Goal: Task Accomplishment & Management: Use online tool/utility

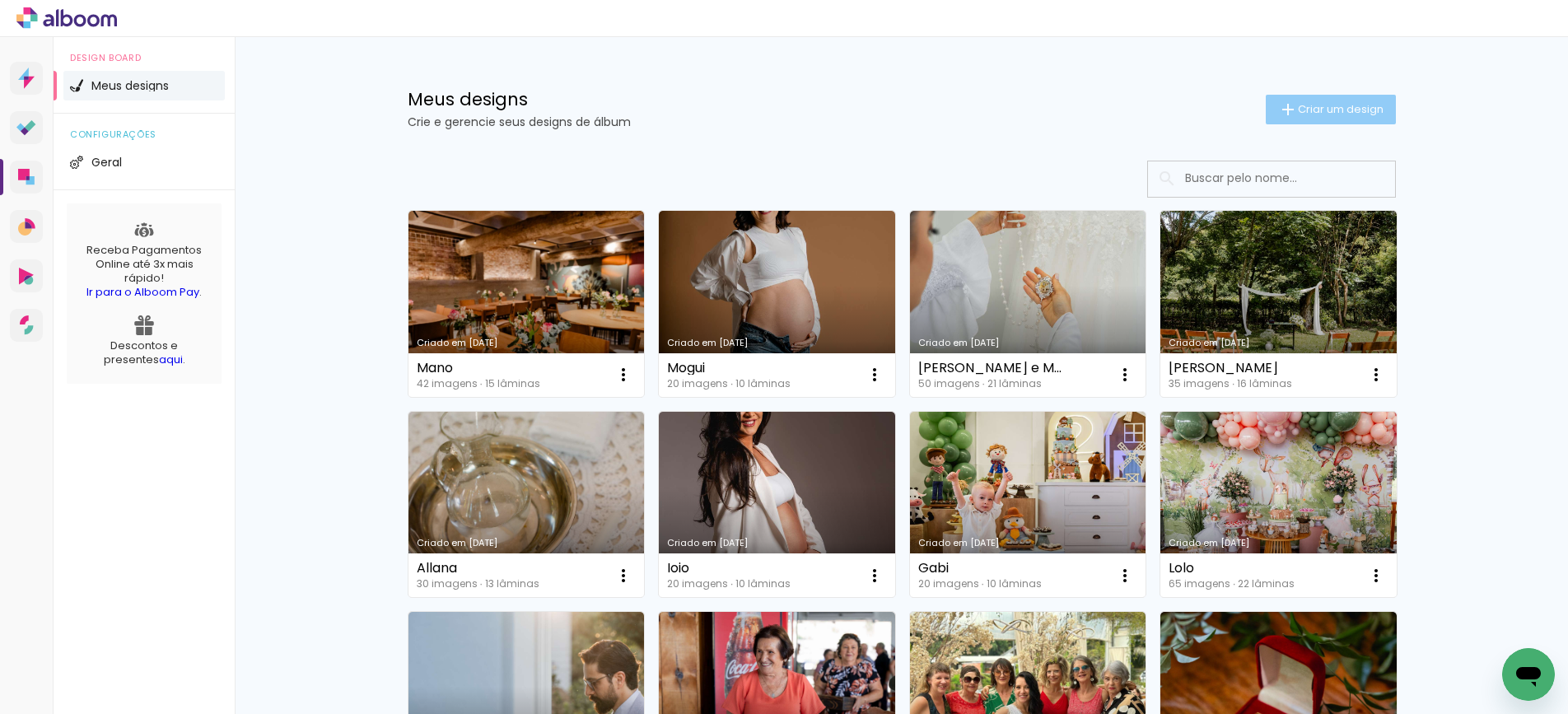
scroll to position [3, 0]
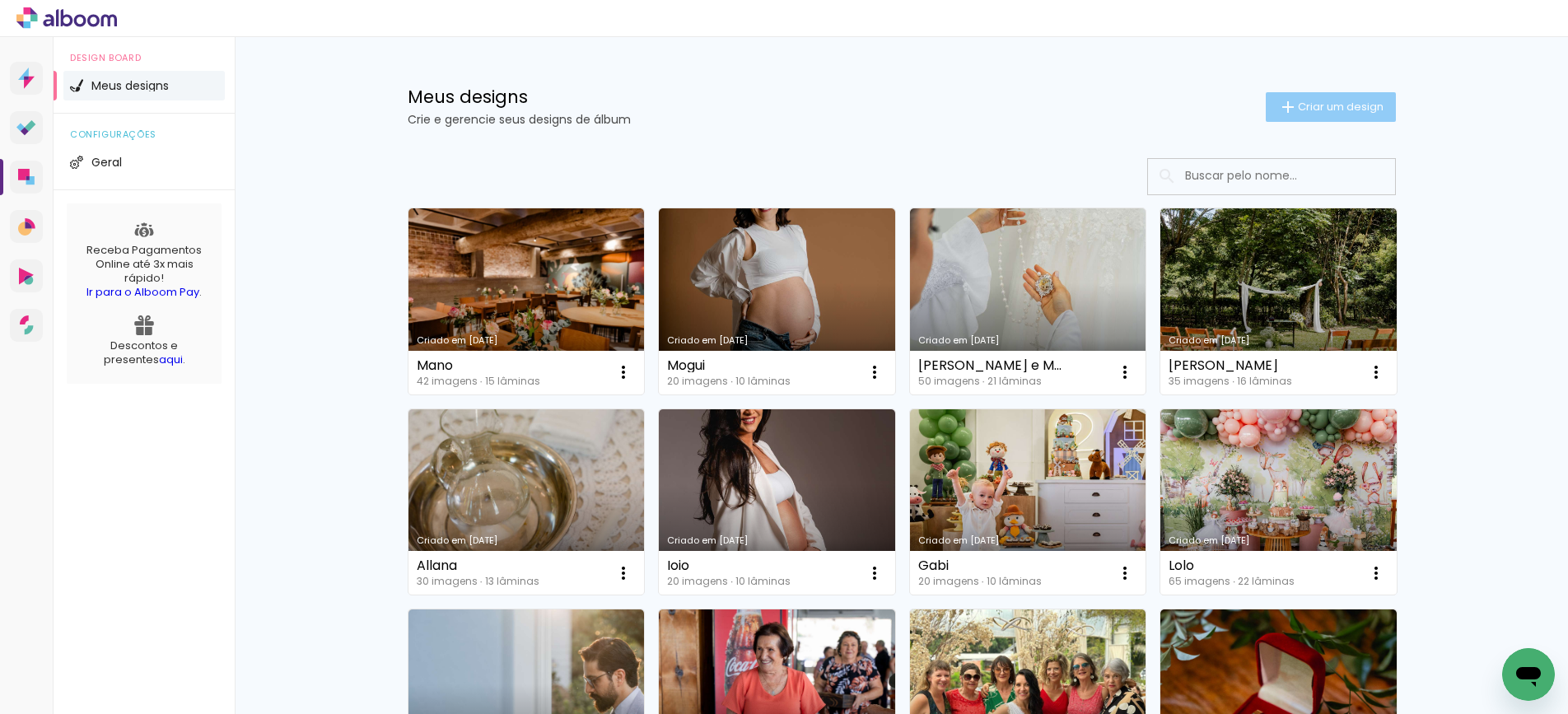
click at [1324, 107] on span "Criar um design" at bounding box center [1341, 106] width 85 height 10
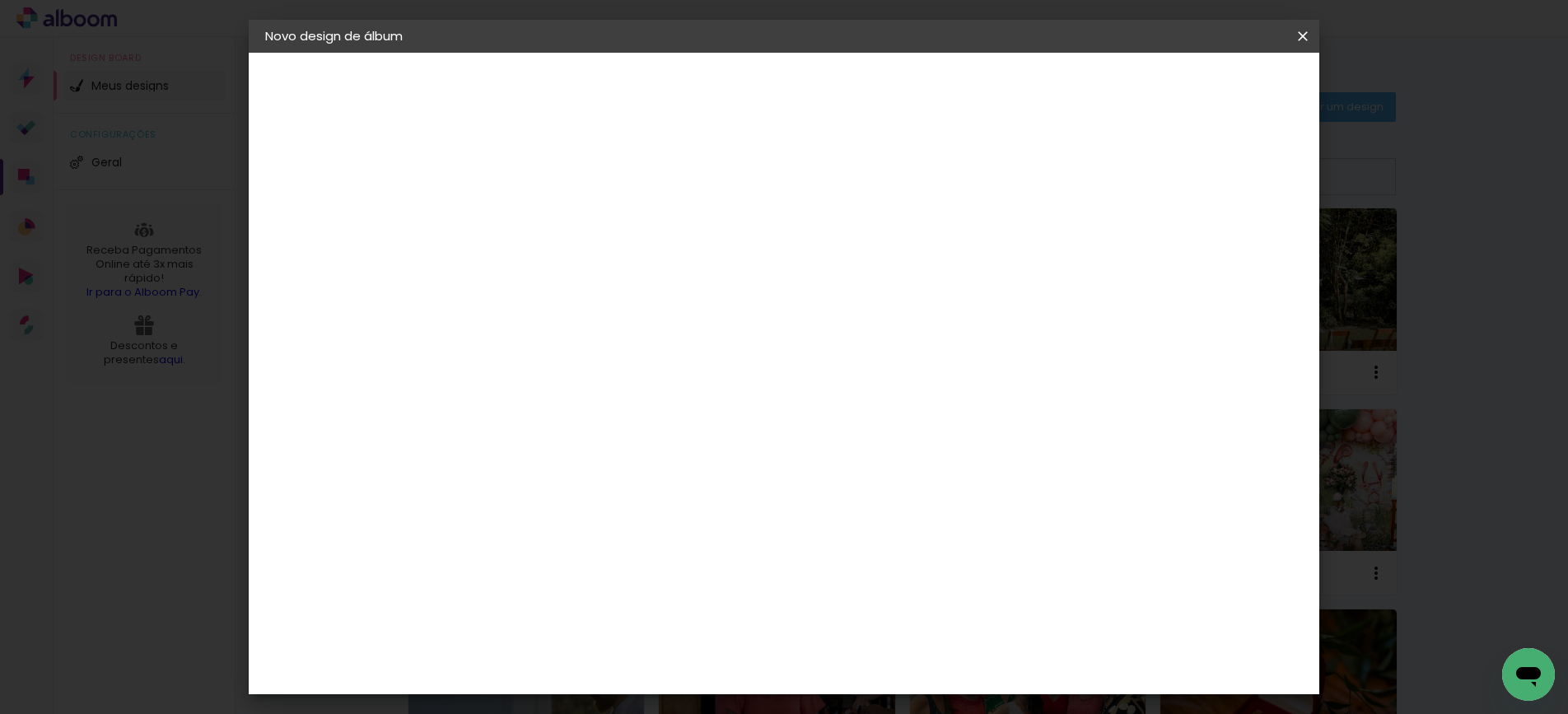
click at [534, 208] on input at bounding box center [534, 221] width 0 height 26
type input "g"
type input "Nilvo e Zenaide"
type paper-input "Nilvo e Zenaide"
click at [0, 0] on slot "Avançar" at bounding box center [0, 0] width 0 height 0
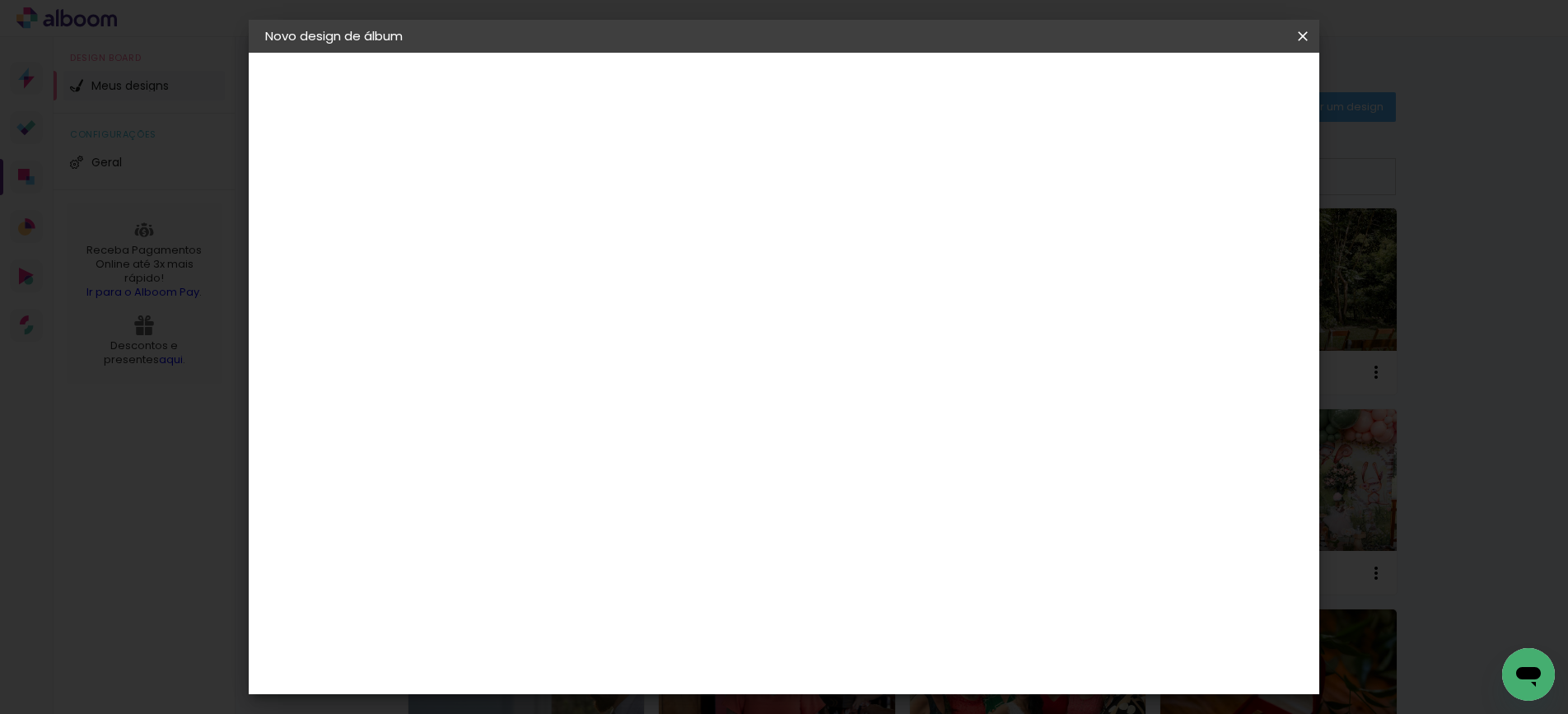
click at [639, 319] on input at bounding box center [577, 313] width 167 height 21
type input "go"
type paper-input "go"
click at [565, 365] on div "Go image" at bounding box center [544, 376] width 41 height 27
click at [0, 0] on slot "Avançar" at bounding box center [0, 0] width 0 height 0
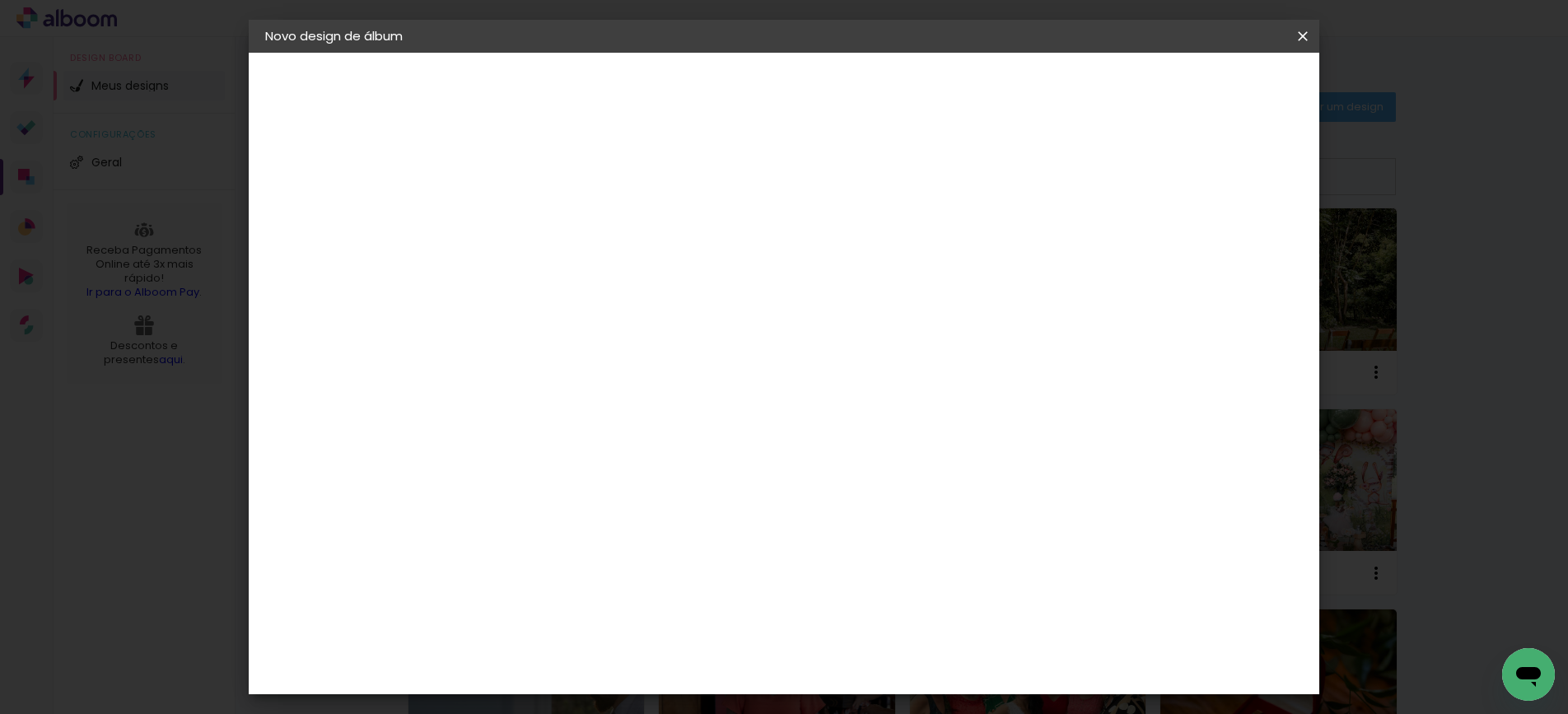
click at [619, 299] on div at bounding box center [576, 300] width 84 height 2
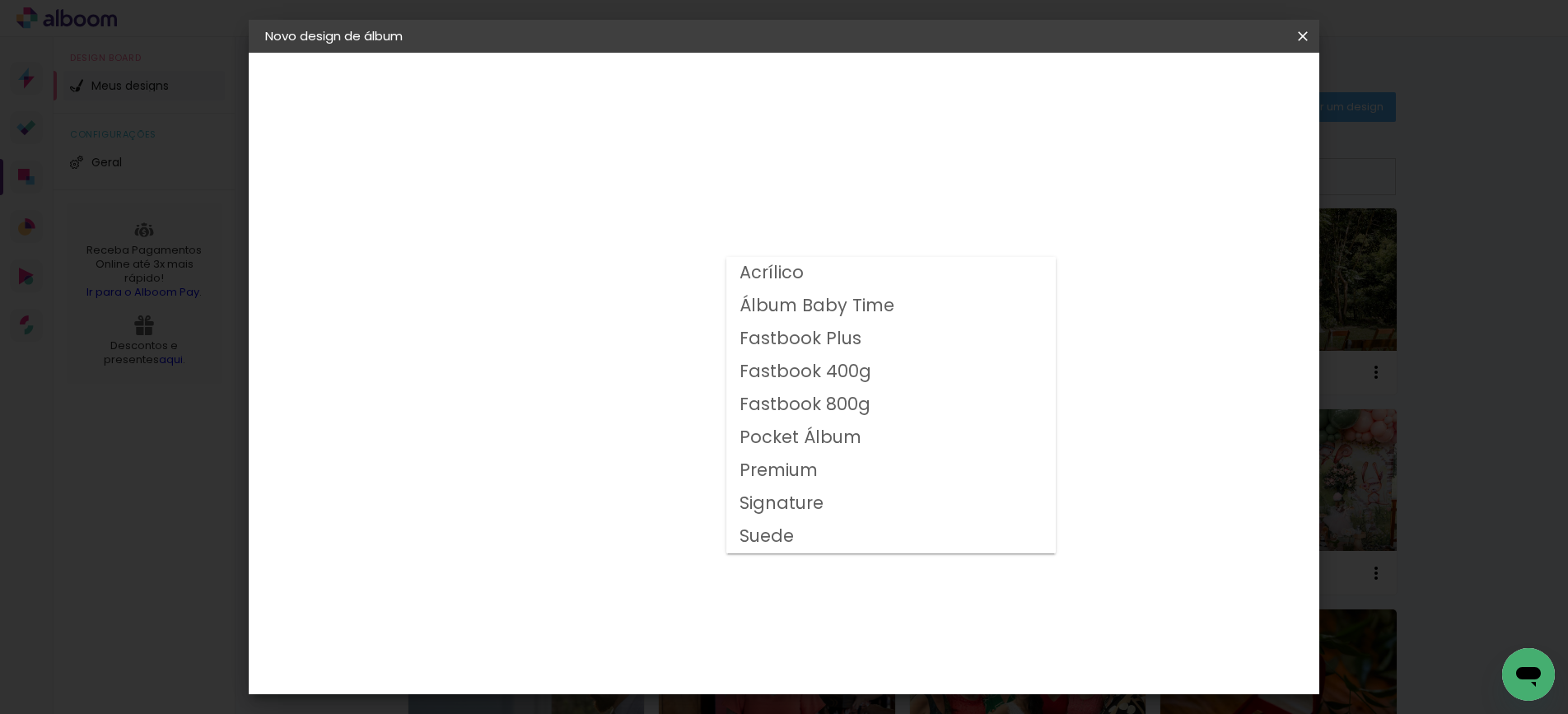
click at [0, 0] on slot "Fastbook 800g" at bounding box center [0, 0] width 0 height 0
type input "Fastbook 800g"
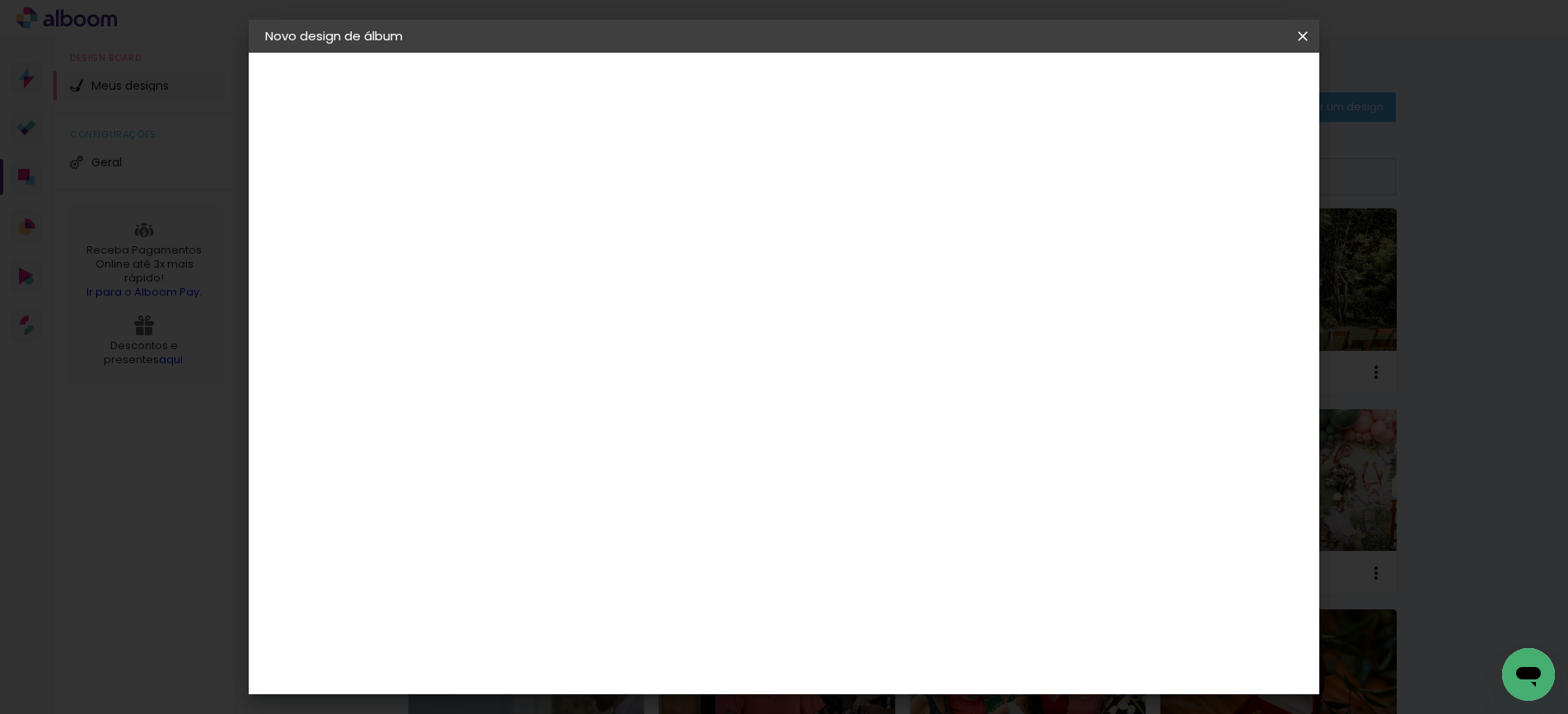
scroll to position [151, 0]
click at [646, 618] on span "25 × 25" at bounding box center [607, 640] width 77 height 44
click at [0, 0] on slot "Avançar" at bounding box center [0, 0] width 0 height 0
drag, startPoint x: 504, startPoint y: 178, endPoint x: 457, endPoint y: 178, distance: 47.0
click at [459, 53] on quentale-album-spec "Iniciar design Iniciar design" at bounding box center [784, 53] width 1071 height 0
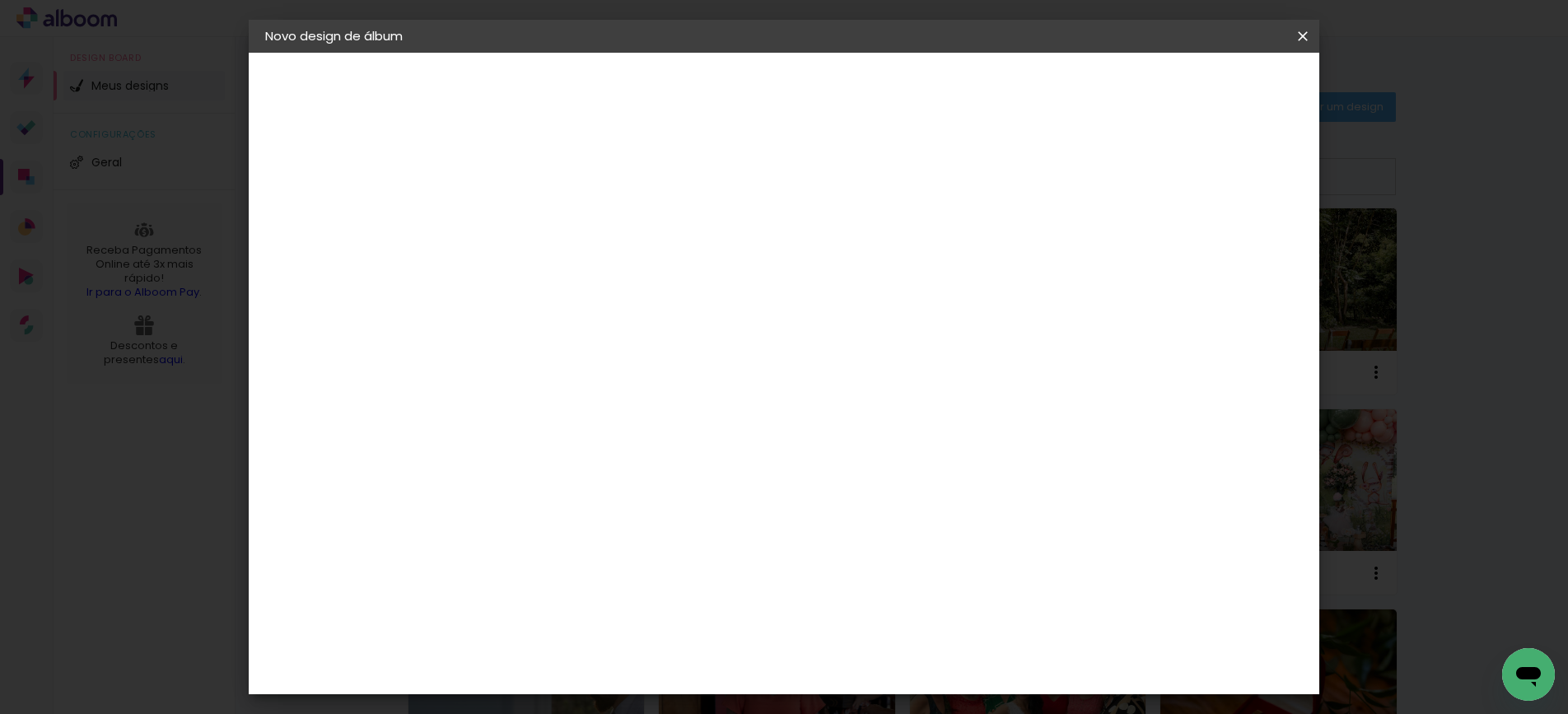
type input "6"
type paper-input "6"
click at [892, 186] on div "mm Mostrar sangria" at bounding box center [858, 178] width 741 height 37
click at [1213, 90] on span "Iniciar design" at bounding box center [1175, 87] width 75 height 11
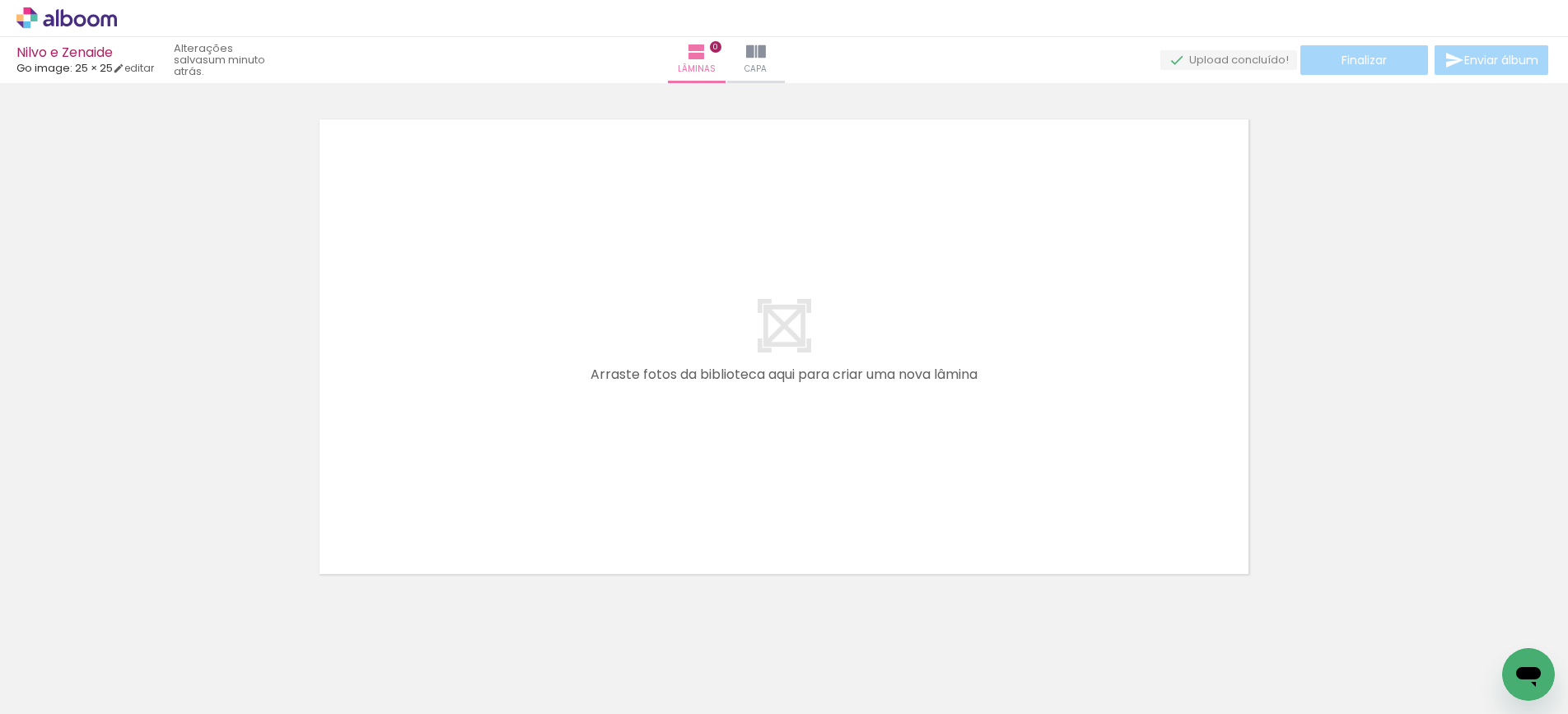
scroll to position [0, 862]
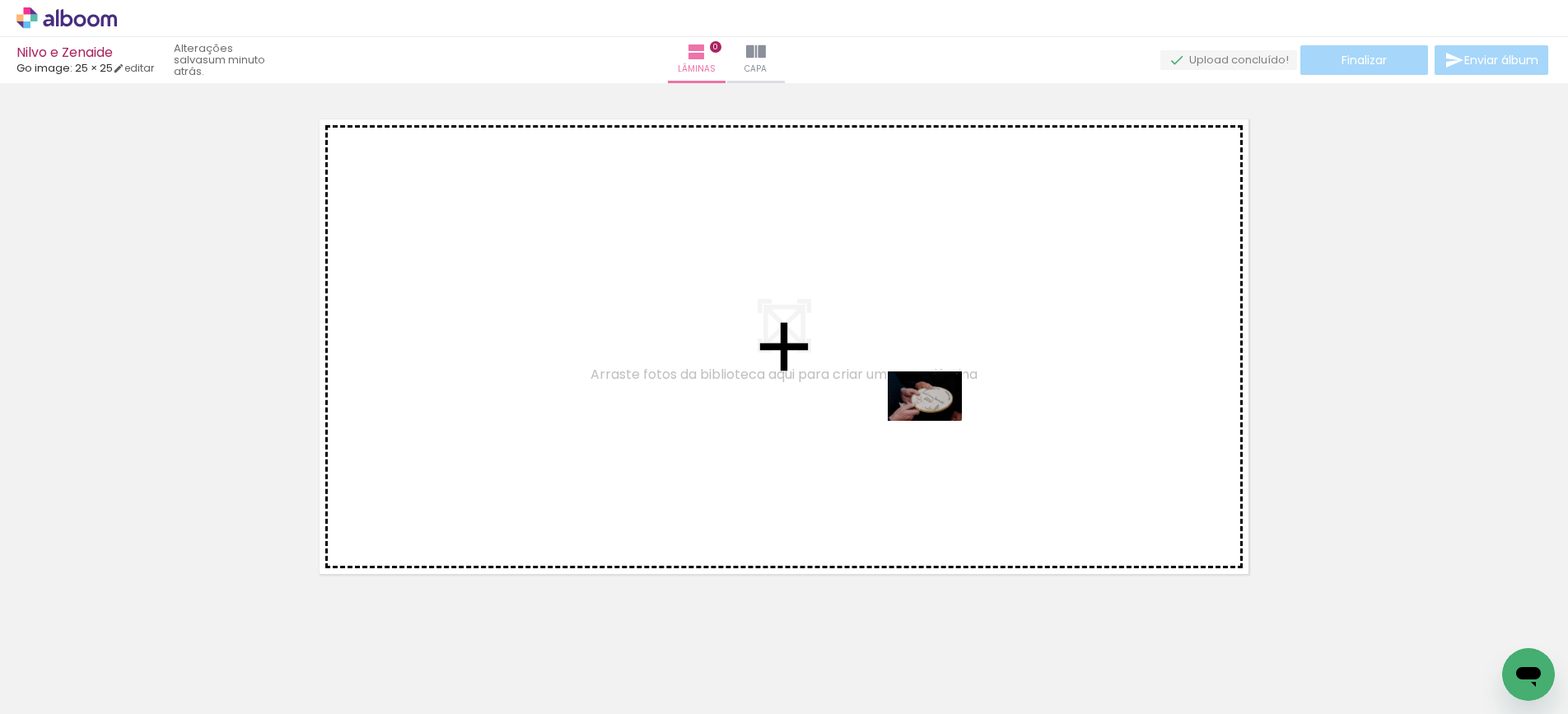
drag, startPoint x: 423, startPoint y: 665, endPoint x: 937, endPoint y: 420, distance: 569.4
click at [937, 420] on quentale-workspace at bounding box center [784, 357] width 1568 height 714
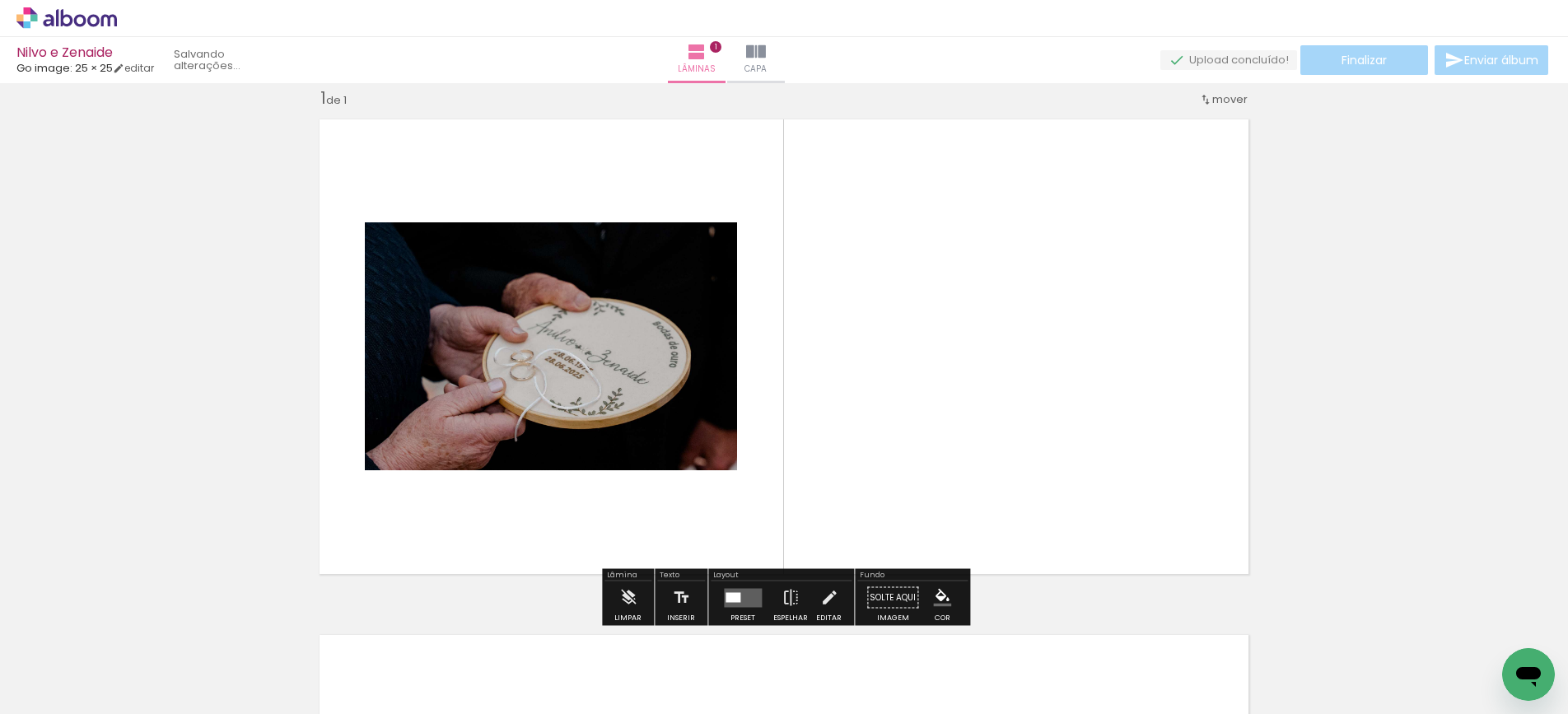
scroll to position [22, 0]
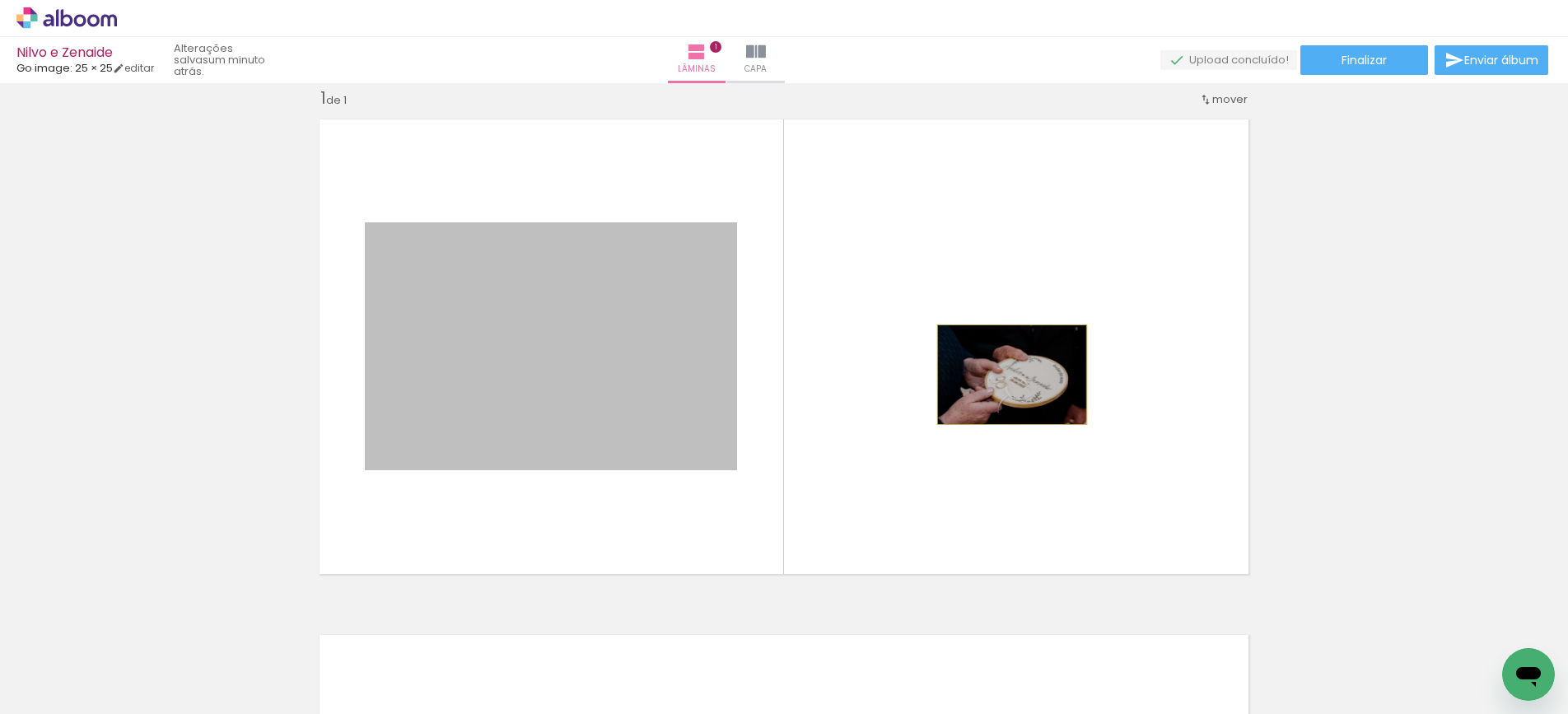
drag, startPoint x: 532, startPoint y: 358, endPoint x: 1012, endPoint y: 375, distance: 480.3
click at [1012, 375] on quentale-layouter at bounding box center [784, 347] width 949 height 474
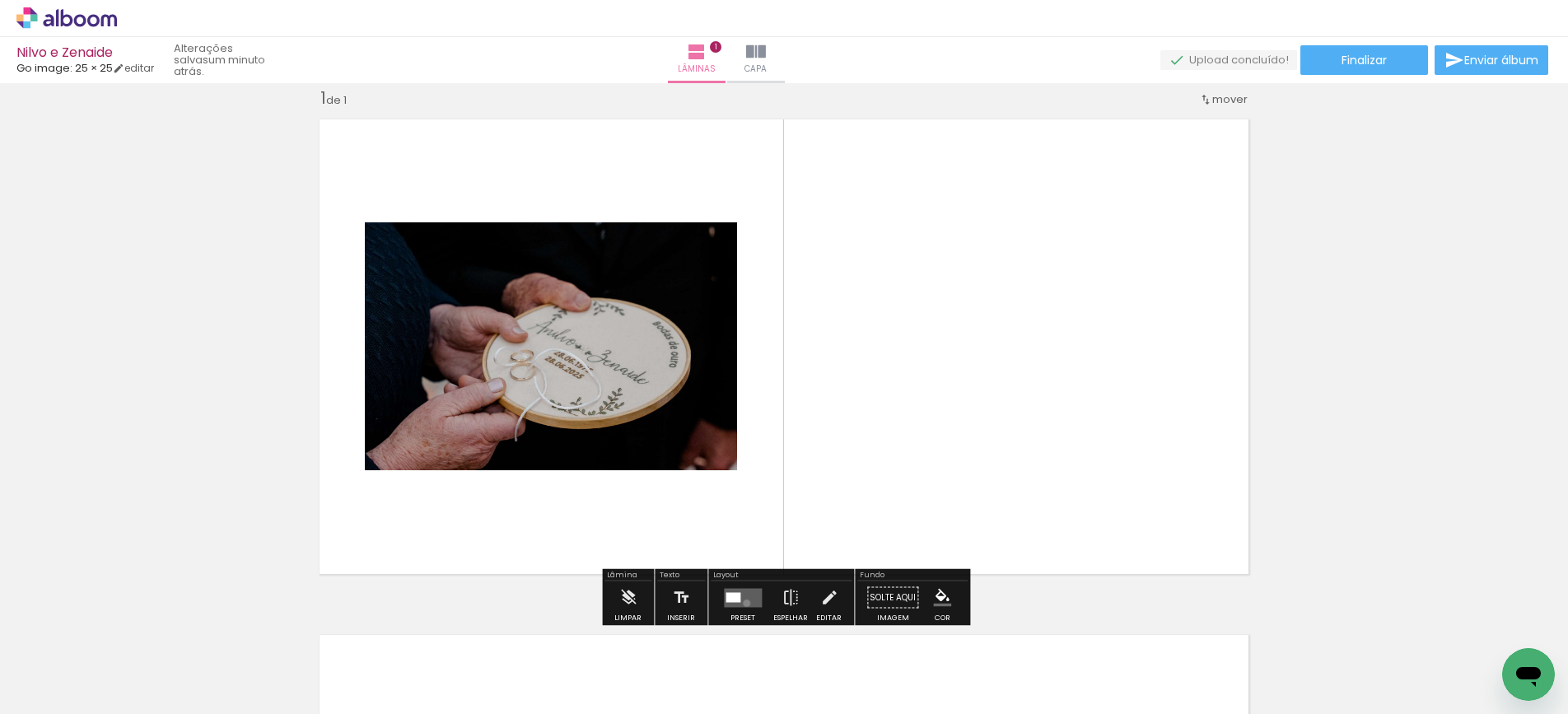
click at [743, 602] on quentale-layouter at bounding box center [743, 598] width 38 height 19
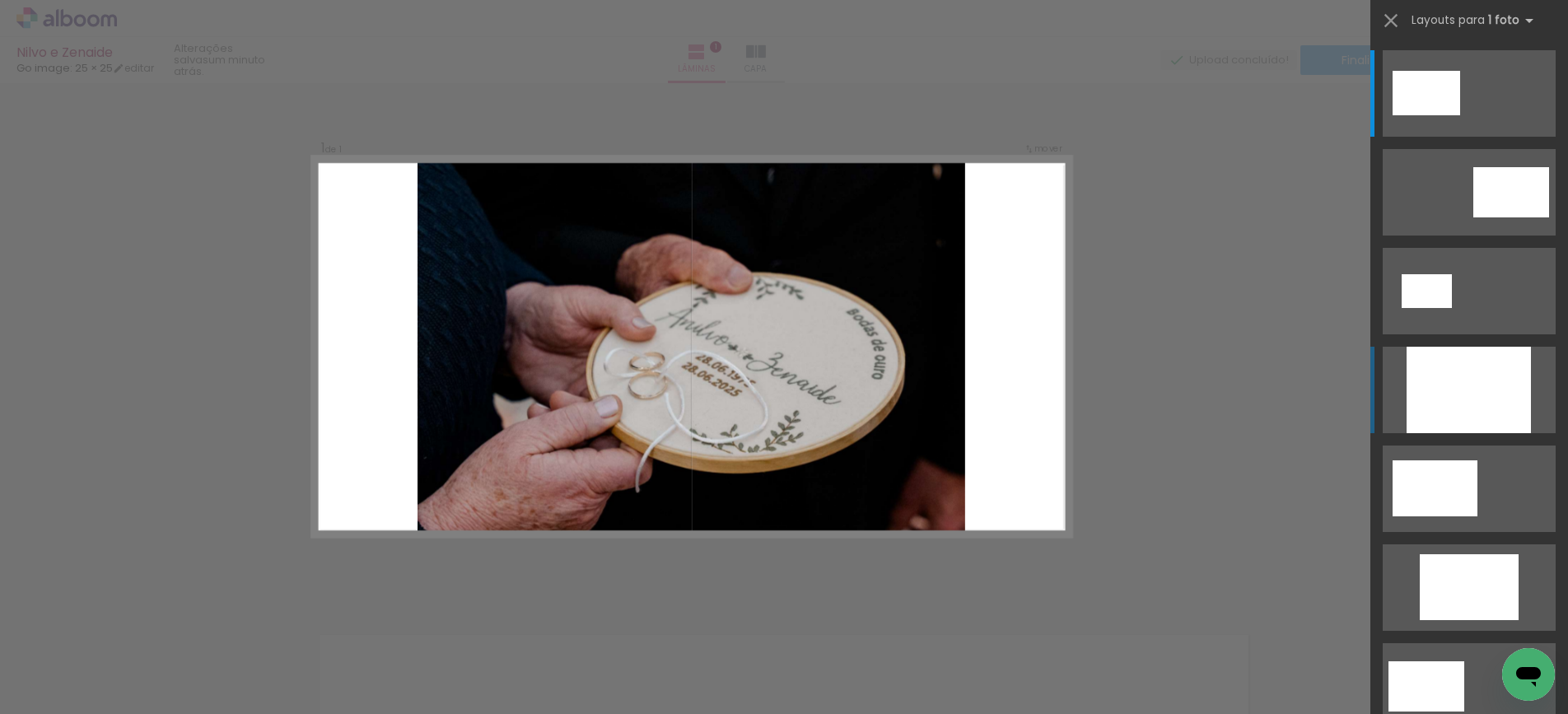
click at [1433, 374] on div at bounding box center [1469, 389] width 124 height 86
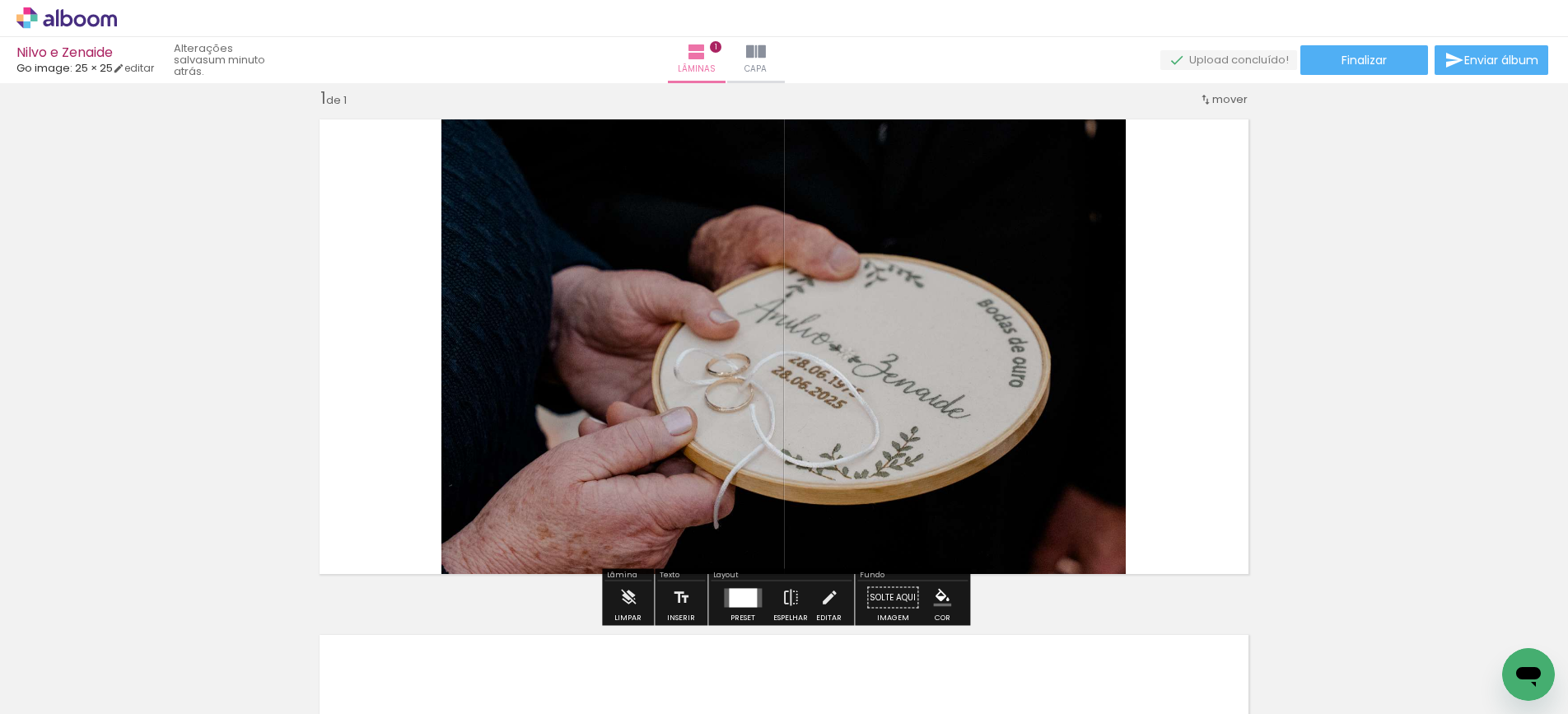
click at [676, 368] on quentale-photo at bounding box center [784, 347] width 684 height 474
click at [720, 440] on quentale-photo at bounding box center [784, 347] width 684 height 474
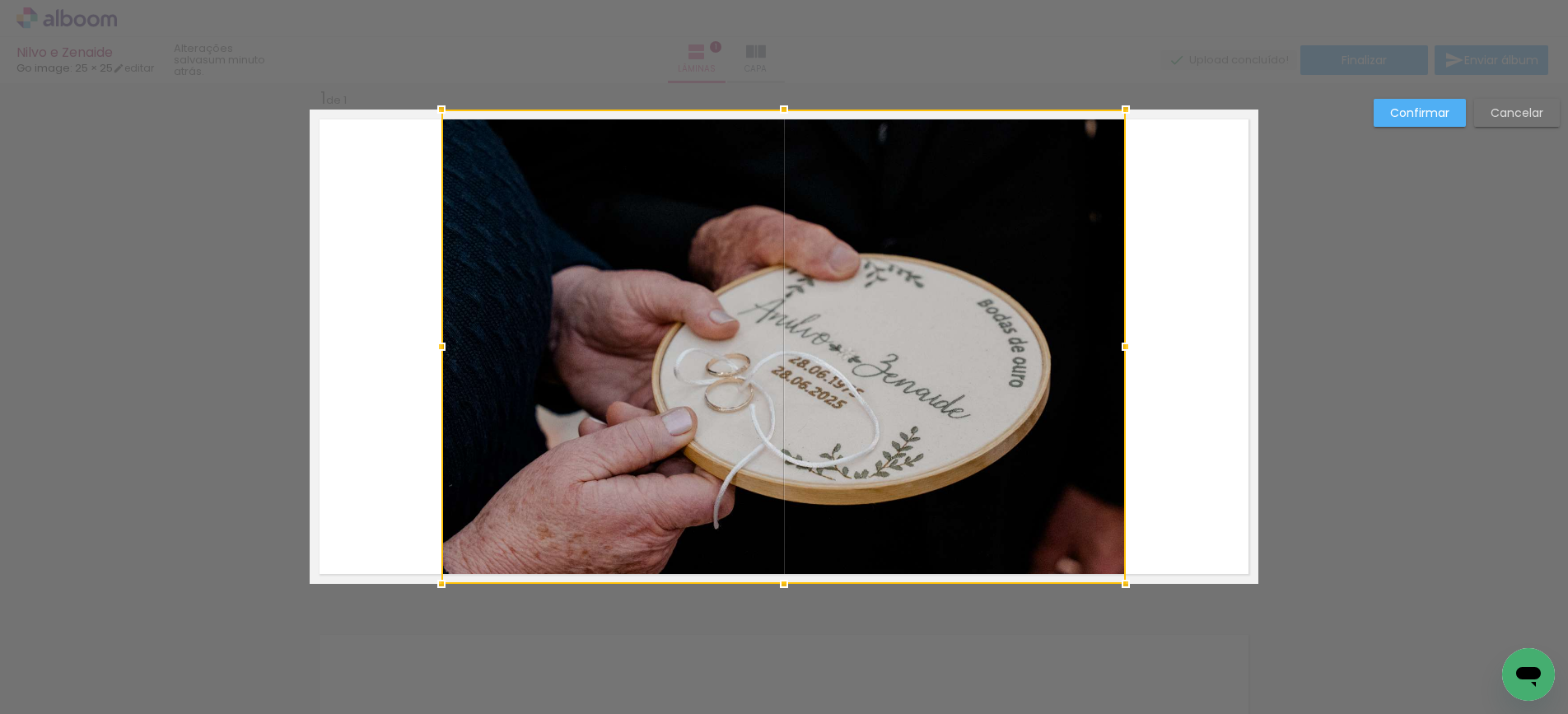
click at [718, 438] on div at bounding box center [784, 347] width 684 height 474
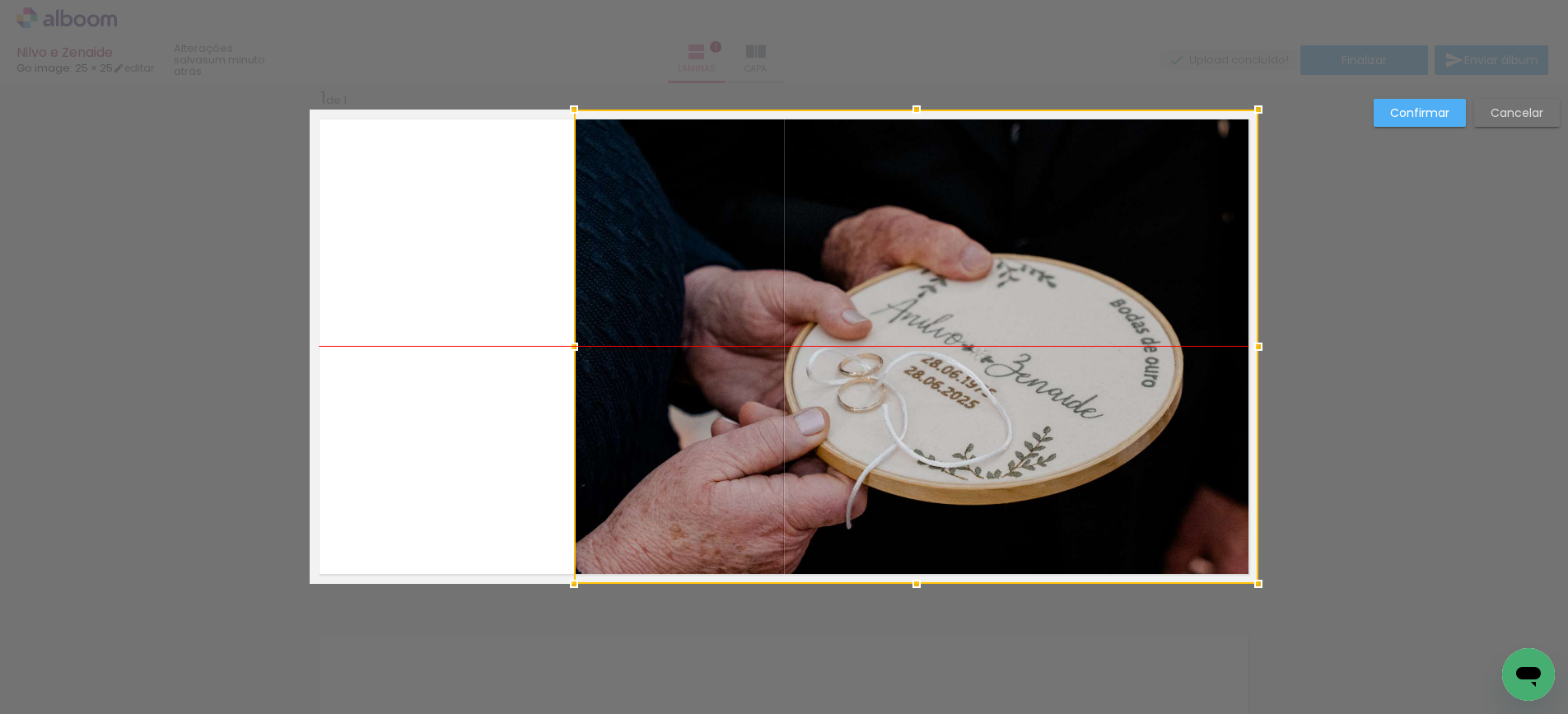
drag, startPoint x: 684, startPoint y: 430, endPoint x: 826, endPoint y: 438, distance: 142.2
click at [826, 438] on div at bounding box center [916, 347] width 684 height 474
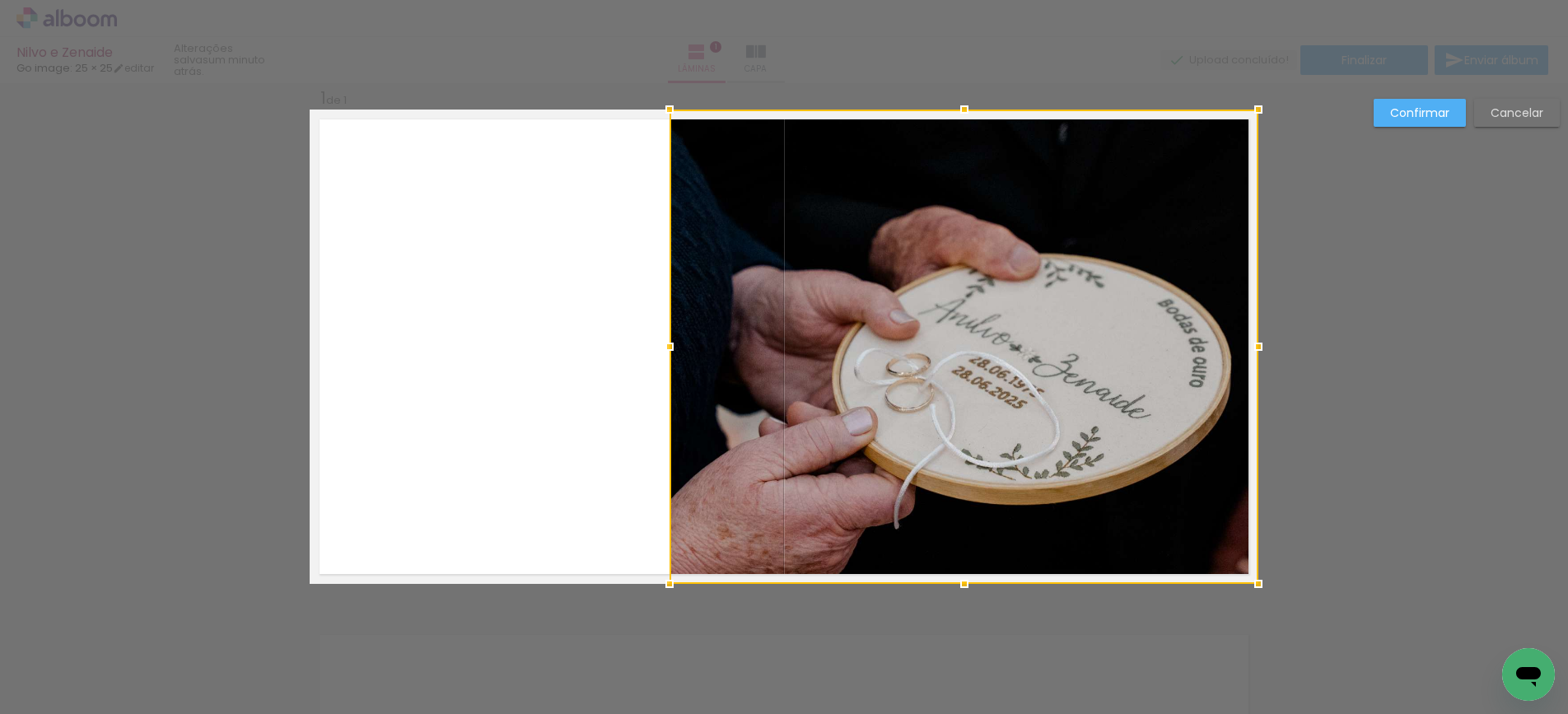
drag, startPoint x: 577, startPoint y: 343, endPoint x: 661, endPoint y: 349, distance: 84.2
click at [661, 349] on div at bounding box center [669, 347] width 33 height 33
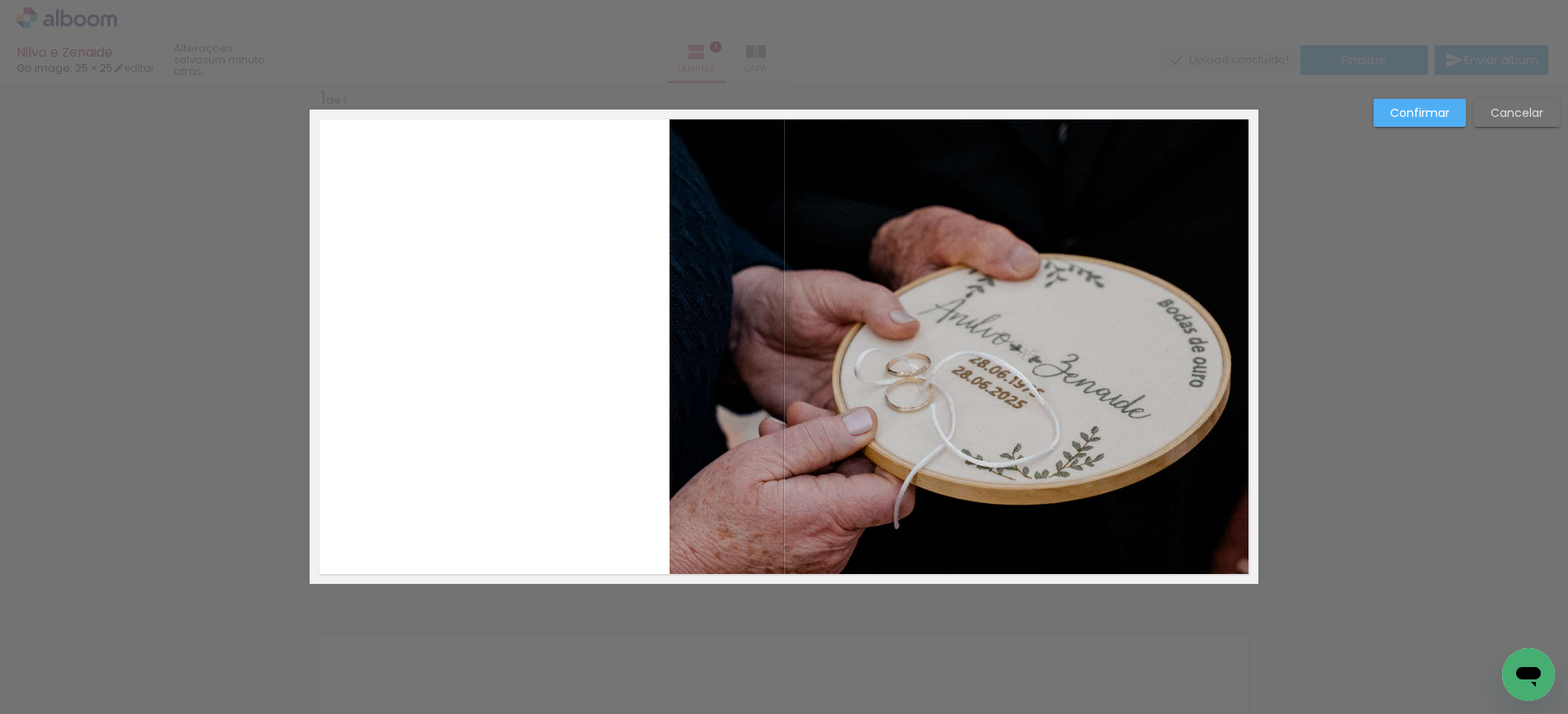
click at [0, 0] on slot "Confirmar" at bounding box center [0, 0] width 0 height 0
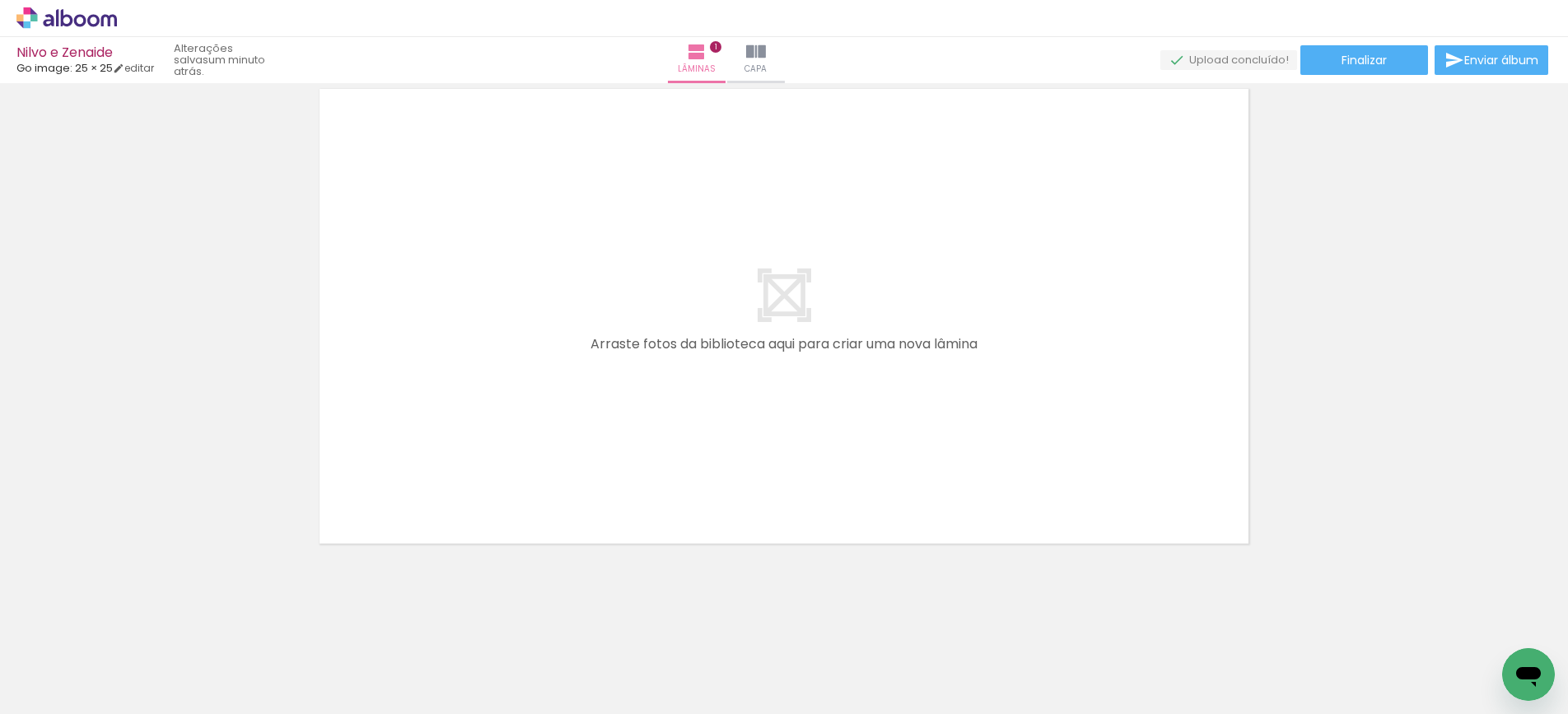
scroll to position [0, 0]
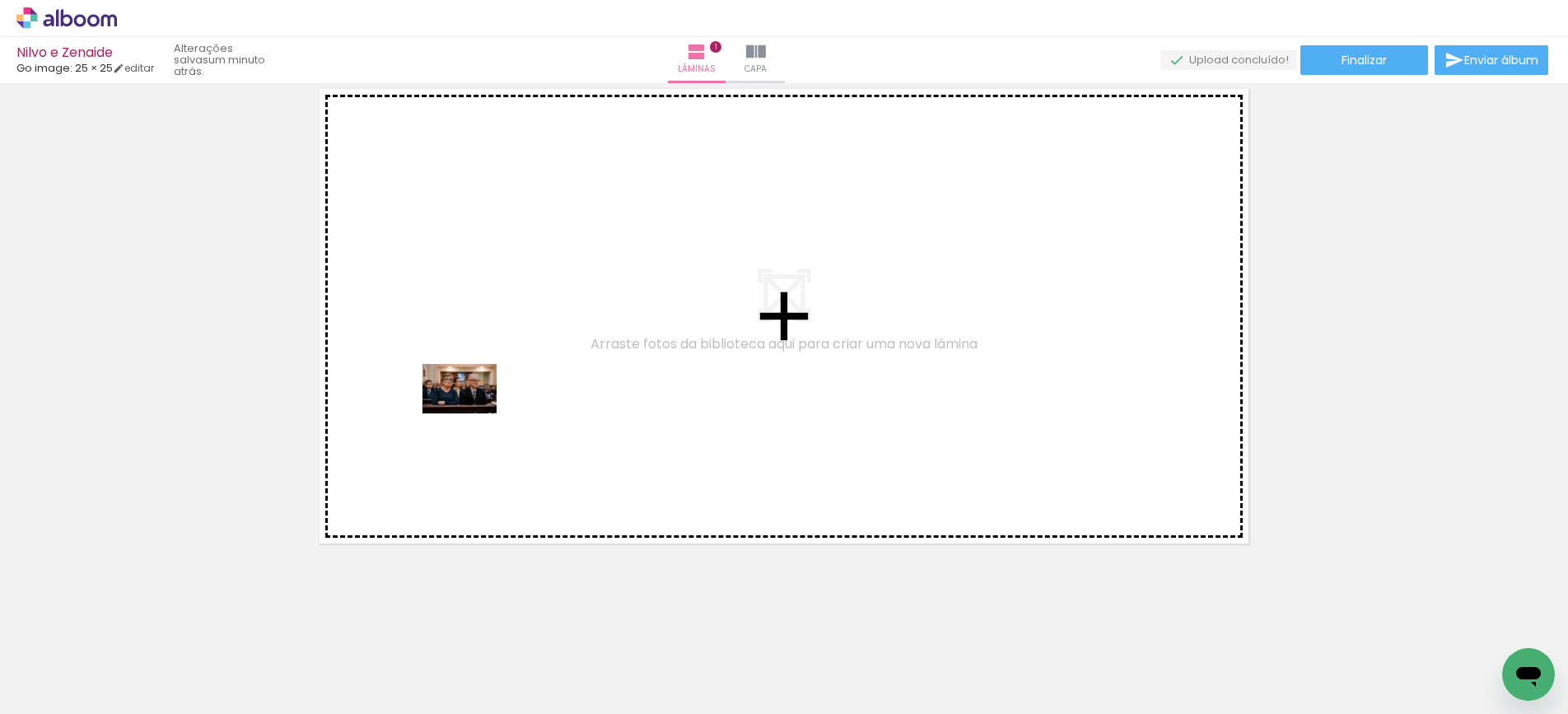
drag, startPoint x: 181, startPoint y: 661, endPoint x: 487, endPoint y: 560, distance: 322.2
click at [473, 413] on quentale-workspace at bounding box center [784, 357] width 1568 height 714
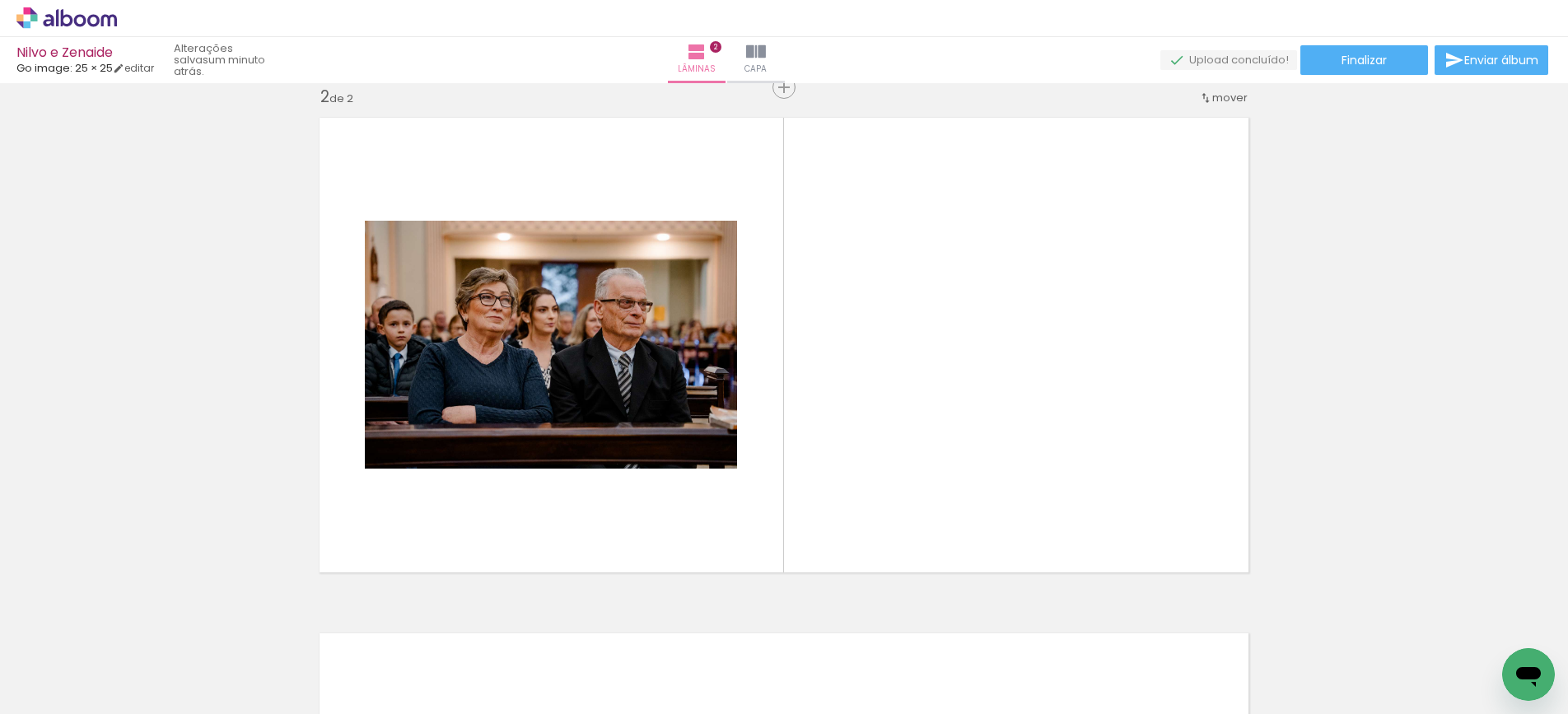
scroll to position [537, 0]
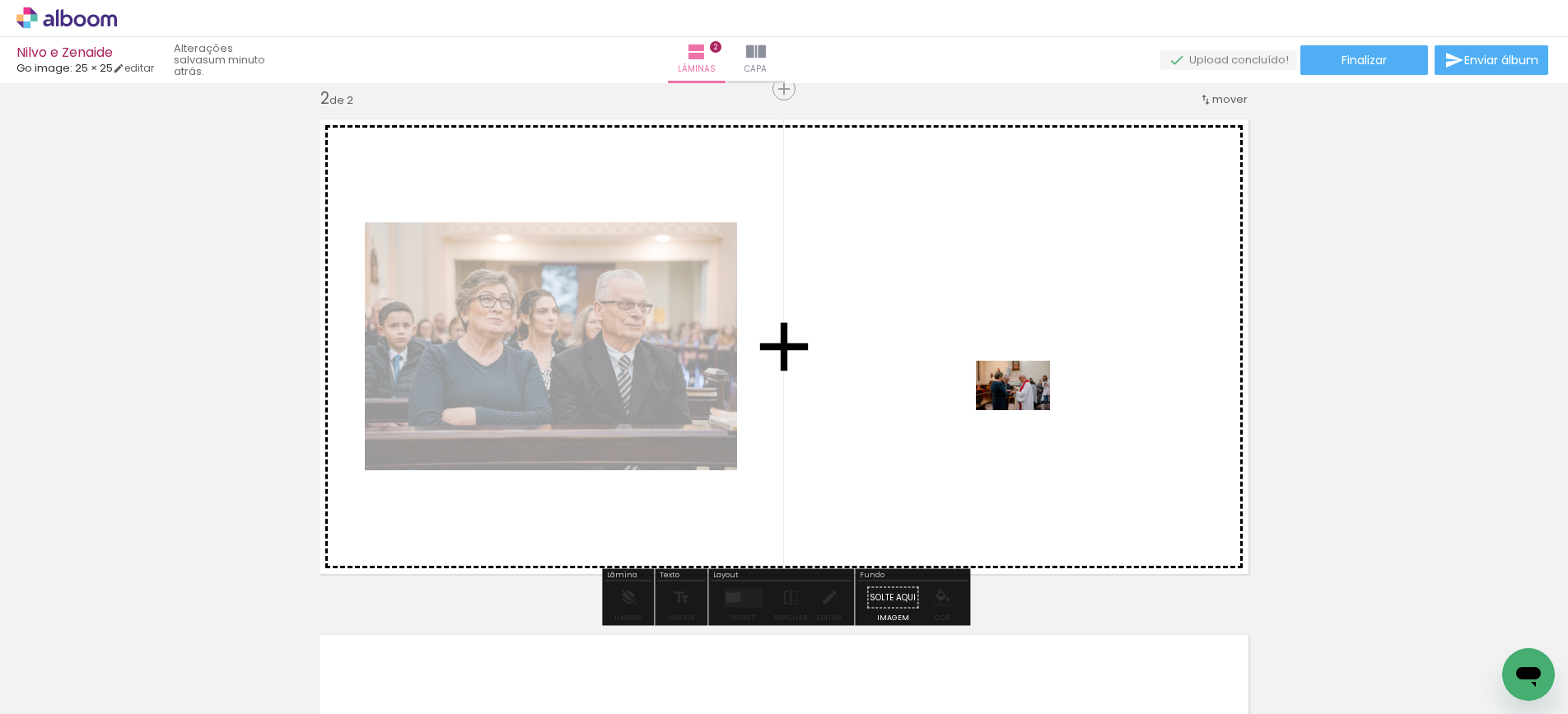
drag, startPoint x: 264, startPoint y: 667, endPoint x: 1025, endPoint y: 410, distance: 803.2
click at [1025, 410] on quentale-workspace at bounding box center [784, 357] width 1568 height 714
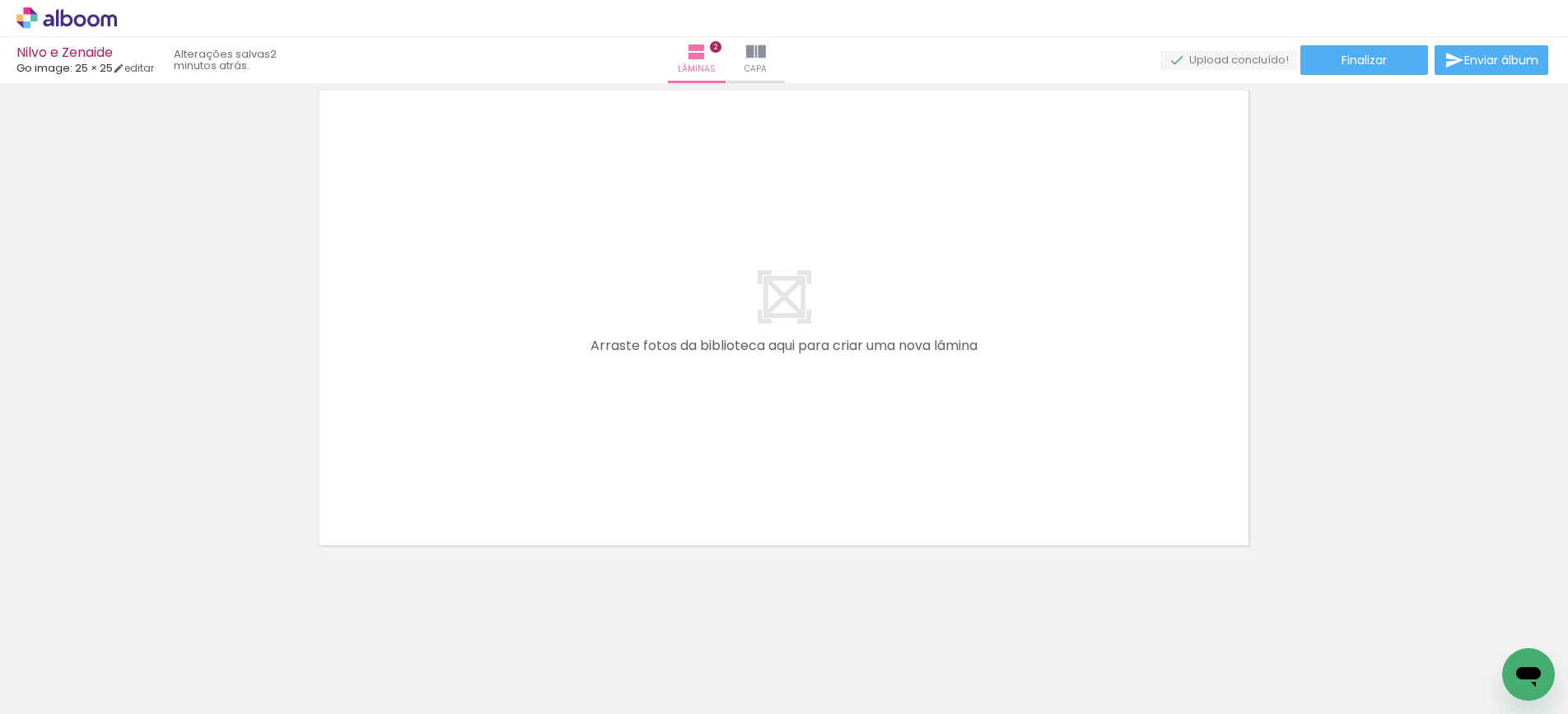
scroll to position [0, 3]
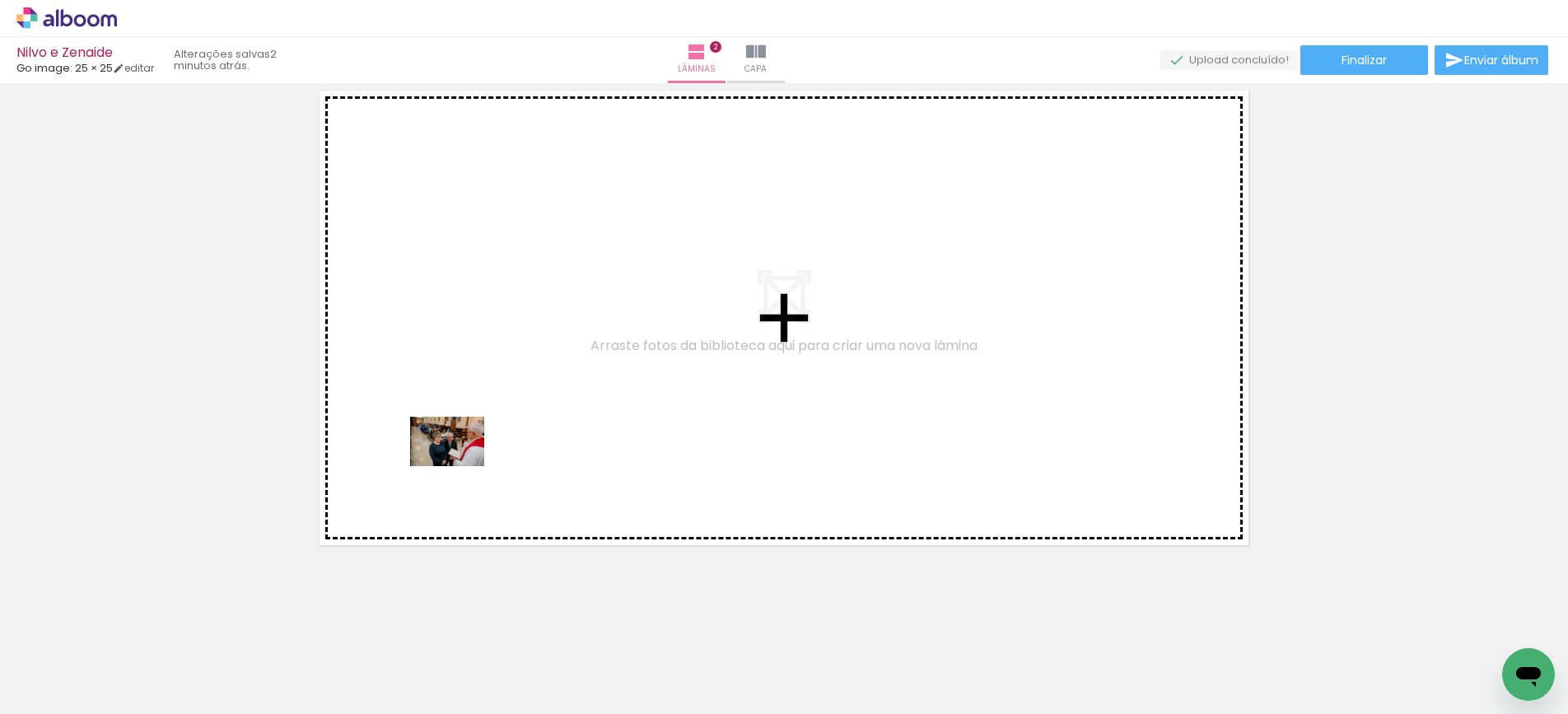
drag, startPoint x: 455, startPoint y: 666, endPoint x: 534, endPoint y: 551, distance: 139.5
click at [461, 435] on quentale-workspace at bounding box center [784, 357] width 1568 height 714
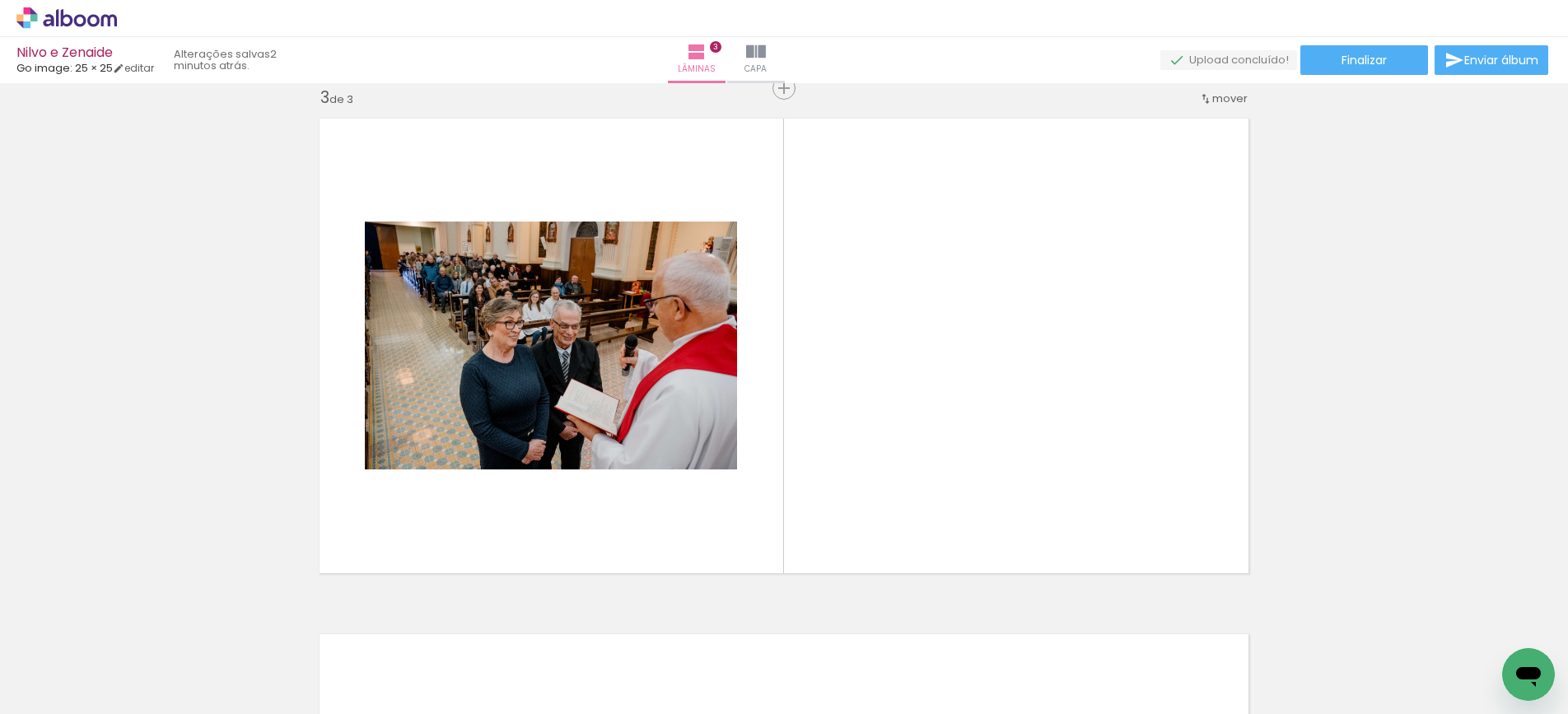
scroll to position [1052, 0]
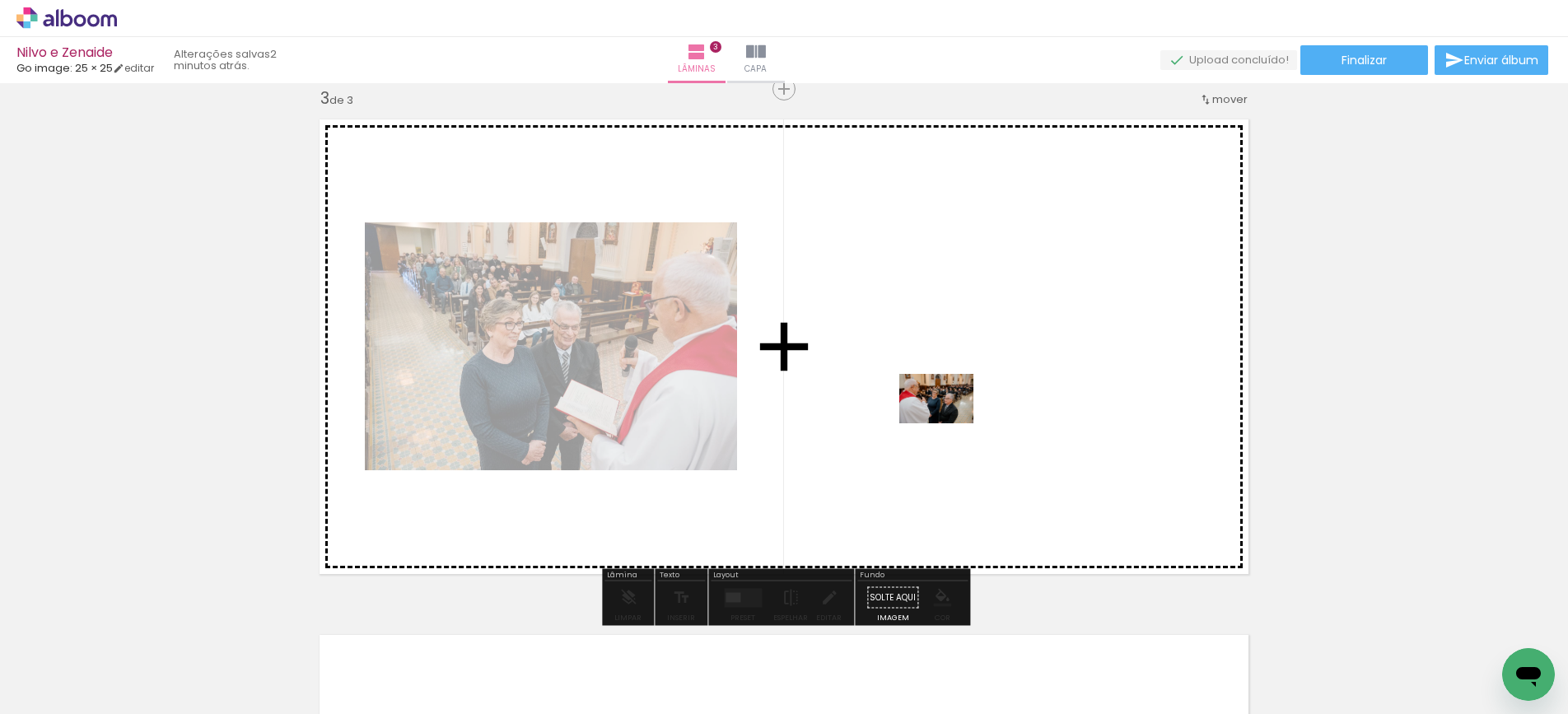
drag, startPoint x: 553, startPoint y: 666, endPoint x: 949, endPoint y: 423, distance: 464.6
click at [949, 423] on quentale-workspace at bounding box center [784, 357] width 1568 height 714
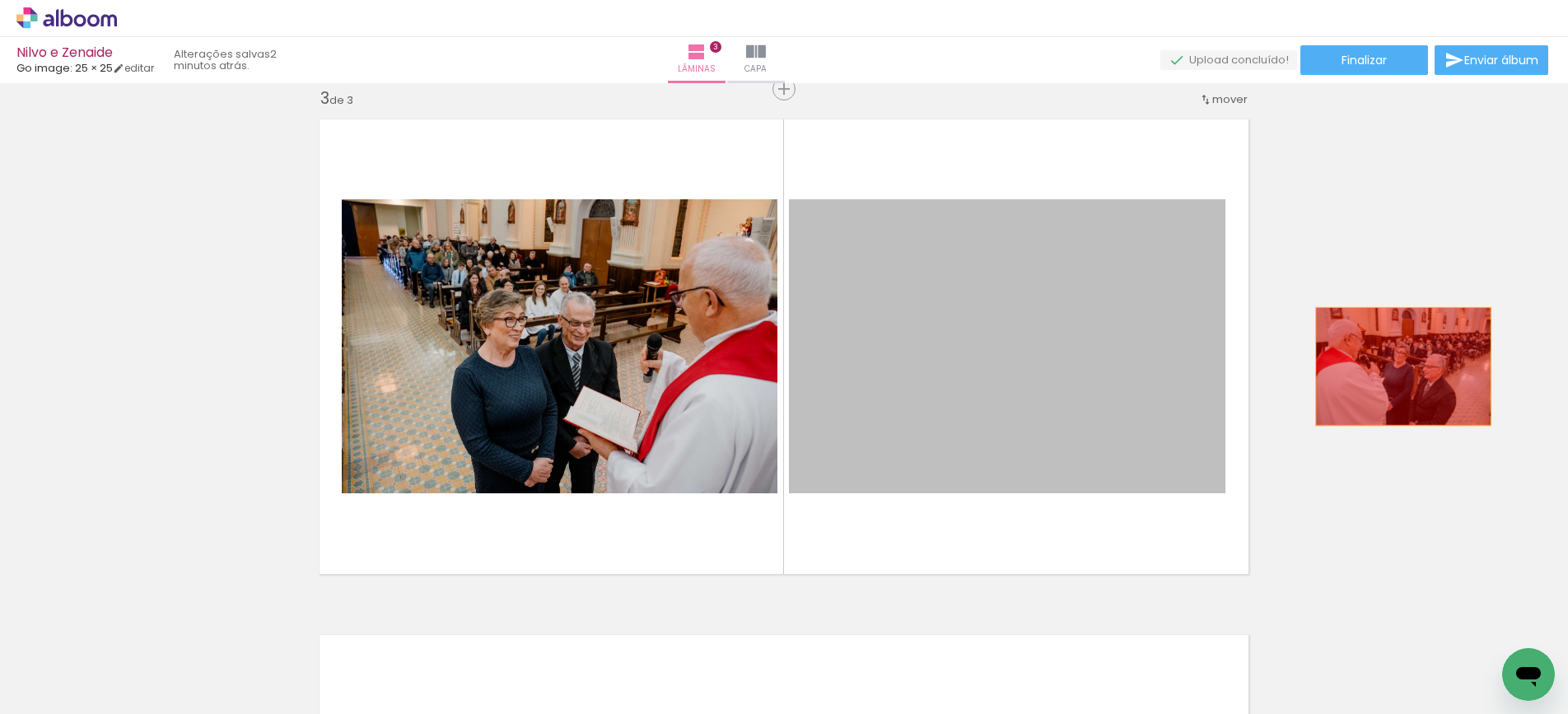
drag, startPoint x: 977, startPoint y: 314, endPoint x: 1277, endPoint y: 451, distance: 329.8
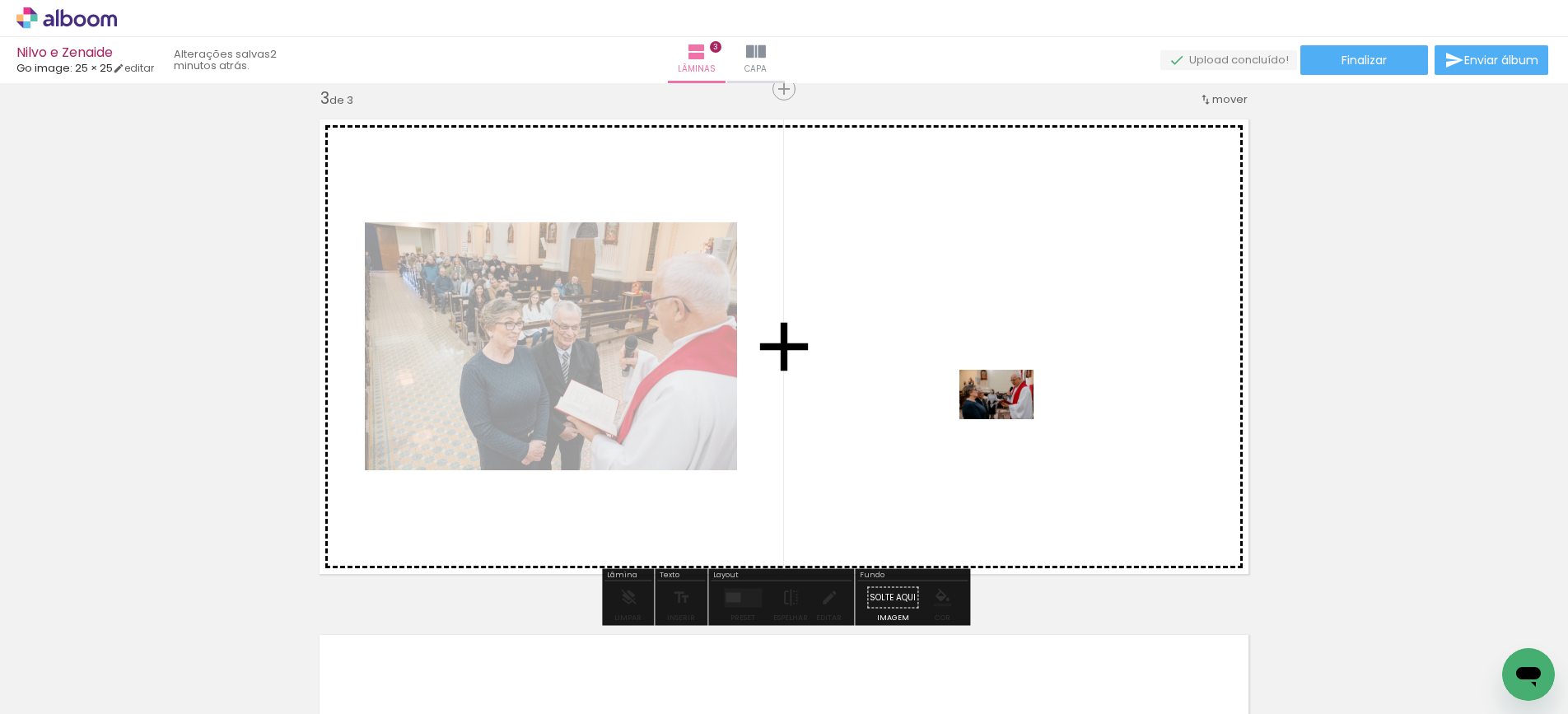
drag, startPoint x: 632, startPoint y: 665, endPoint x: 1009, endPoint y: 419, distance: 450.2
click at [1009, 419] on quentale-workspace at bounding box center [784, 357] width 1568 height 714
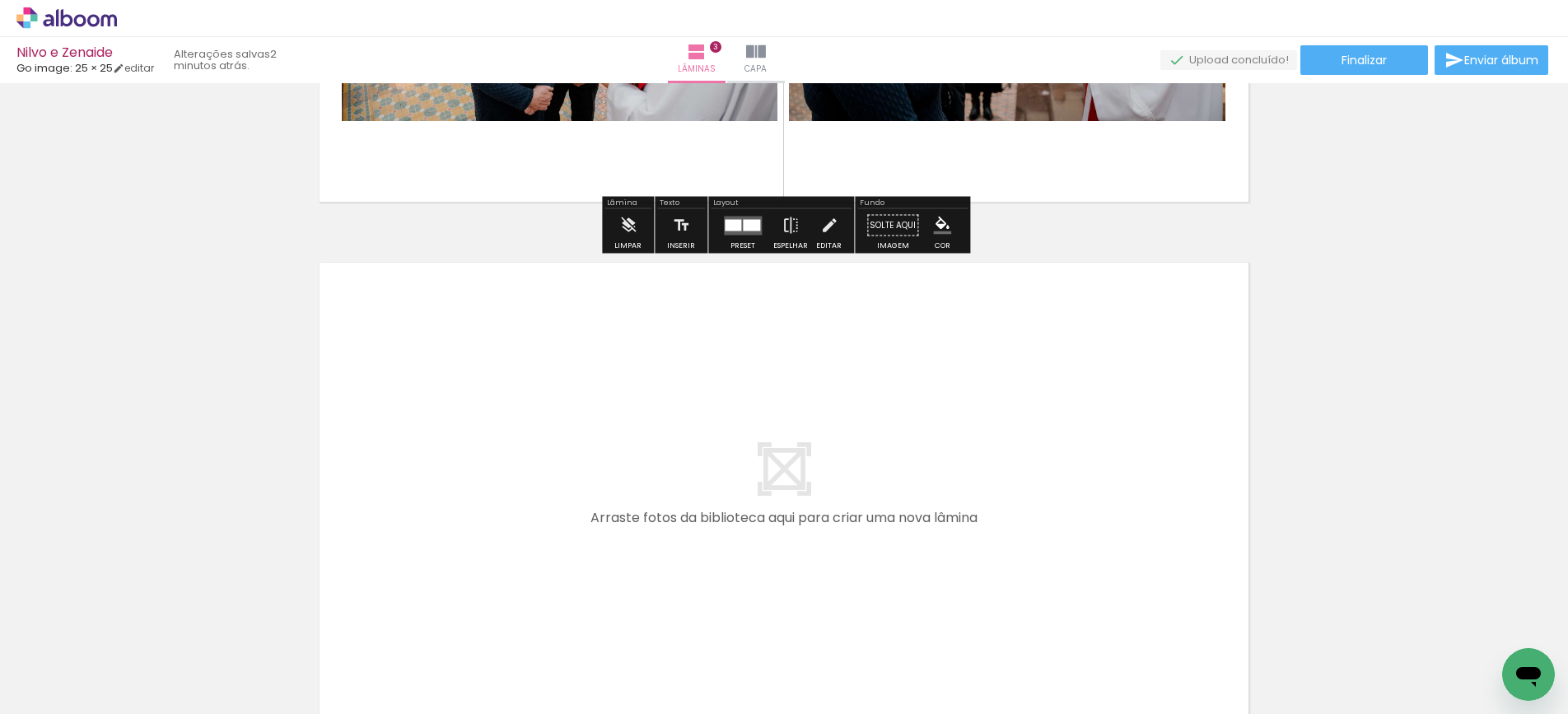
scroll to position [1496, 0]
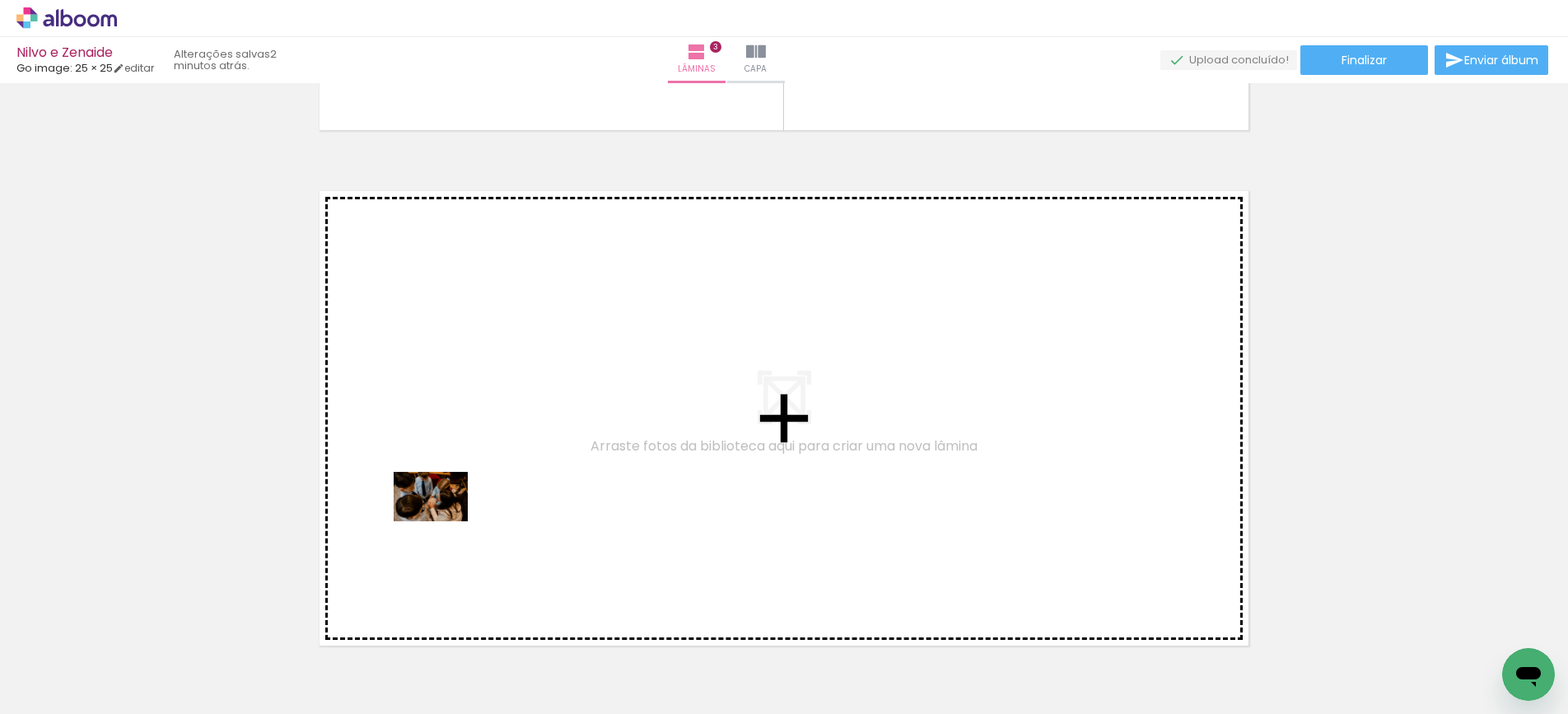
drag, startPoint x: 375, startPoint y: 665, endPoint x: 443, endPoint y: 521, distance: 159.2
click at [443, 521] on quentale-workspace at bounding box center [784, 357] width 1568 height 714
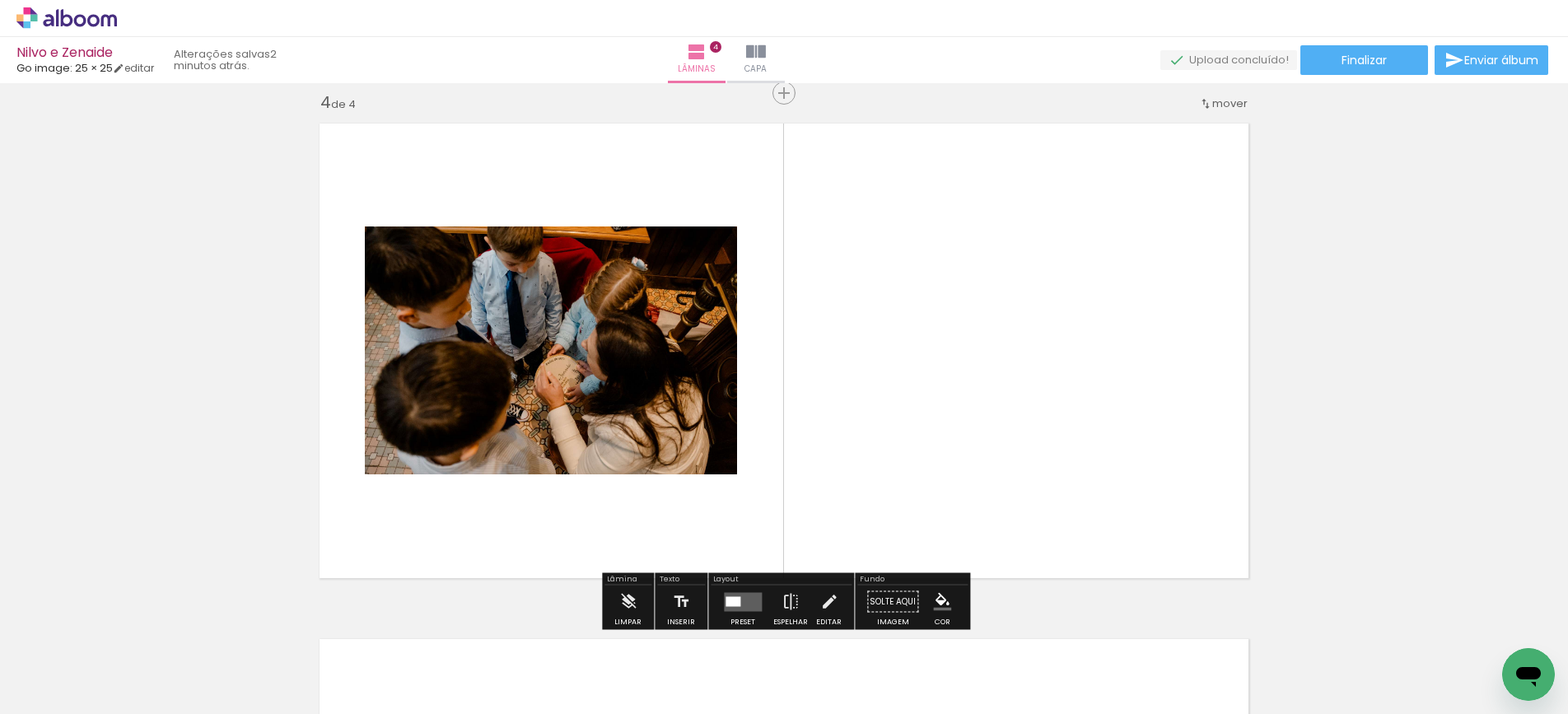
scroll to position [1567, 0]
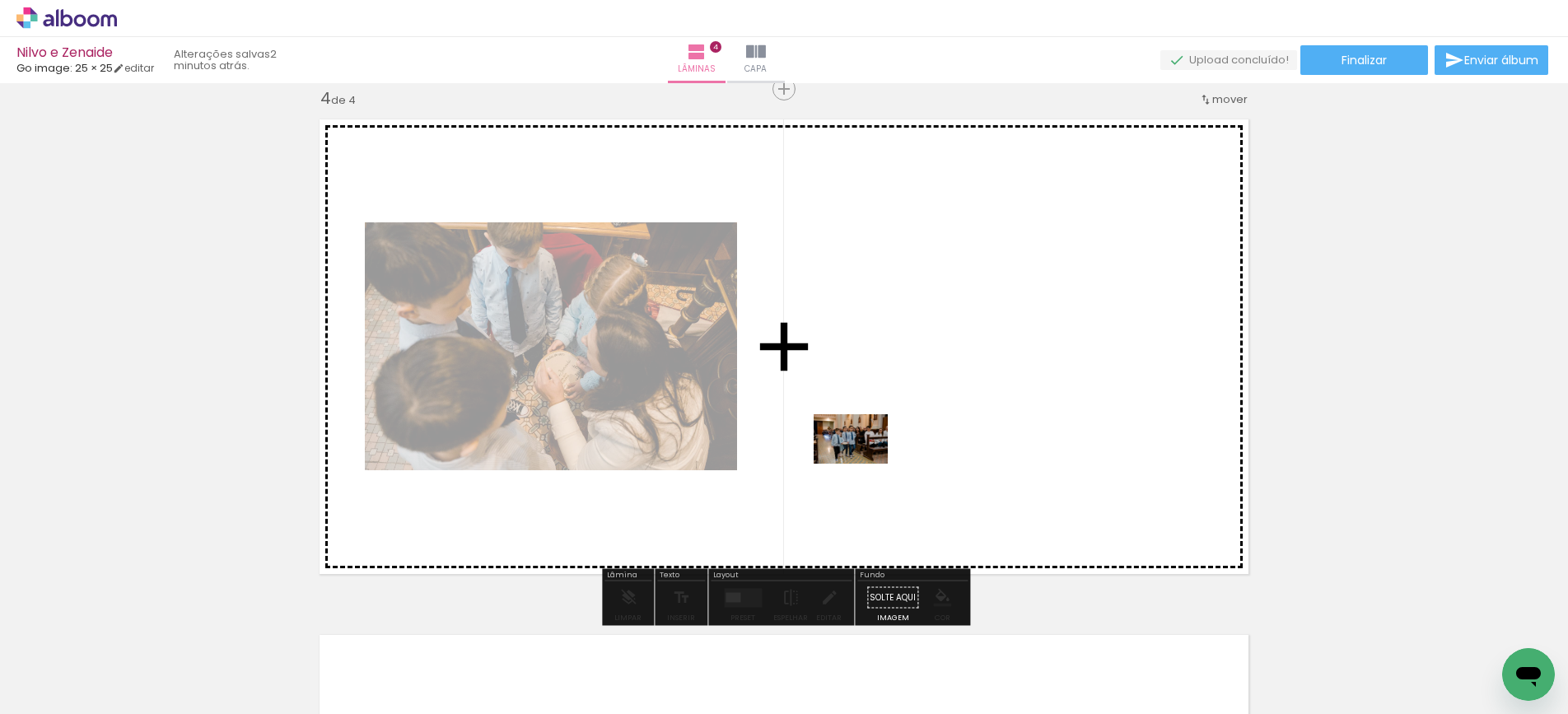
drag, startPoint x: 817, startPoint y: 674, endPoint x: 868, endPoint y: 427, distance: 252.2
click at [868, 427] on quentale-workspace at bounding box center [784, 357] width 1568 height 714
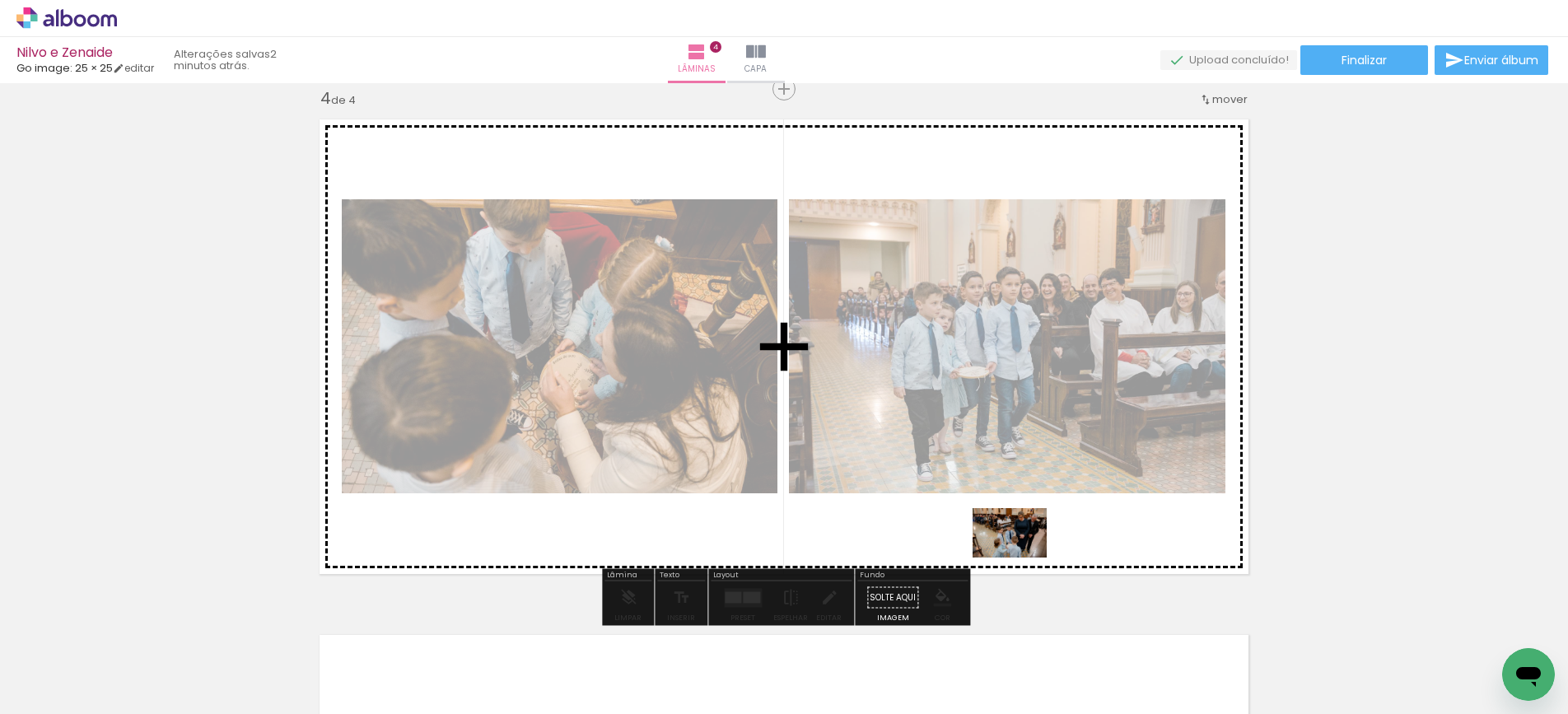
drag, startPoint x: 916, startPoint y: 649, endPoint x: 1022, endPoint y: 558, distance: 139.7
click at [1022, 558] on quentale-workspace at bounding box center [784, 357] width 1568 height 714
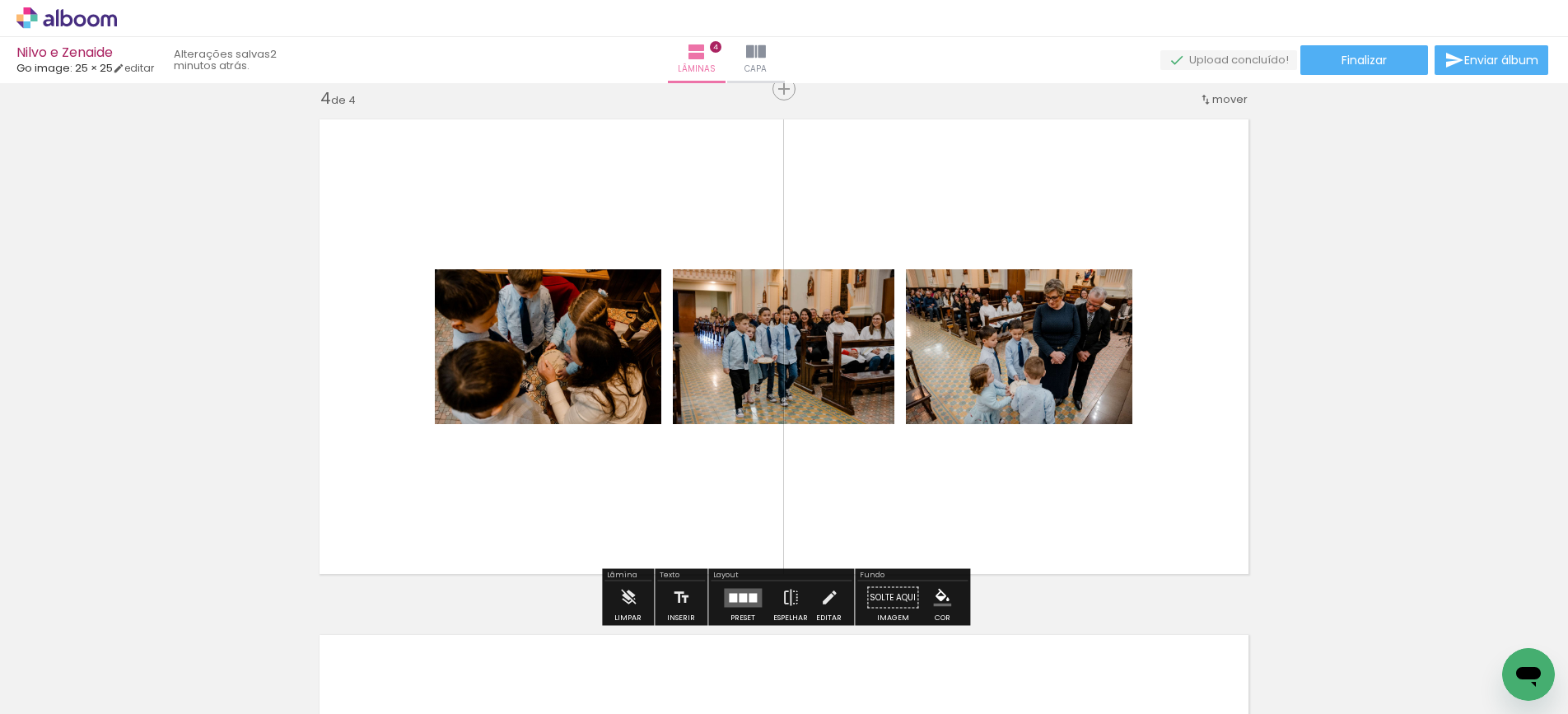
click at [752, 599] on div at bounding box center [752, 598] width 9 height 9
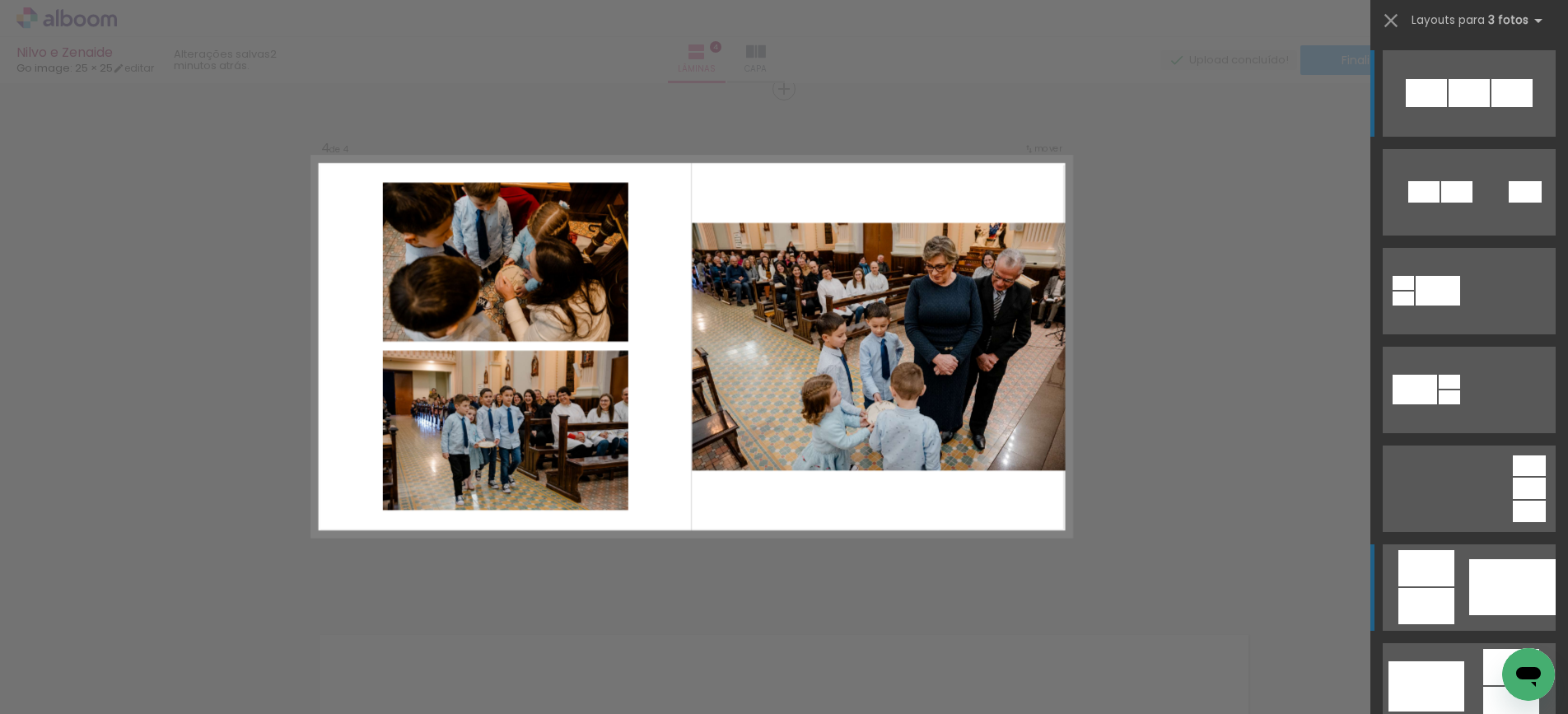
click at [1475, 583] on div at bounding box center [1512, 586] width 86 height 56
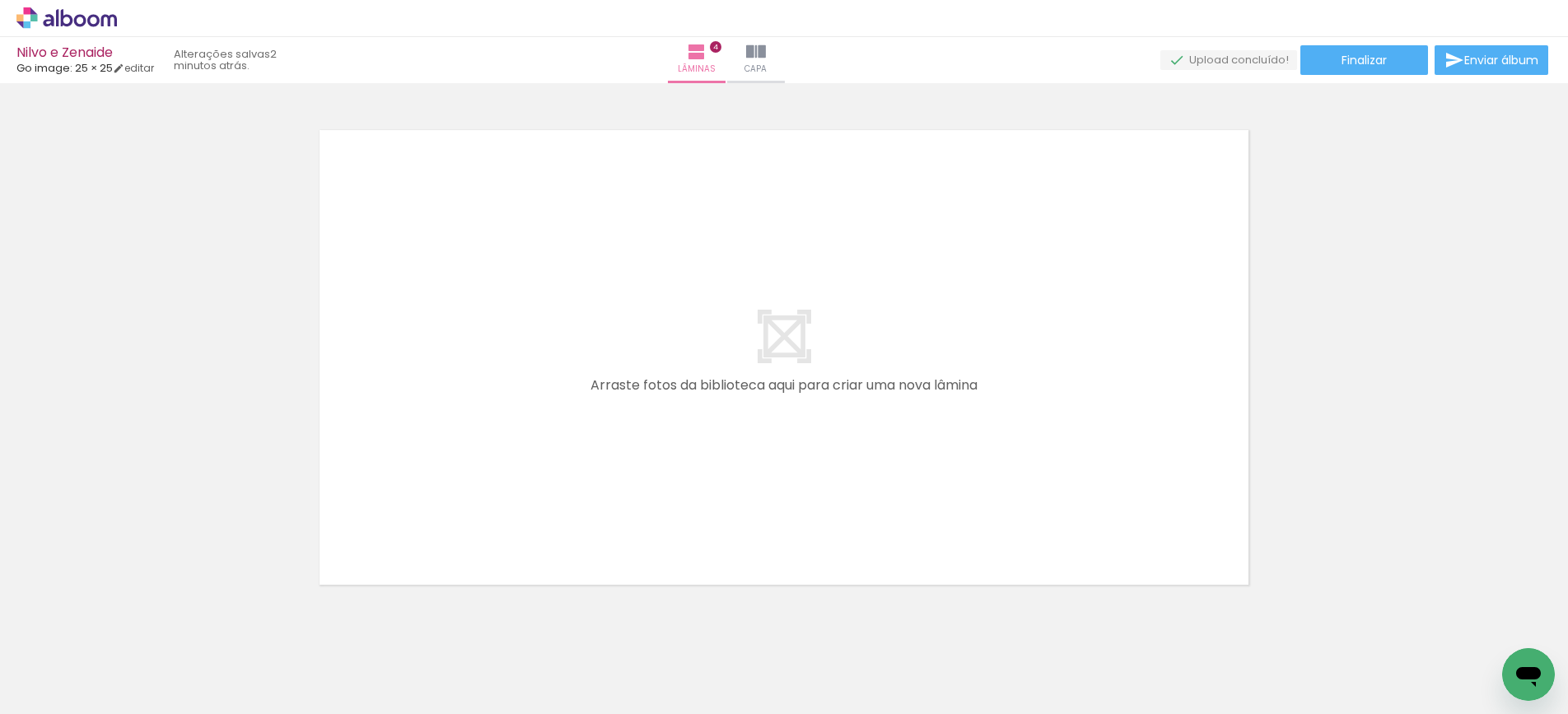
scroll to position [2114, 0]
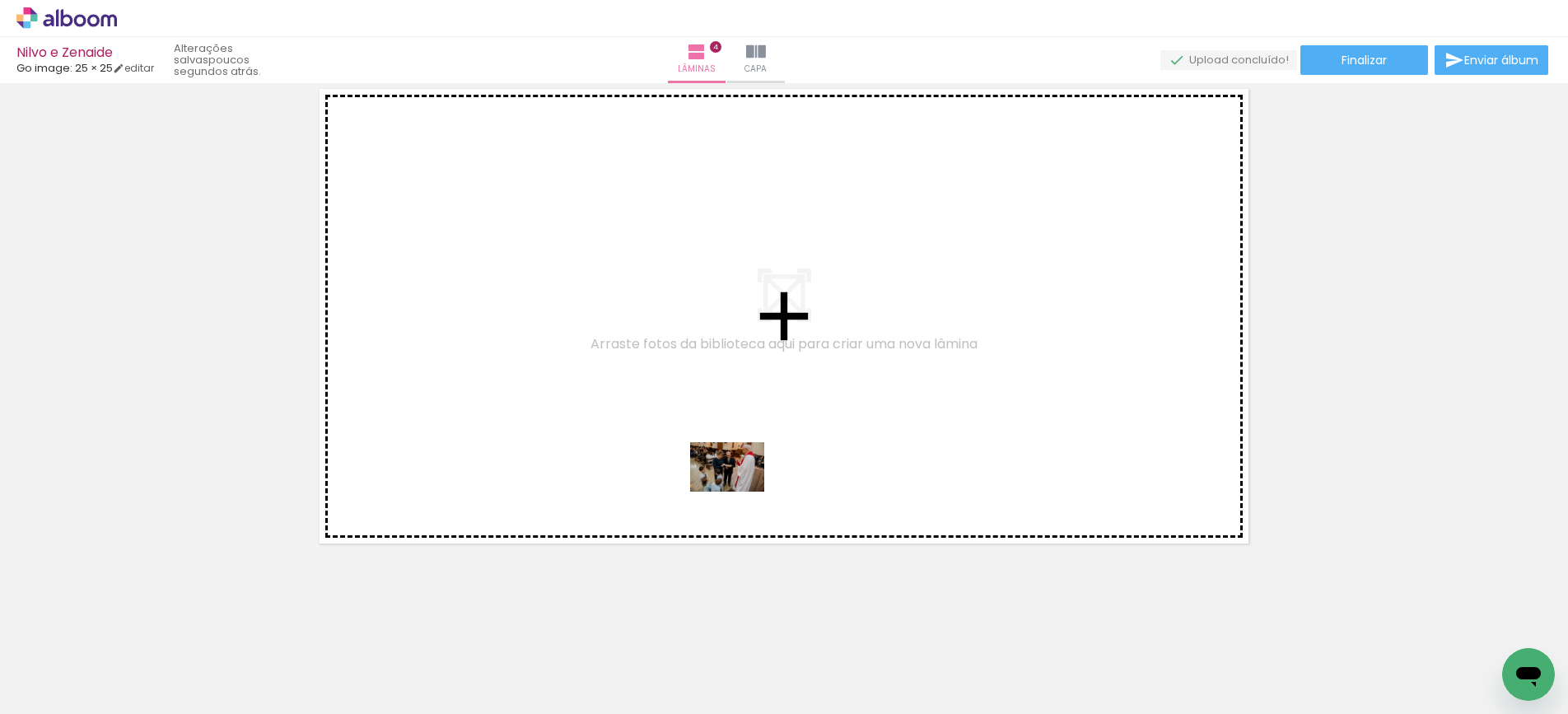
drag, startPoint x: 992, startPoint y: 672, endPoint x: 740, endPoint y: 491, distance: 310.3
click at [740, 491] on quentale-workspace at bounding box center [784, 357] width 1568 height 714
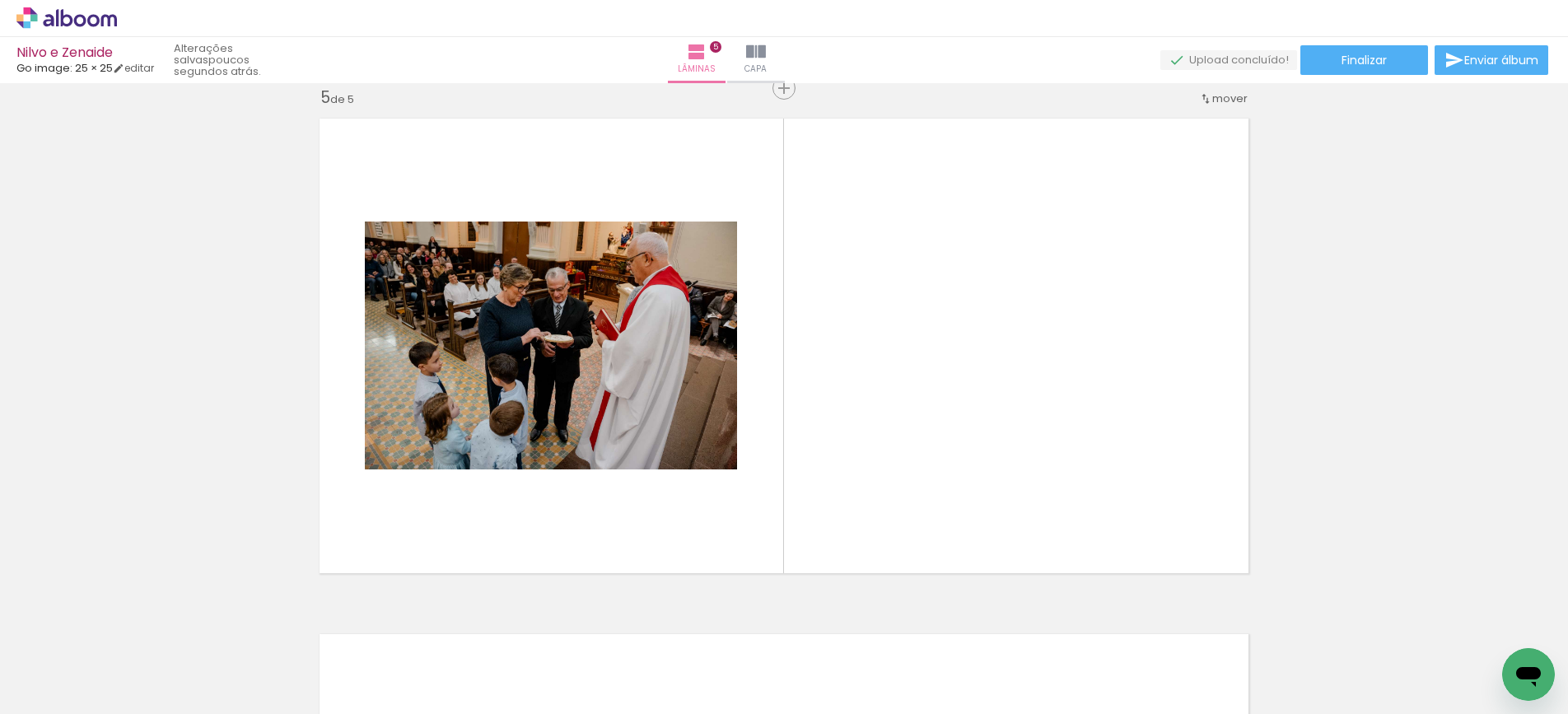
scroll to position [2083, 0]
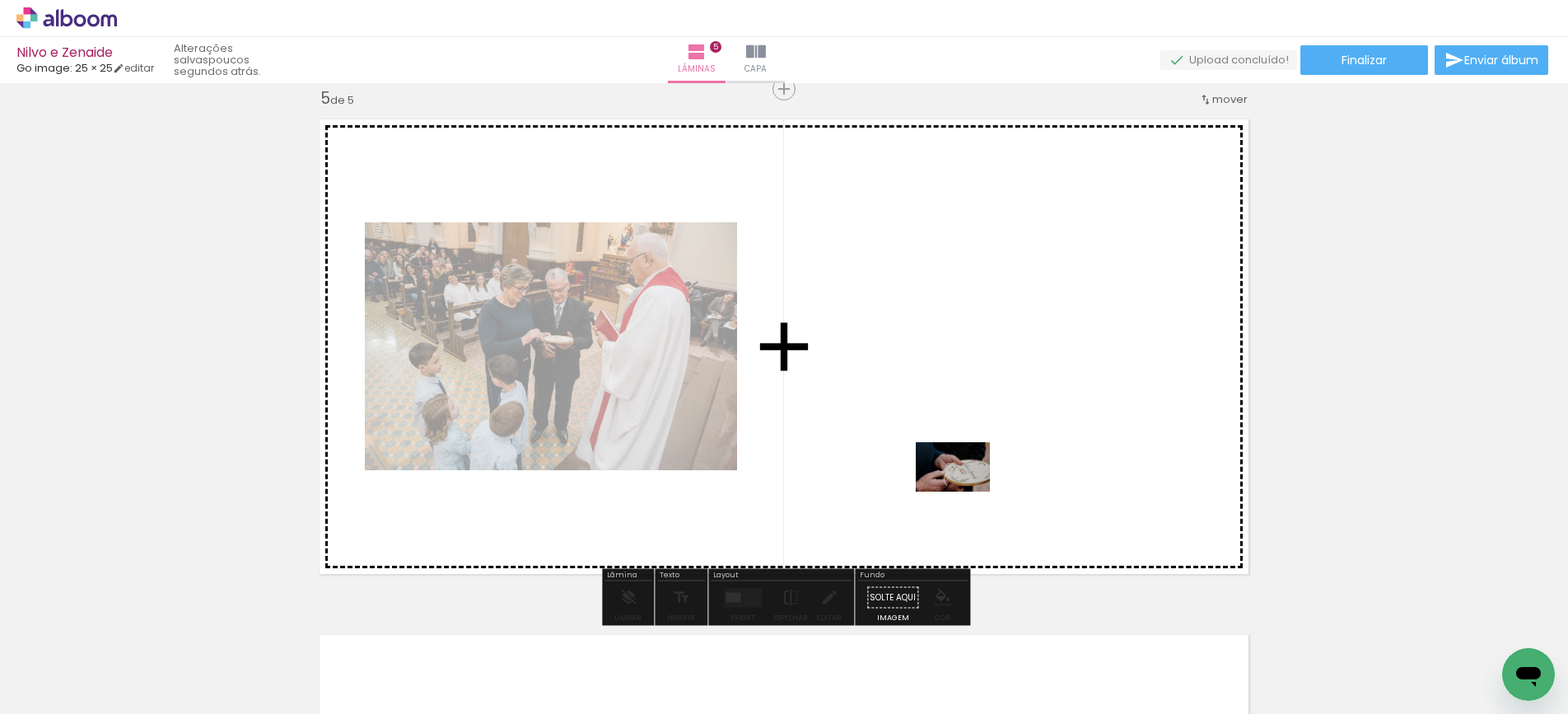
drag, startPoint x: 1080, startPoint y: 676, endPoint x: 965, endPoint y: 491, distance: 217.8
click at [965, 491] on quentale-workspace at bounding box center [784, 357] width 1568 height 714
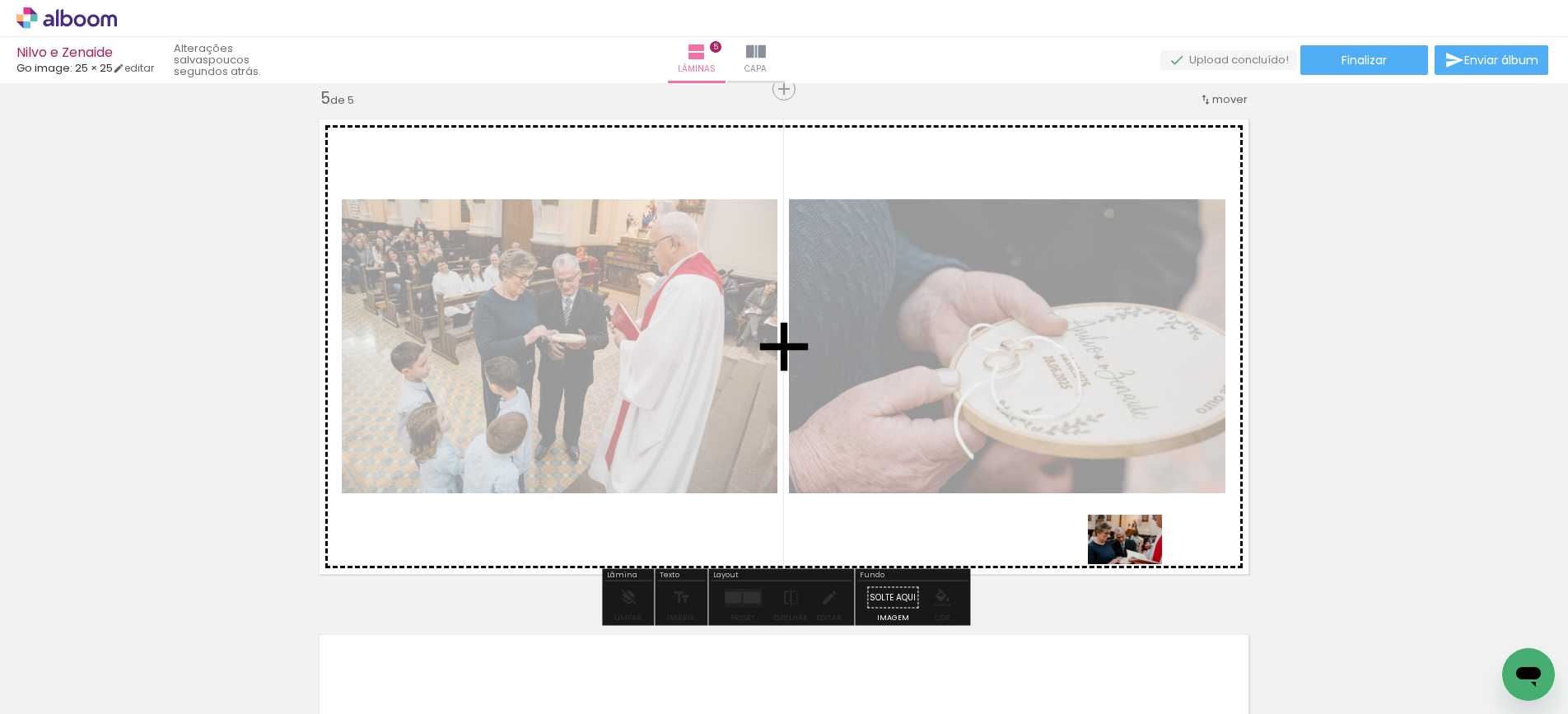
drag, startPoint x: 1201, startPoint y: 675, endPoint x: 1137, endPoint y: 563, distance: 129.0
click at [1137, 563] on quentale-workspace at bounding box center [784, 357] width 1568 height 714
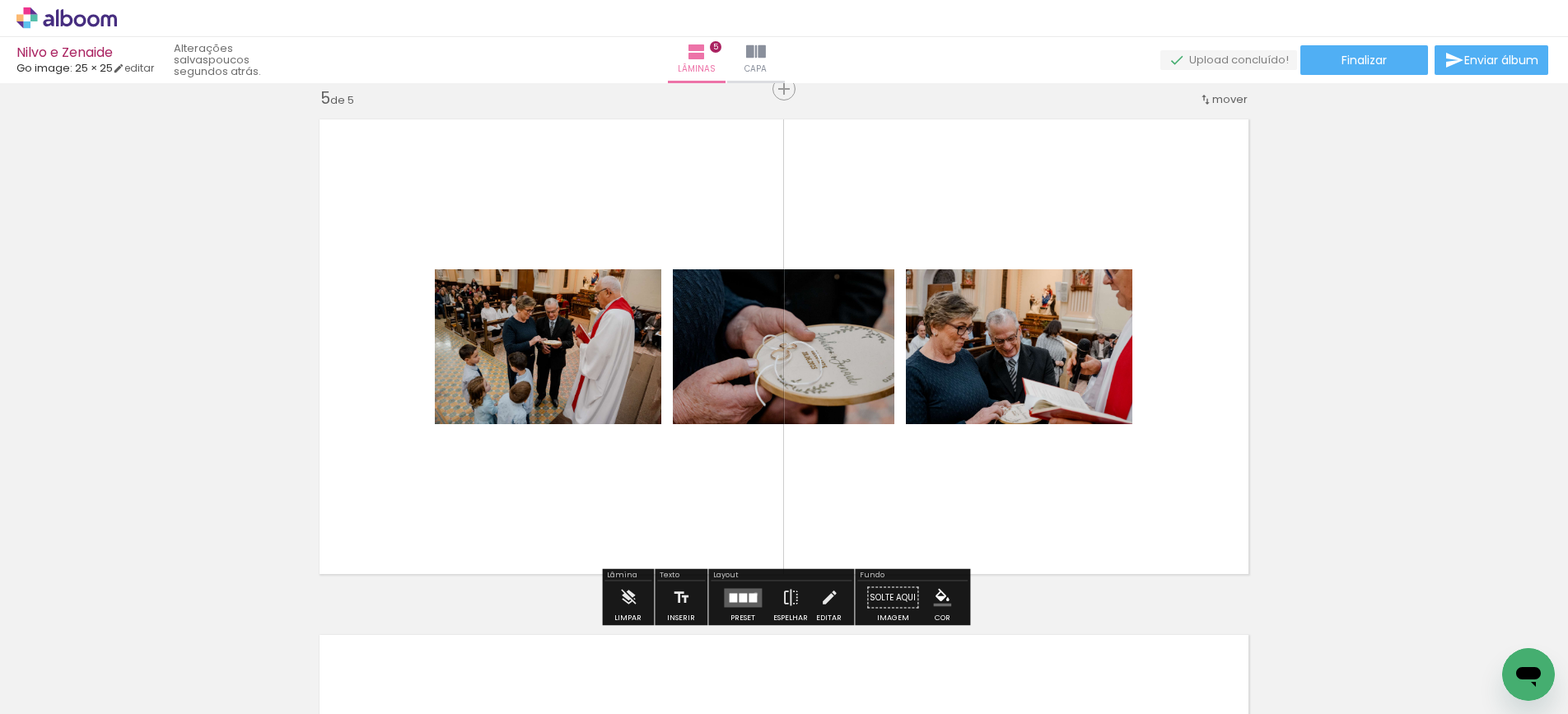
click at [752, 594] on div at bounding box center [752, 598] width 9 height 9
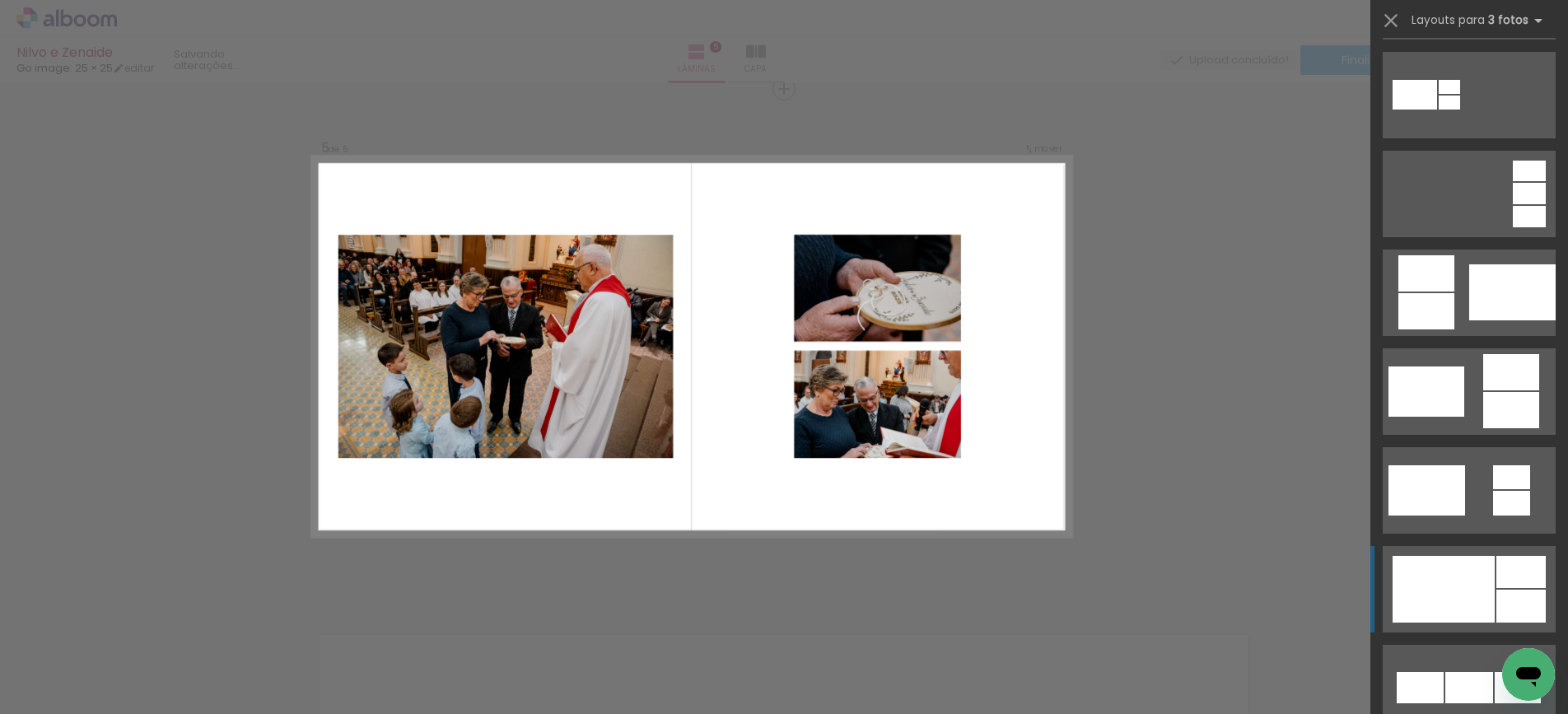
scroll to position [296, 0]
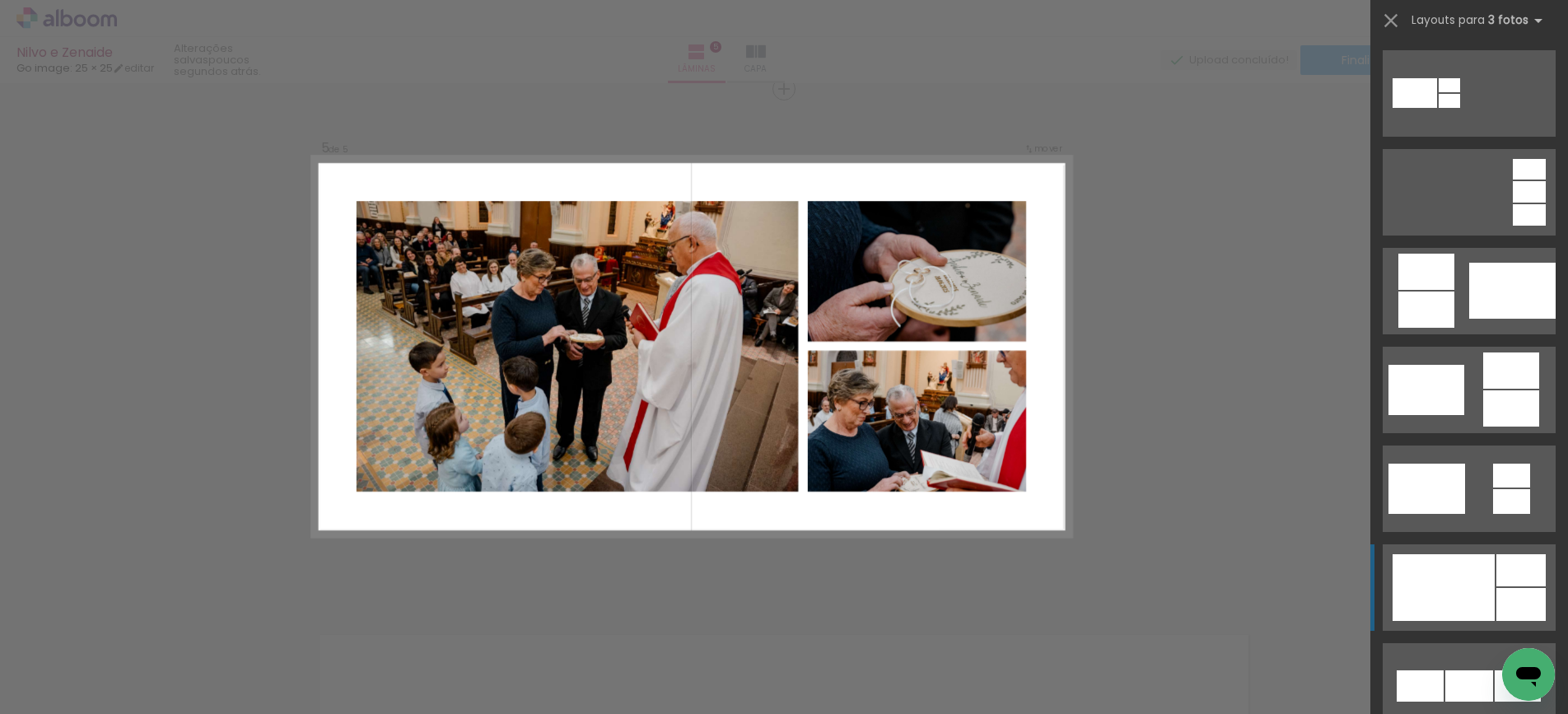
click at [1451, 578] on div at bounding box center [1444, 587] width 102 height 66
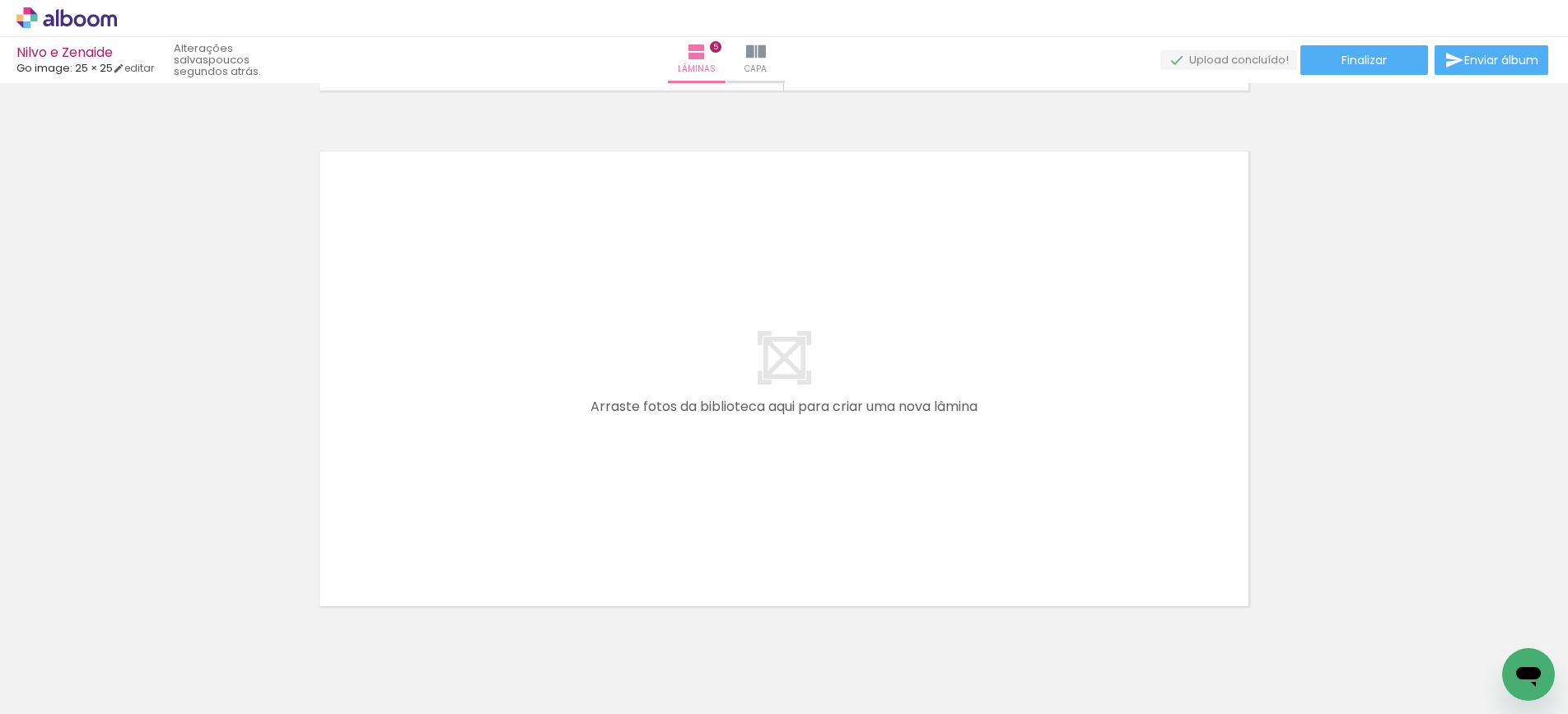
scroll to position [2564, 0]
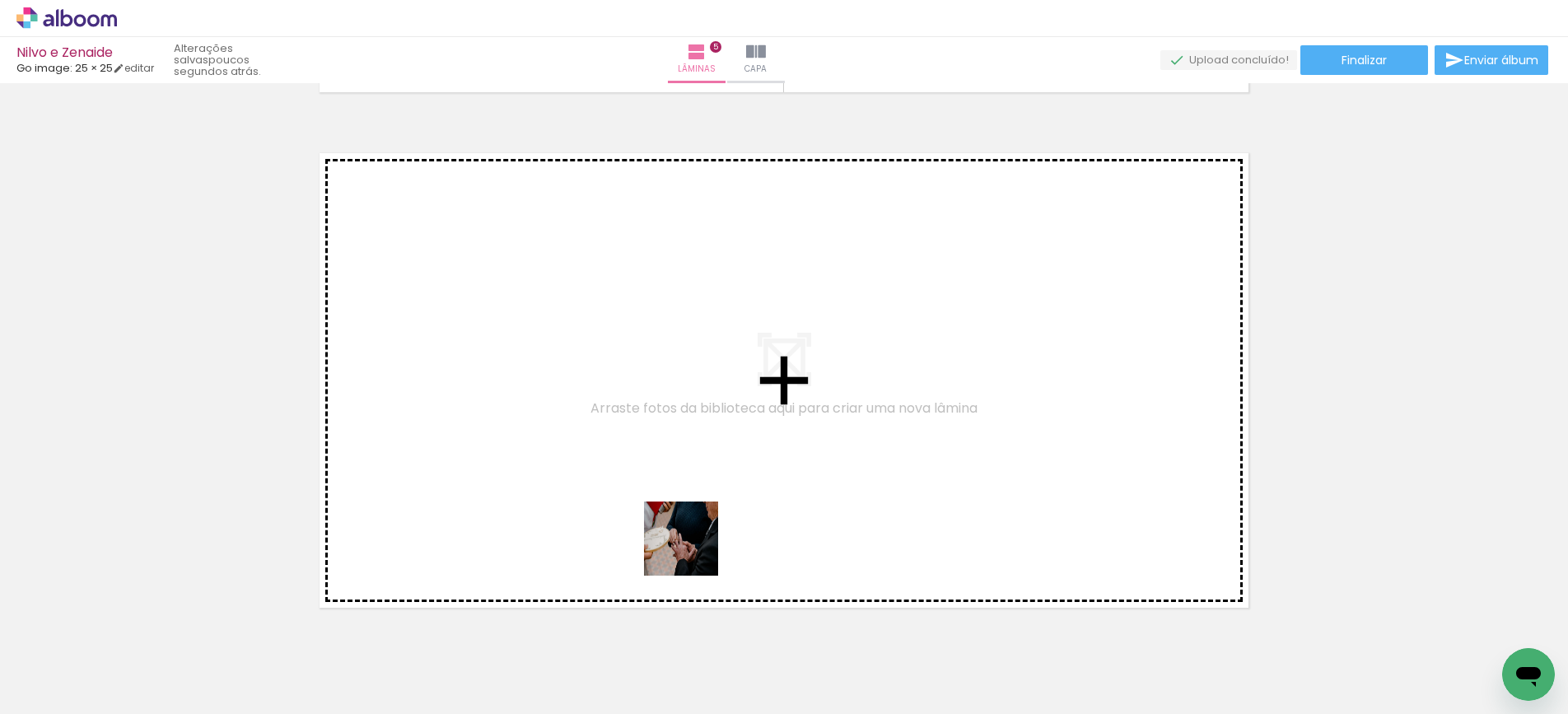
drag, startPoint x: 725, startPoint y: 664, endPoint x: 843, endPoint y: 675, distance: 118.5
click at [684, 509] on quentale-workspace at bounding box center [784, 357] width 1568 height 714
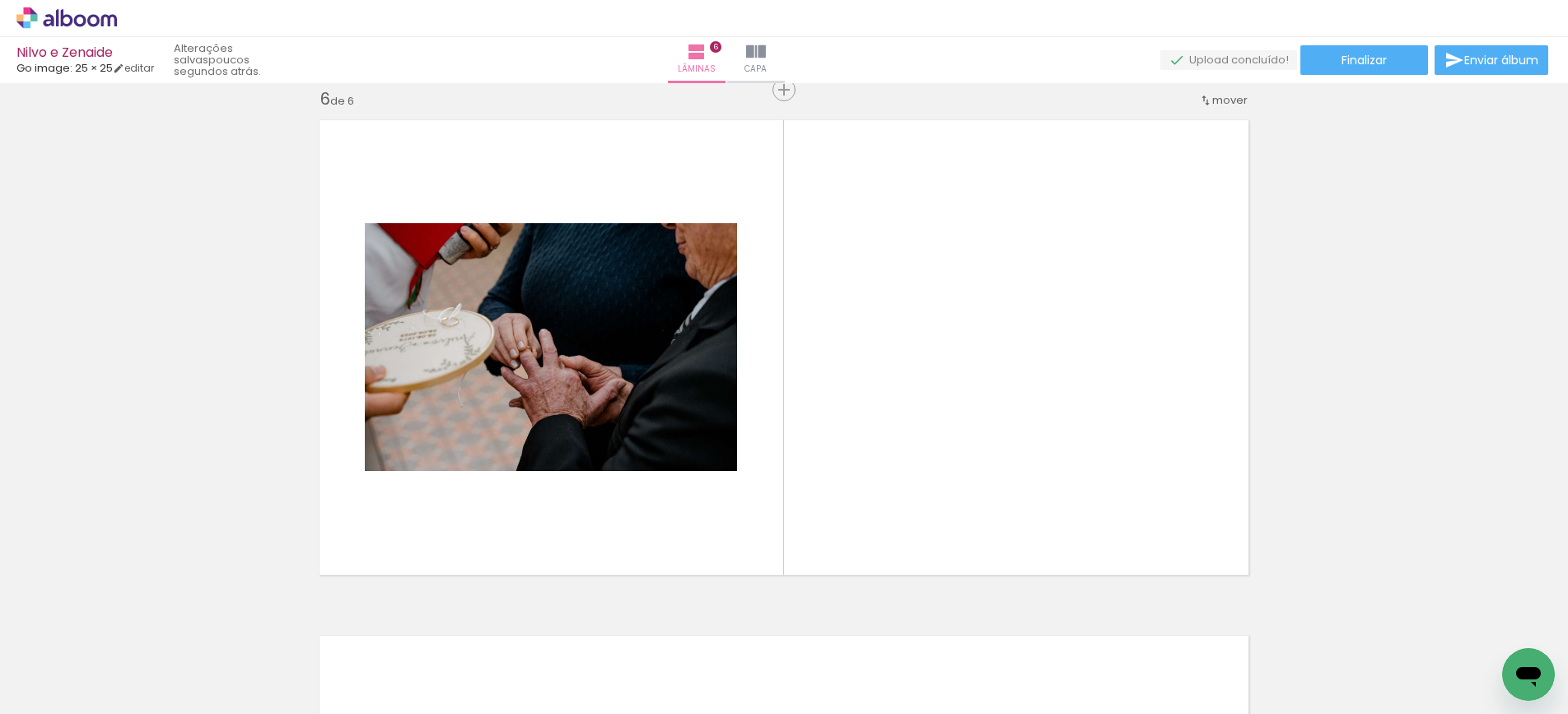
scroll to position [2598, 0]
drag, startPoint x: 810, startPoint y: 658, endPoint x: 1012, endPoint y: 582, distance: 215.8
click at [788, 457] on quentale-workspace at bounding box center [784, 357] width 1568 height 714
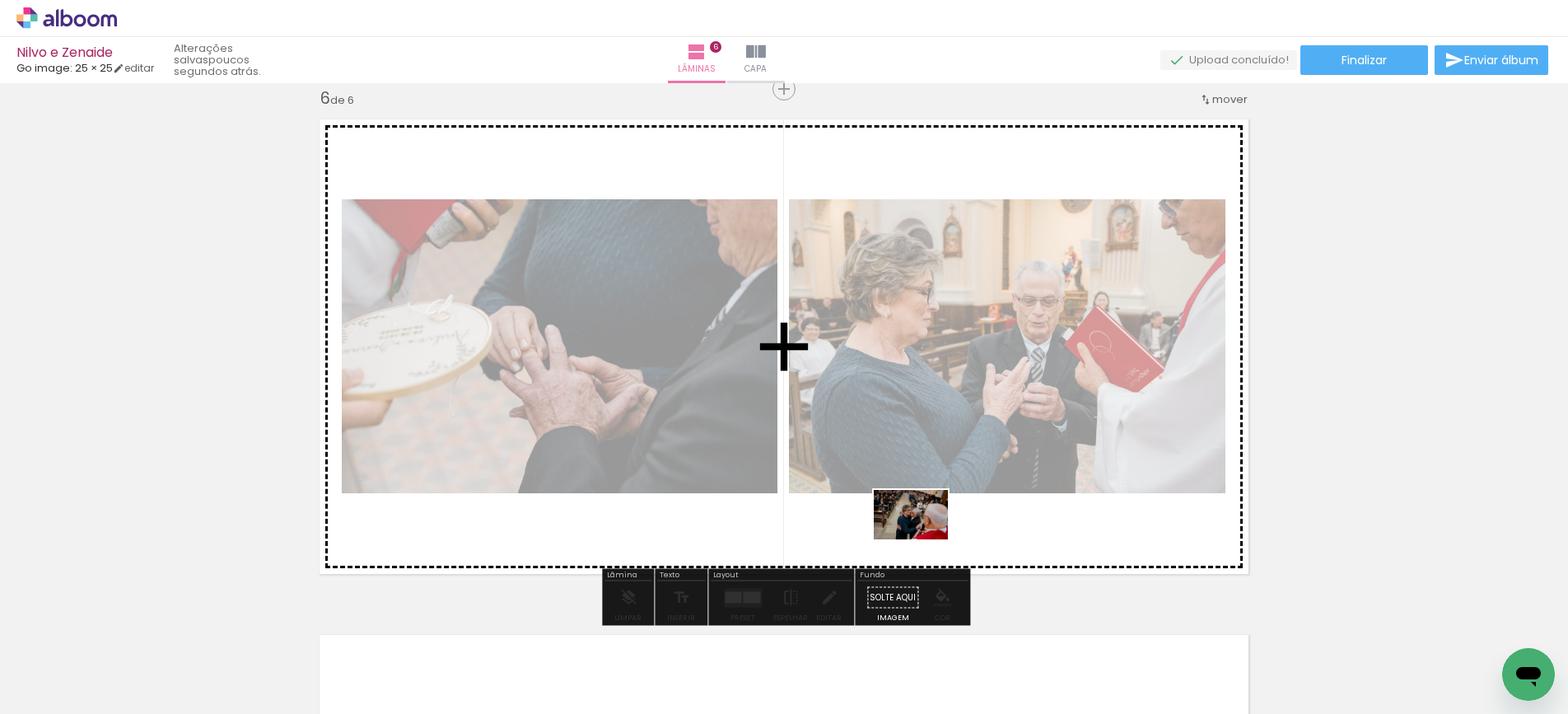
drag, startPoint x: 899, startPoint y: 664, endPoint x: 924, endPoint y: 539, distance: 127.5
click at [924, 539] on quentale-workspace at bounding box center [784, 357] width 1568 height 714
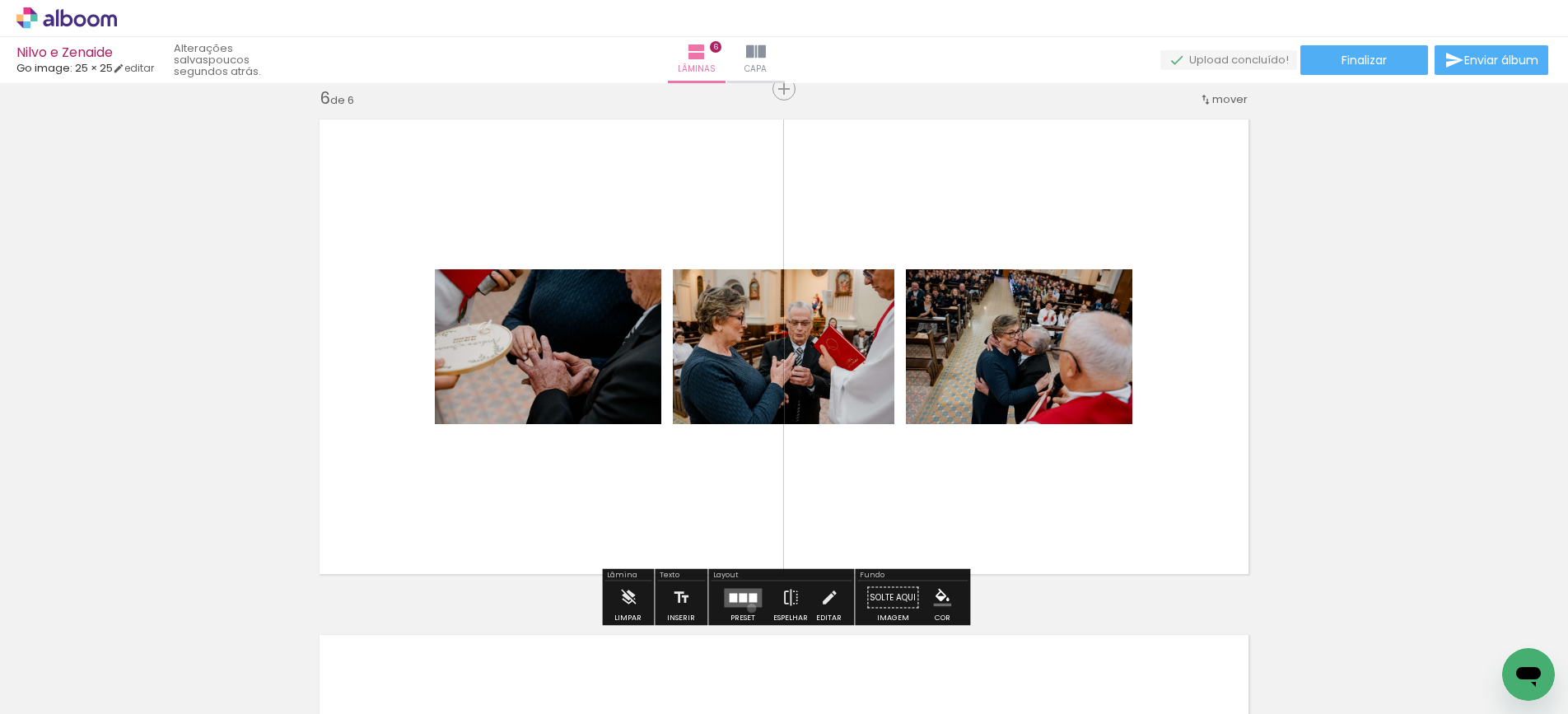
click at [748, 608] on div at bounding box center [743, 598] width 45 height 33
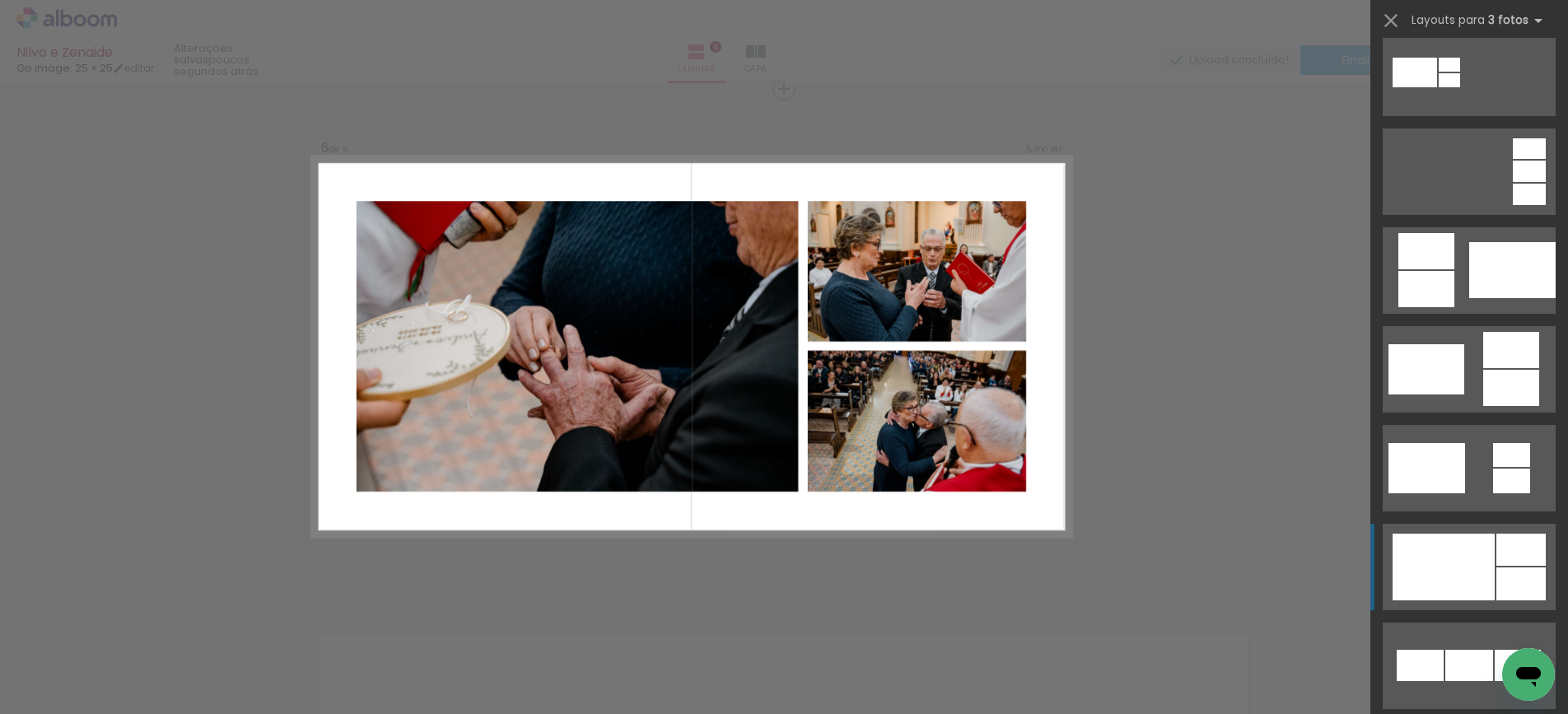
scroll to position [318, 0]
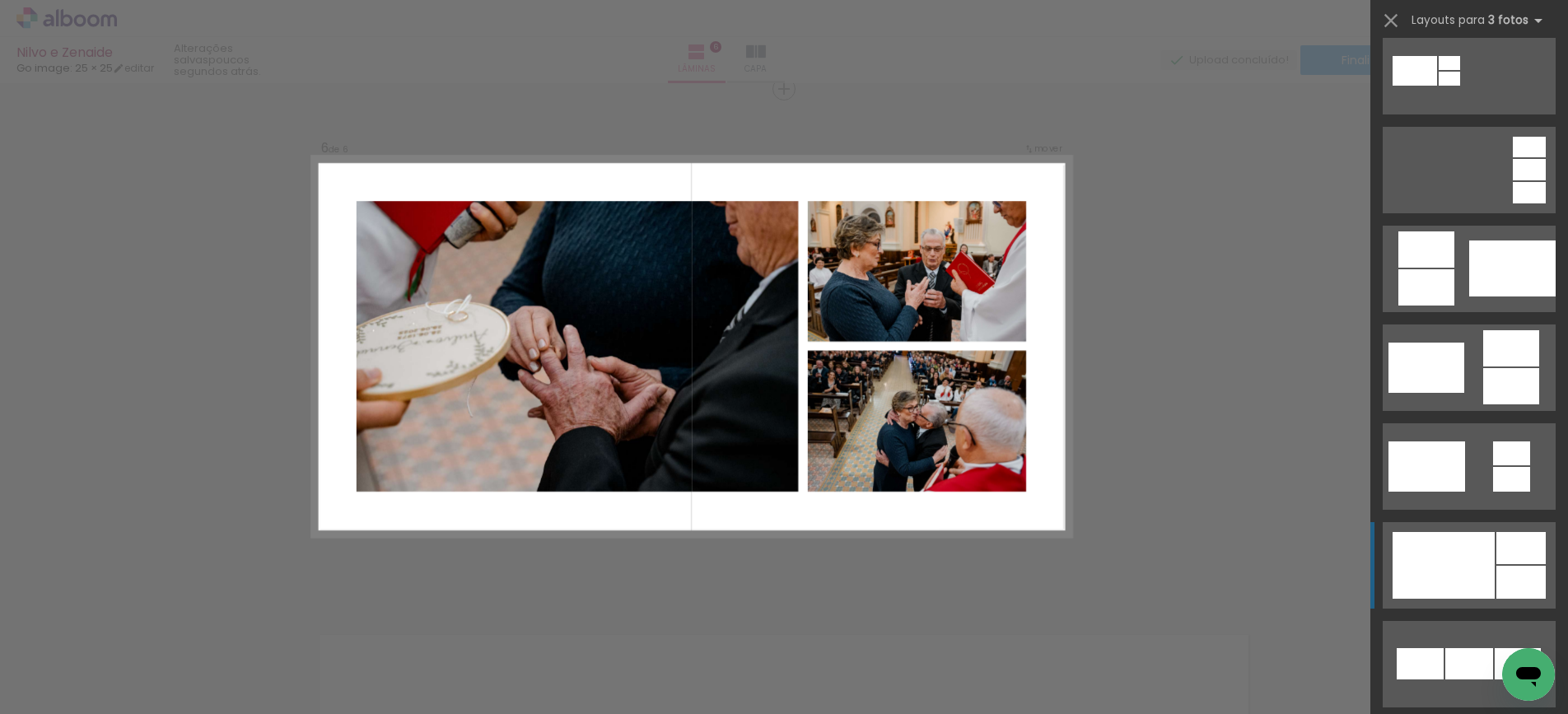
click at [1469, 584] on div at bounding box center [1444, 565] width 102 height 66
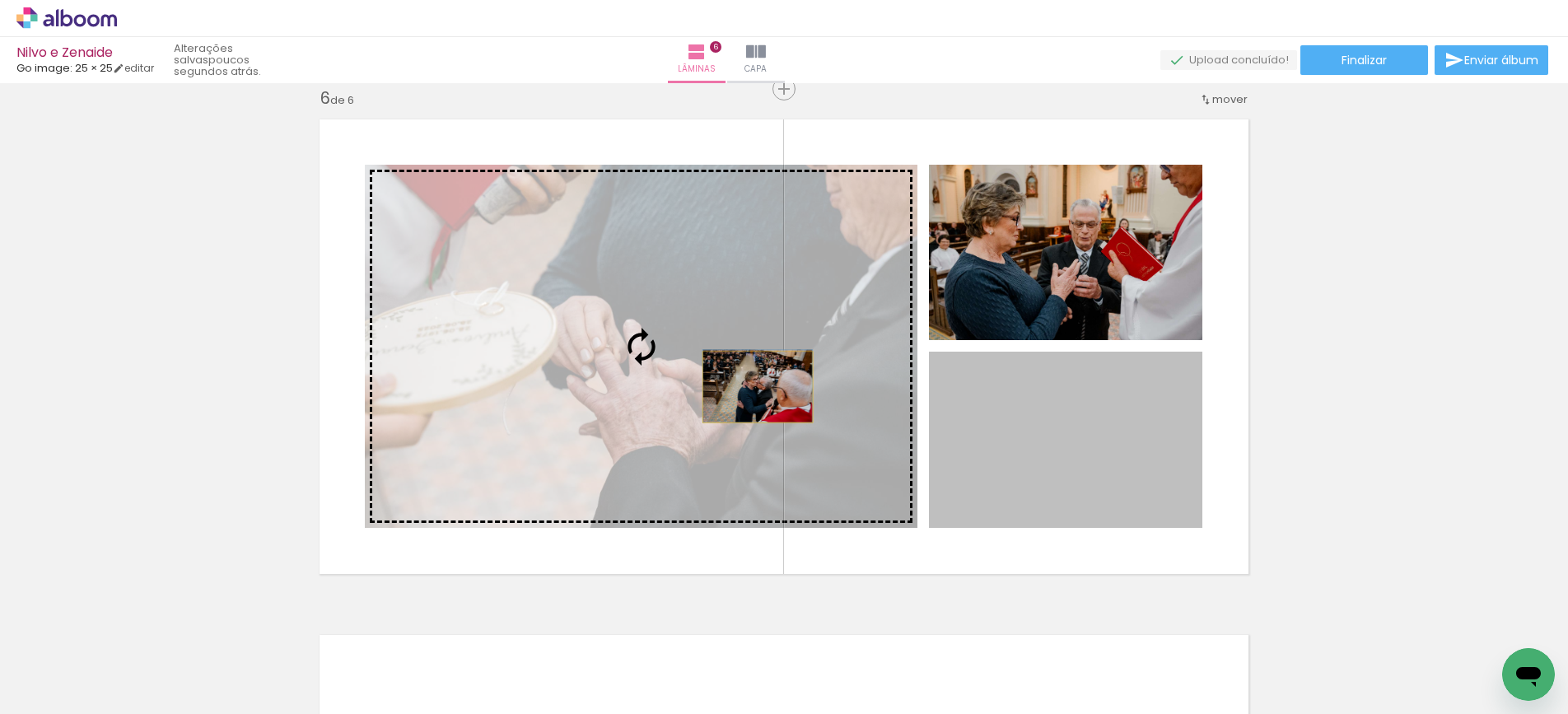
drag, startPoint x: 1130, startPoint y: 448, endPoint x: 758, endPoint y: 387, distance: 377.0
click at [0, 0] on slot at bounding box center [0, 0] width 0 height 0
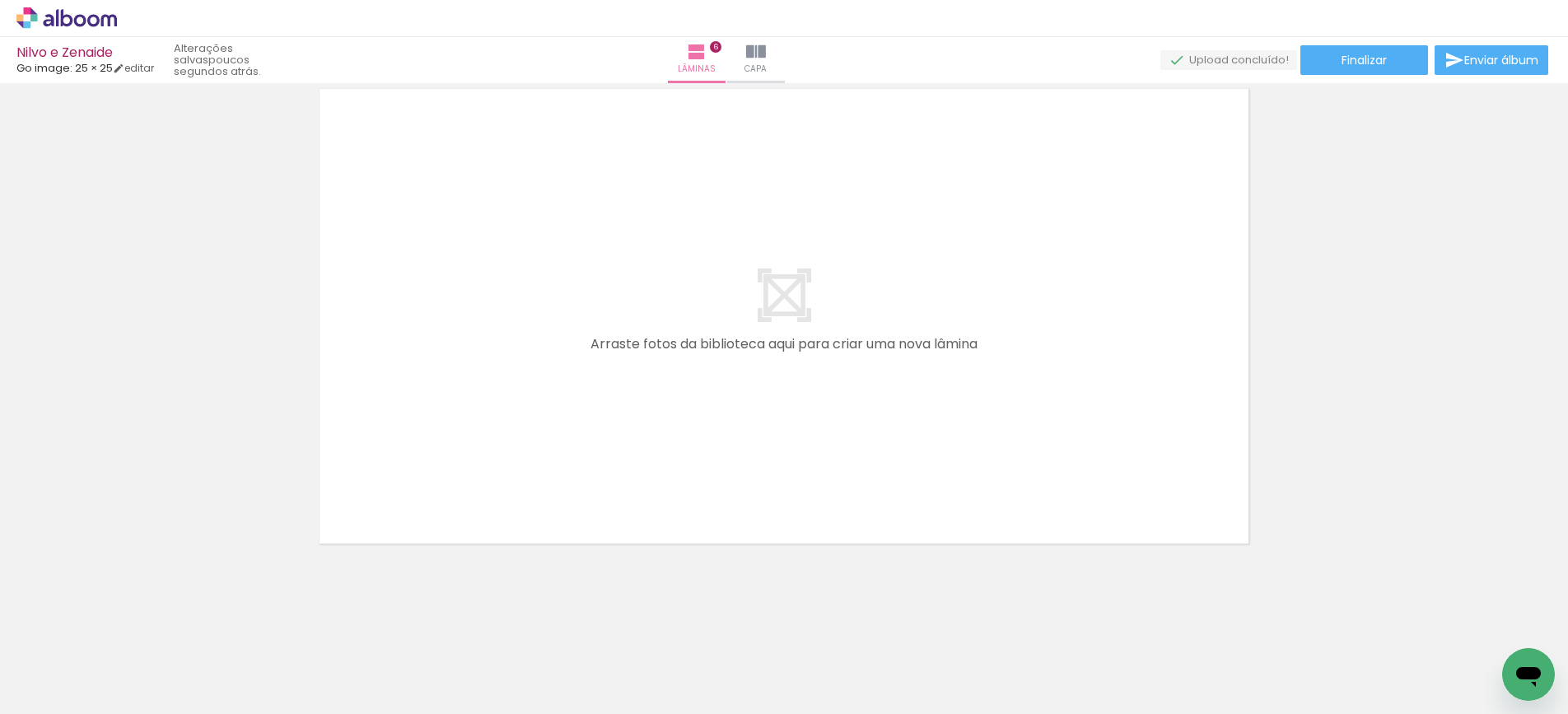
scroll to position [0, 801]
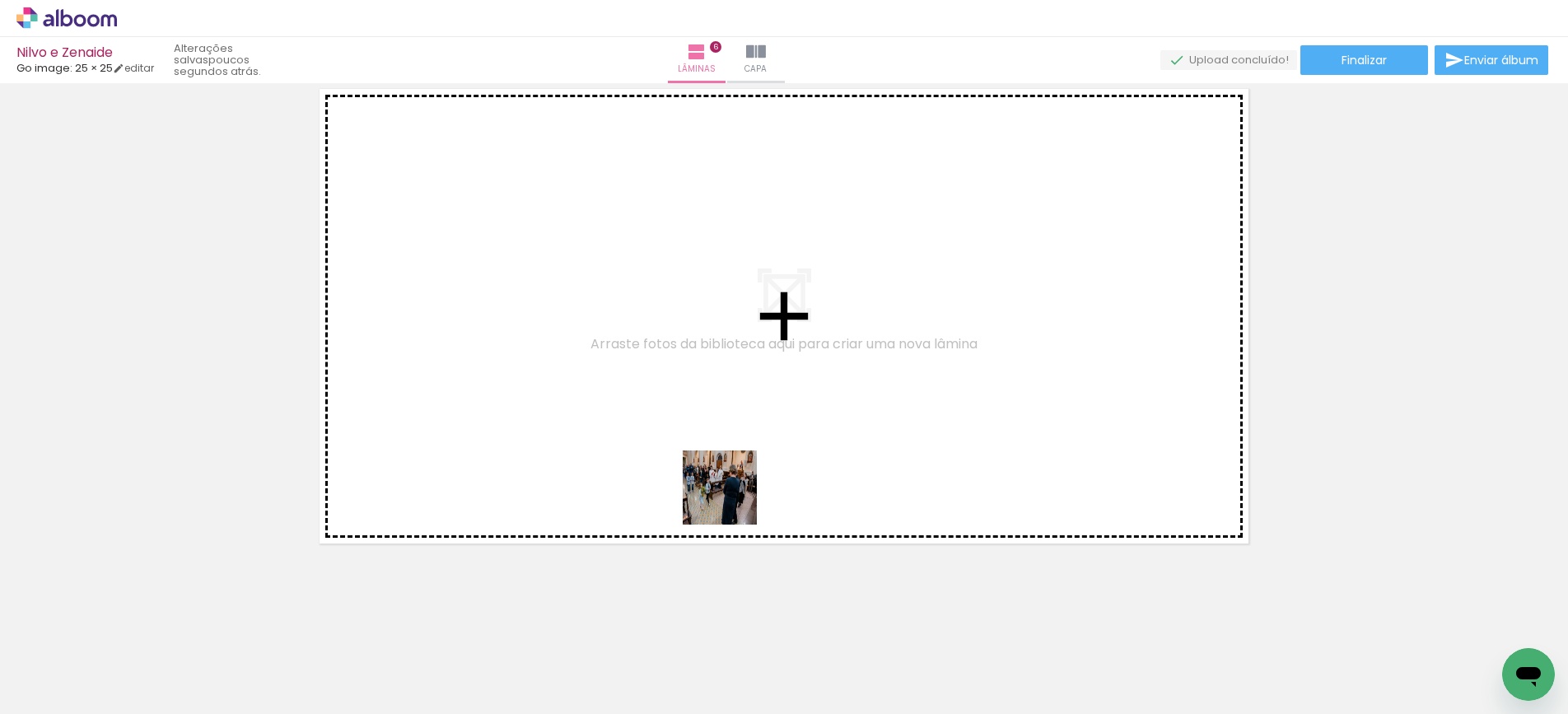
drag, startPoint x: 844, startPoint y: 669, endPoint x: 732, endPoint y: 500, distance: 202.7
click at [732, 500] on quentale-workspace at bounding box center [784, 357] width 1568 height 714
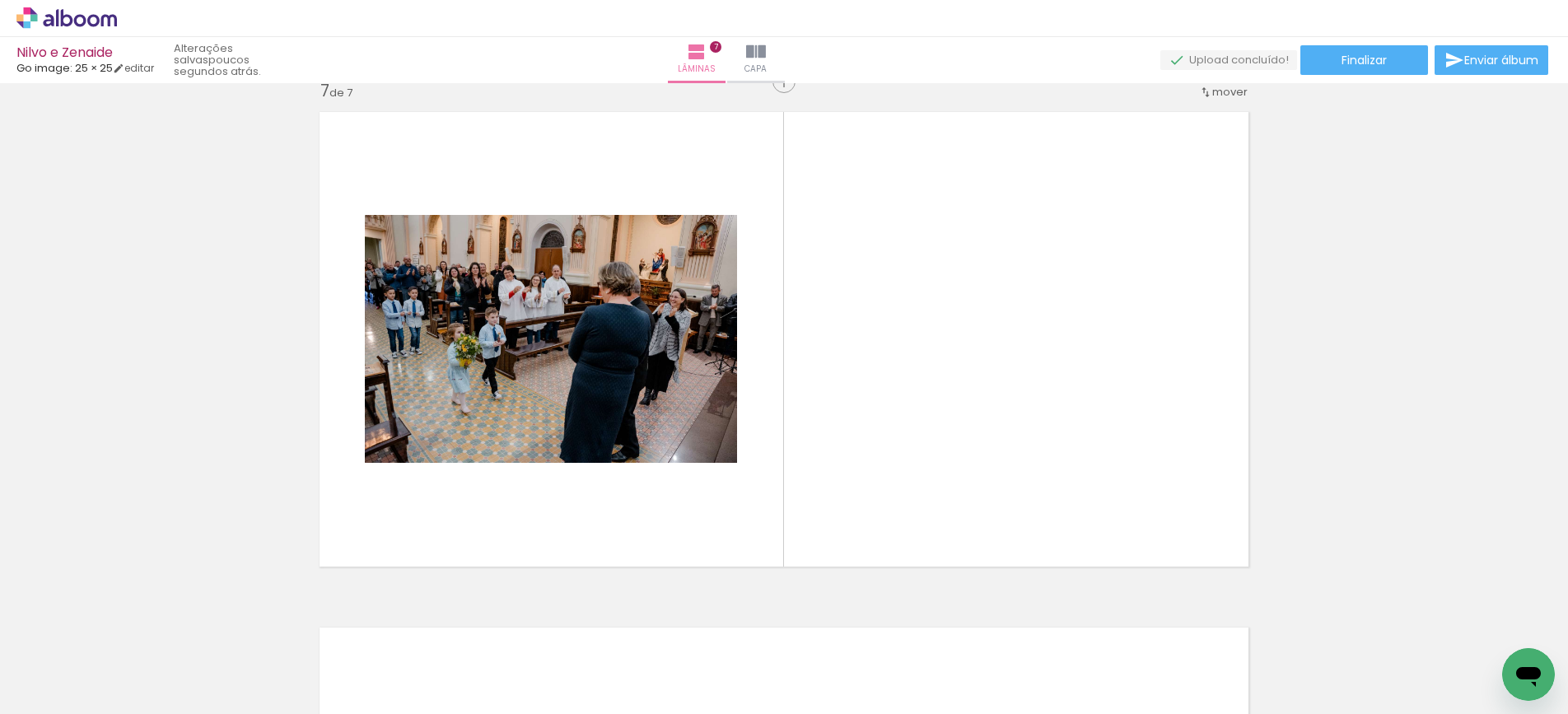
scroll to position [3114, 0]
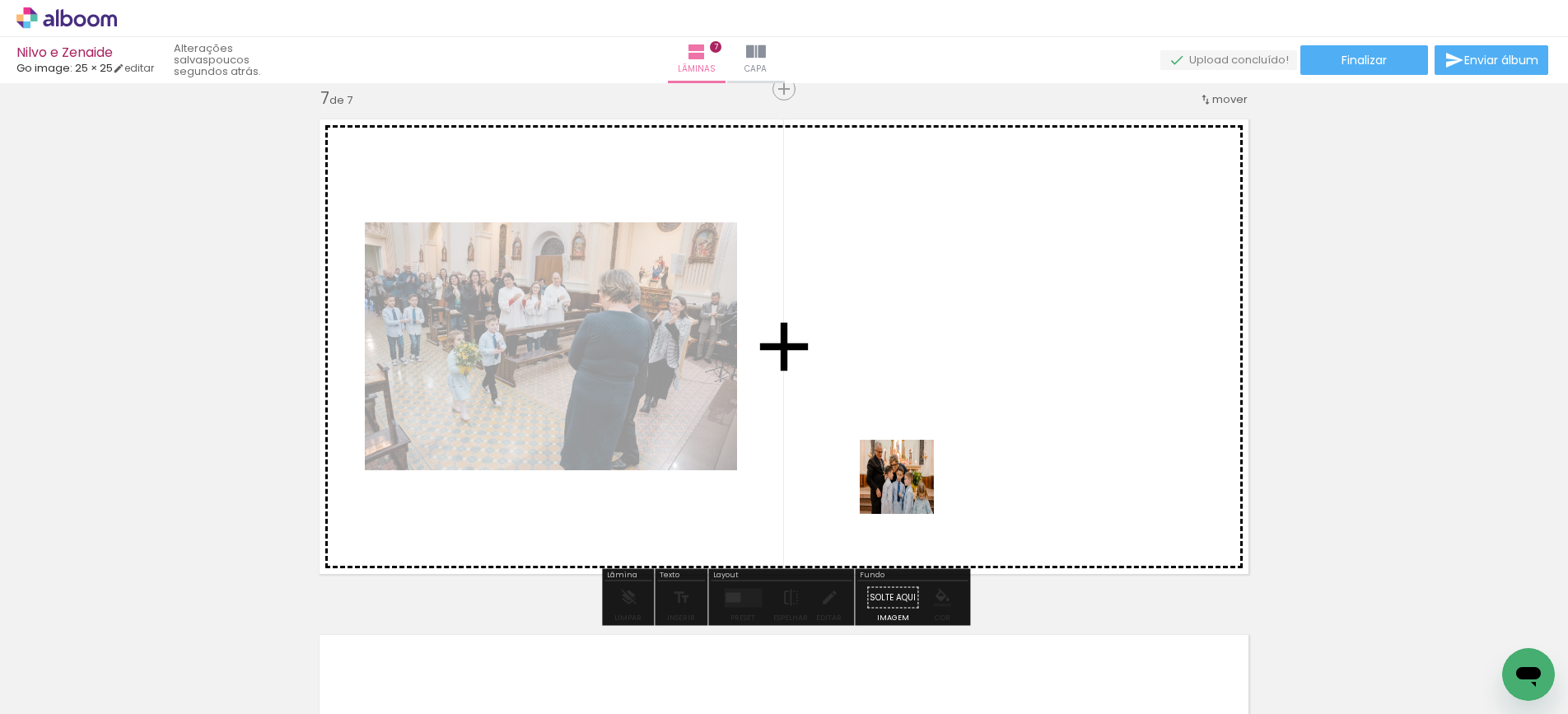
drag, startPoint x: 943, startPoint y: 679, endPoint x: 910, endPoint y: 482, distance: 199.7
click at [910, 482] on quentale-workspace at bounding box center [784, 357] width 1568 height 714
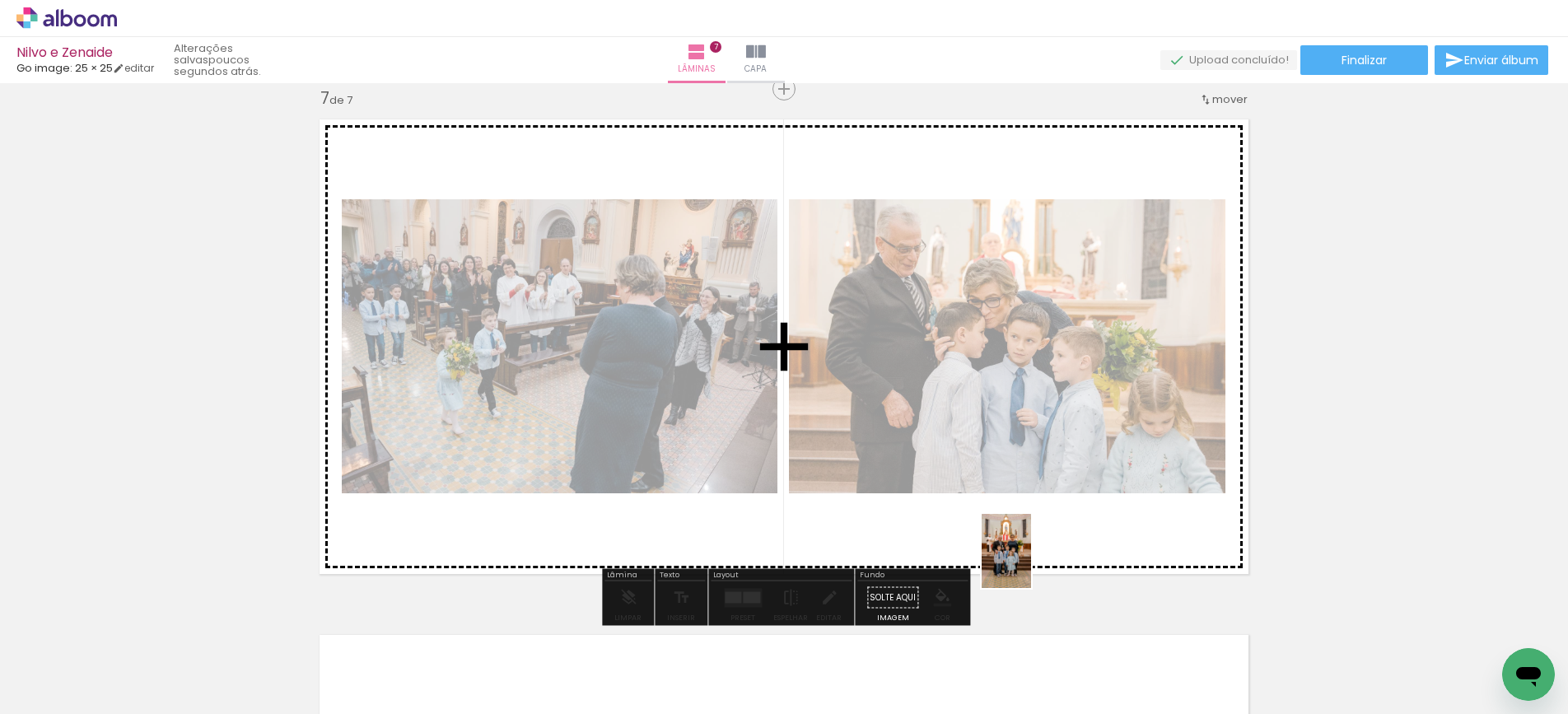
drag, startPoint x: 1026, startPoint y: 671, endPoint x: 1031, endPoint y: 563, distance: 108.1
click at [1031, 563] on quentale-workspace at bounding box center [784, 357] width 1568 height 714
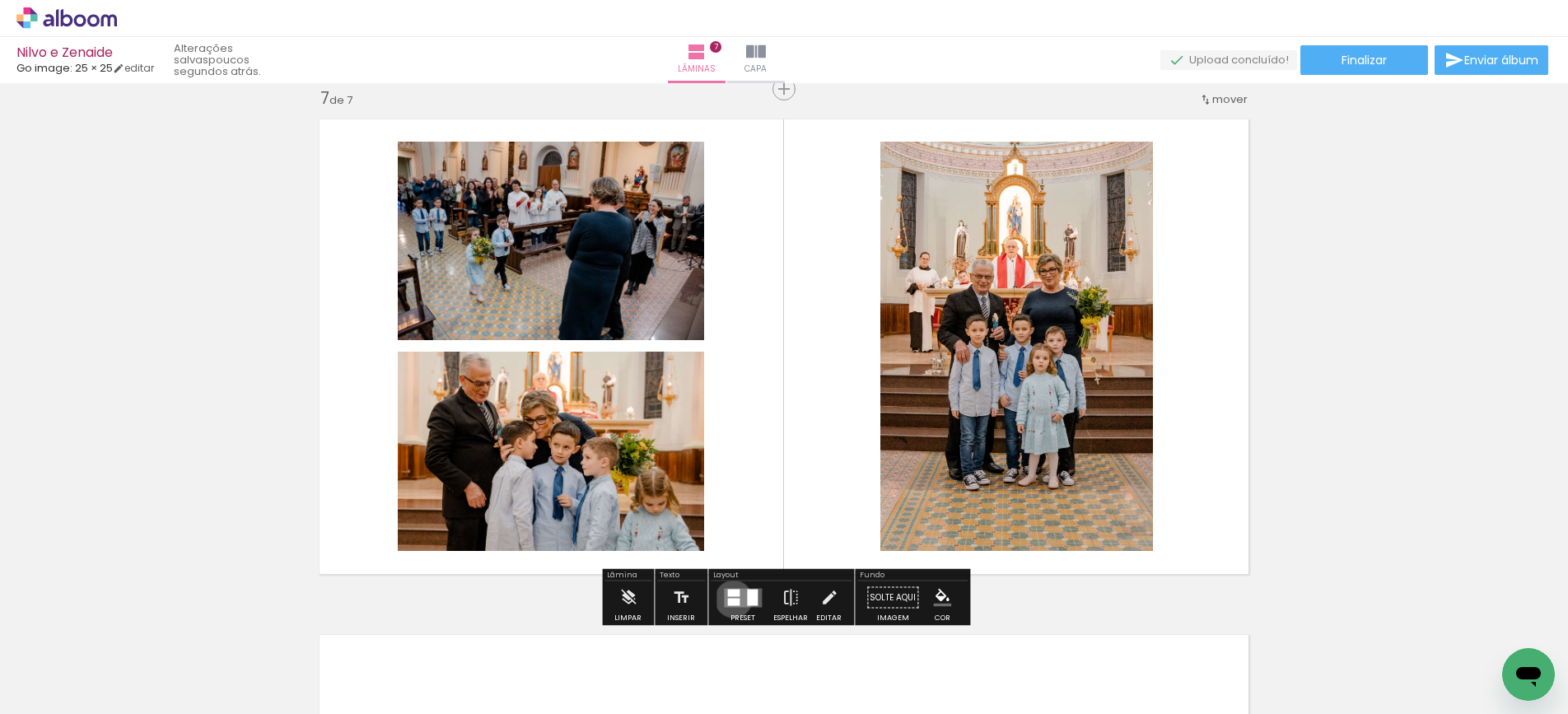
click at [730, 598] on div at bounding box center [733, 601] width 12 height 8
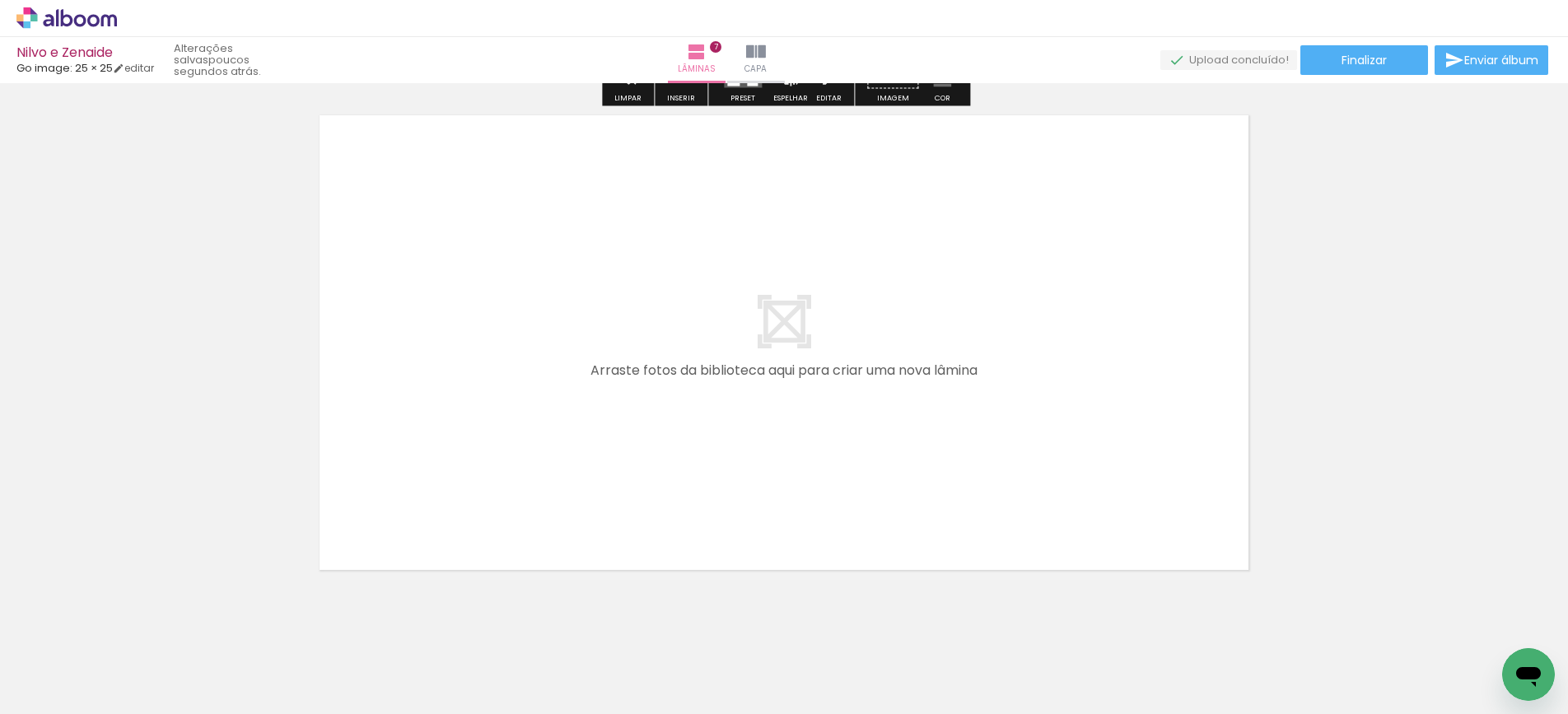
scroll to position [3659, 0]
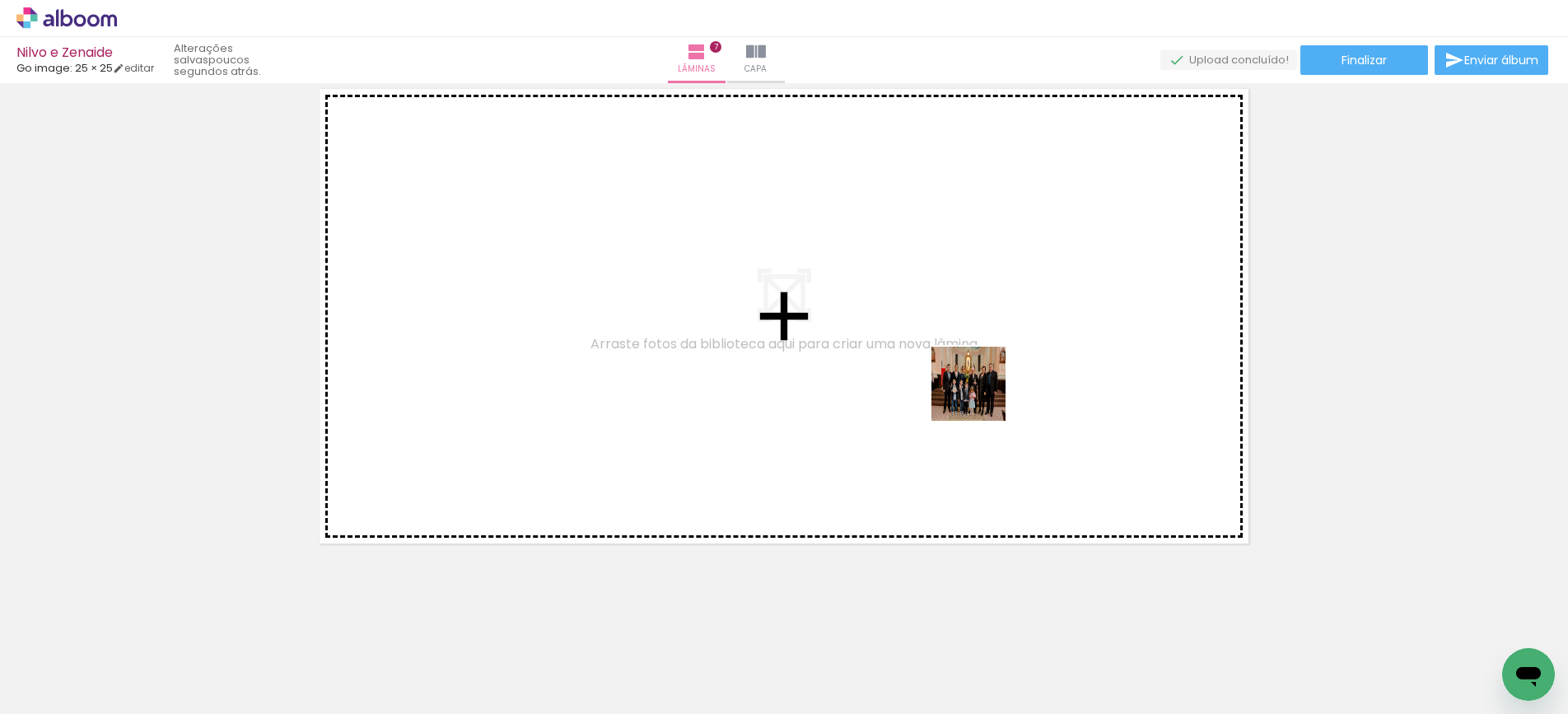
drag, startPoint x: 1131, startPoint y: 664, endPoint x: 981, endPoint y: 396, distance: 307.1
click at [981, 396] on quentale-workspace at bounding box center [784, 357] width 1568 height 714
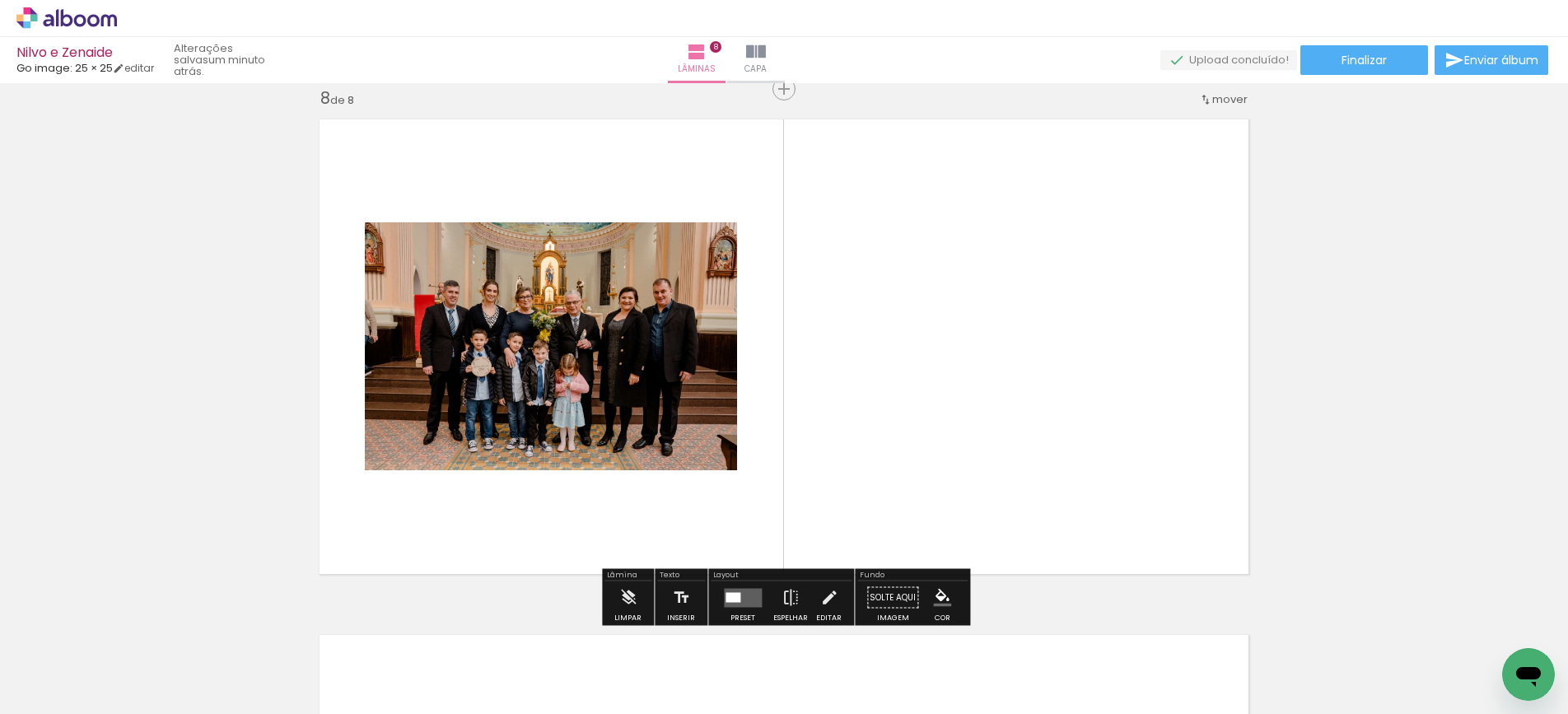
scroll to position [0, 1242]
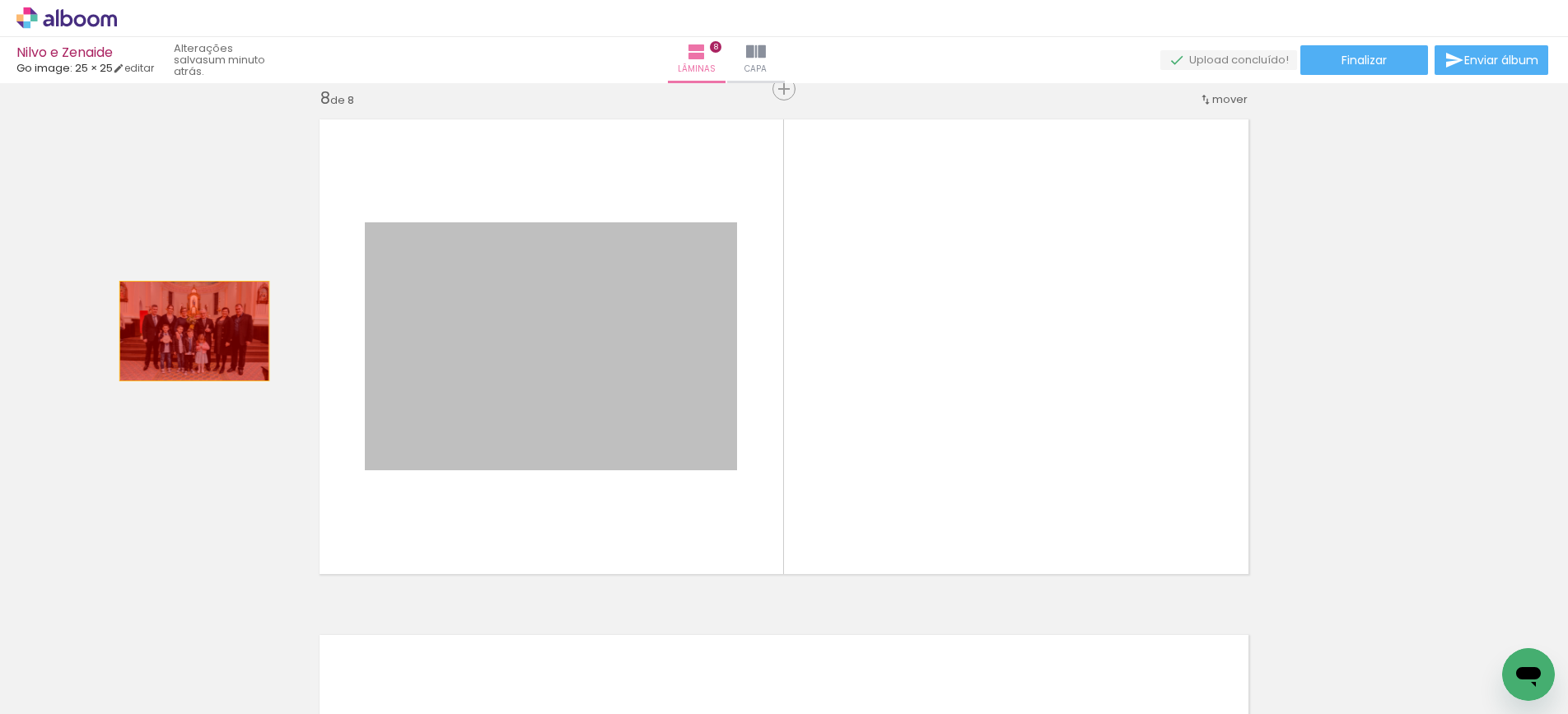
drag, startPoint x: 597, startPoint y: 344, endPoint x: 194, endPoint y: 330, distance: 403.2
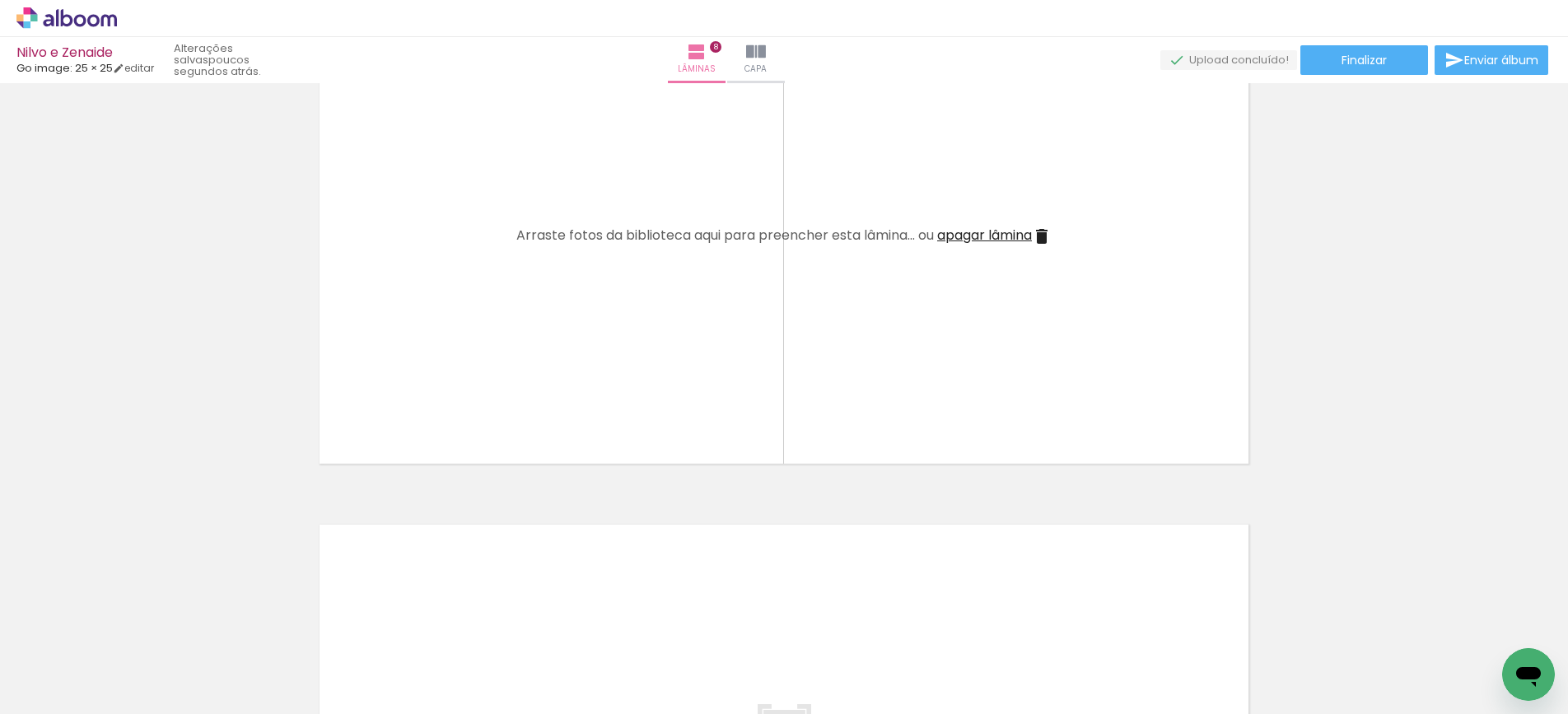
scroll to position [0, 1243]
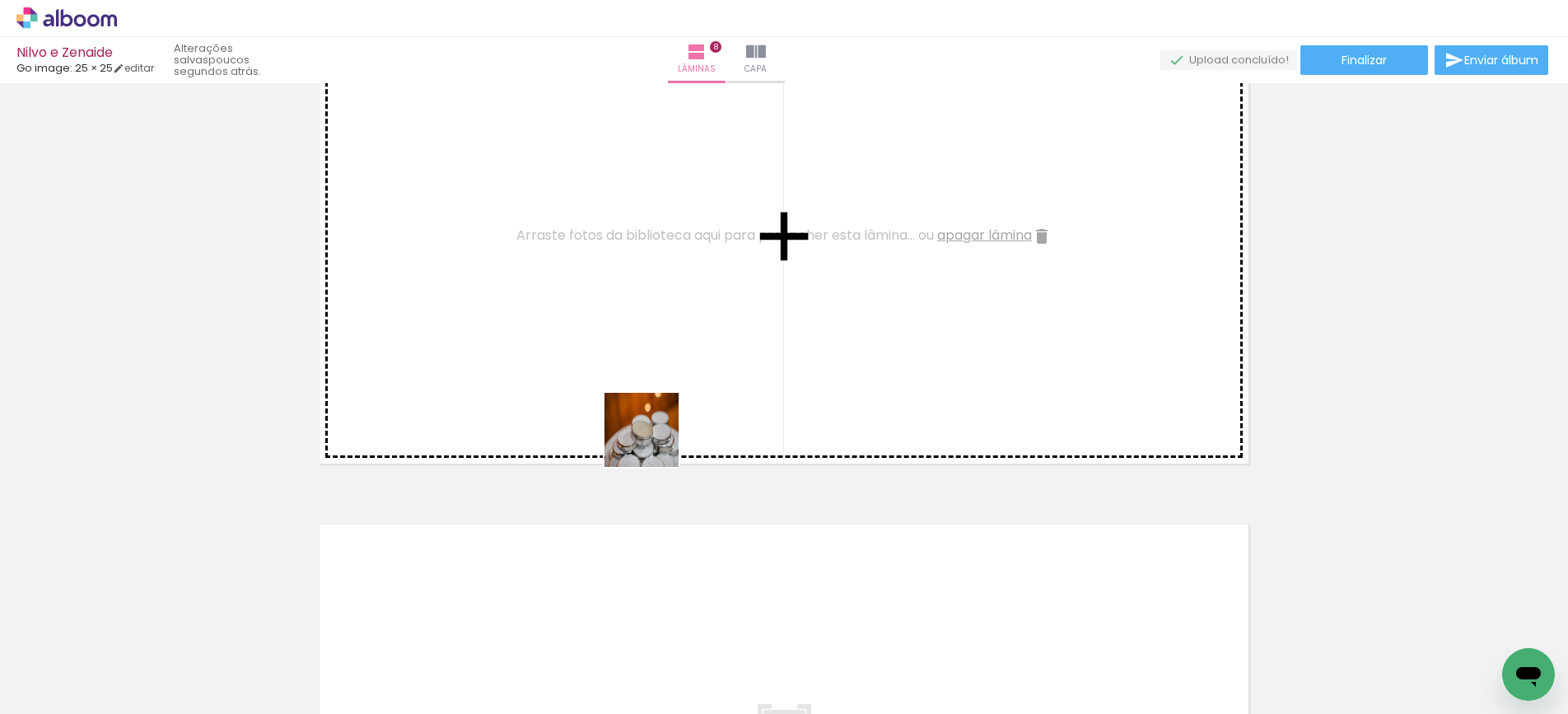
drag, startPoint x: 787, startPoint y: 655, endPoint x: 603, endPoint y: 341, distance: 363.9
click at [603, 341] on quentale-workspace at bounding box center [784, 357] width 1568 height 714
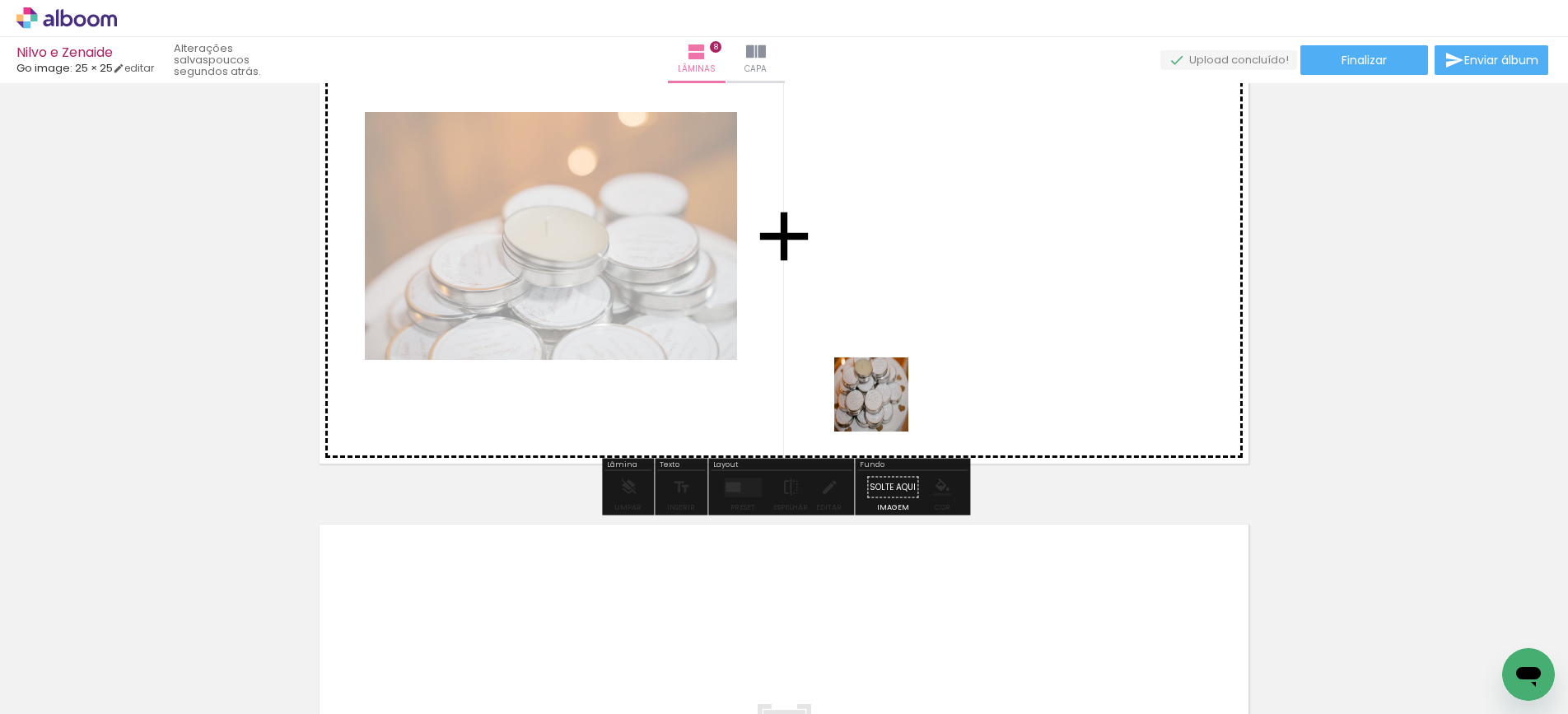
drag, startPoint x: 855, startPoint y: 663, endPoint x: 884, endPoint y: 406, distance: 258.6
click at [884, 406] on quentale-workspace at bounding box center [784, 357] width 1568 height 714
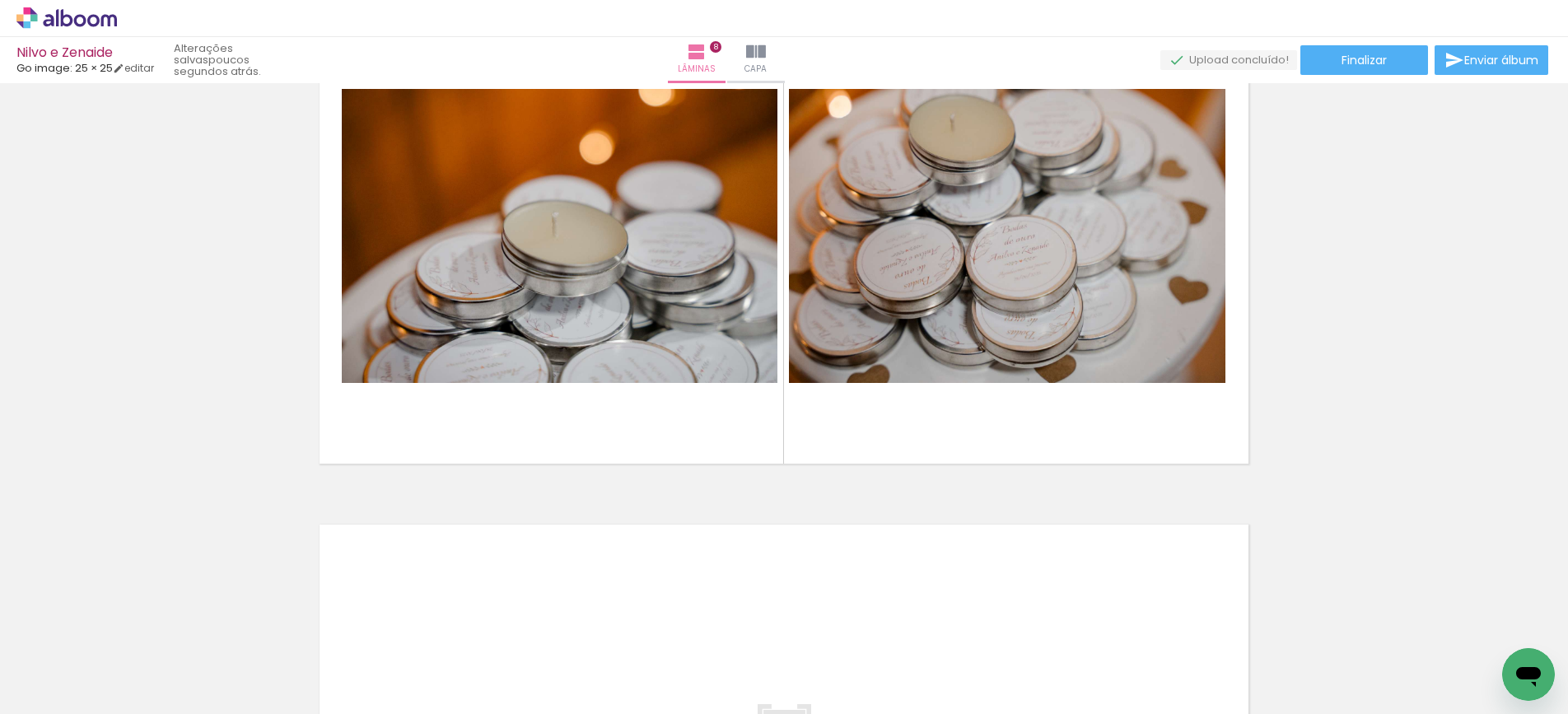
scroll to position [0, 4893]
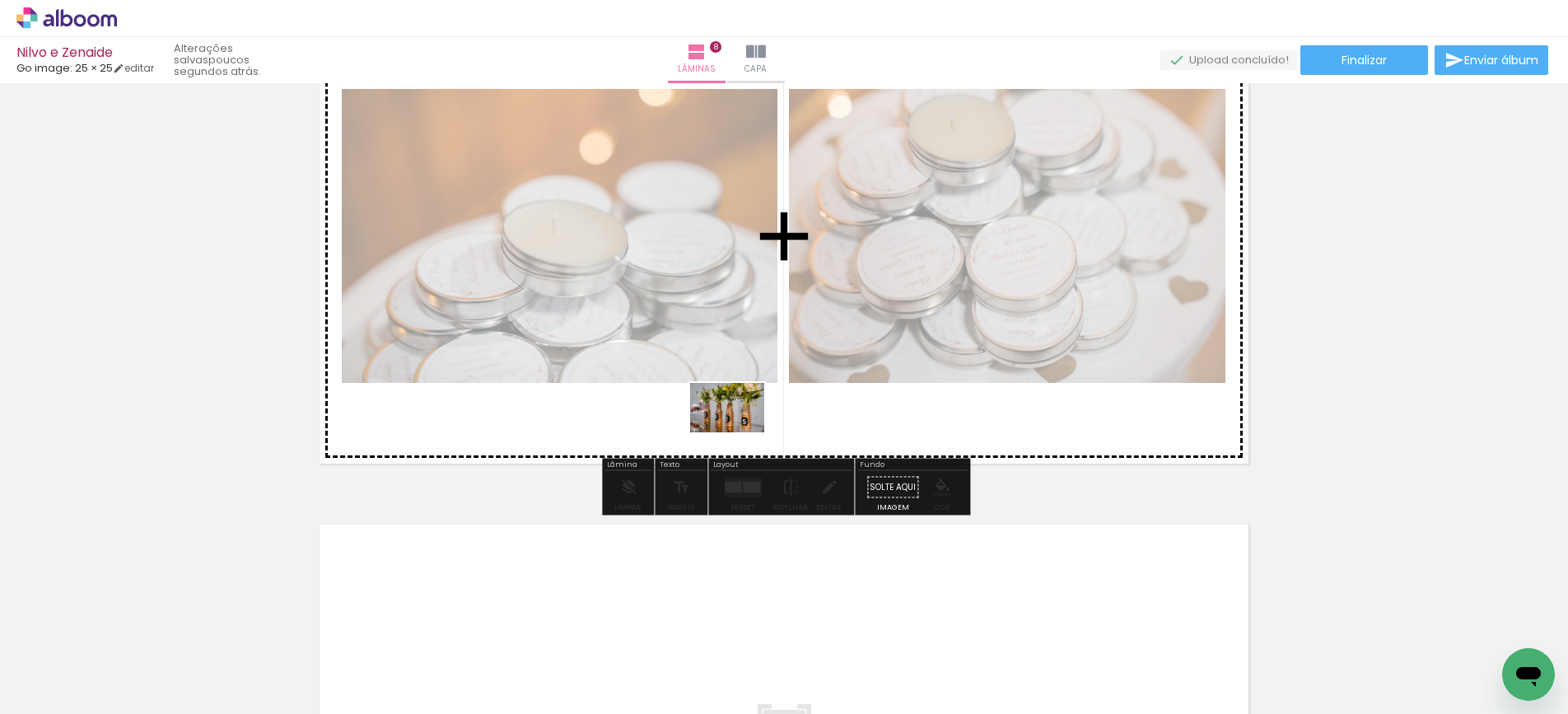
drag, startPoint x: 744, startPoint y: 659, endPoint x: 740, endPoint y: 432, distance: 227.0
click at [740, 432] on quentale-workspace at bounding box center [784, 357] width 1568 height 714
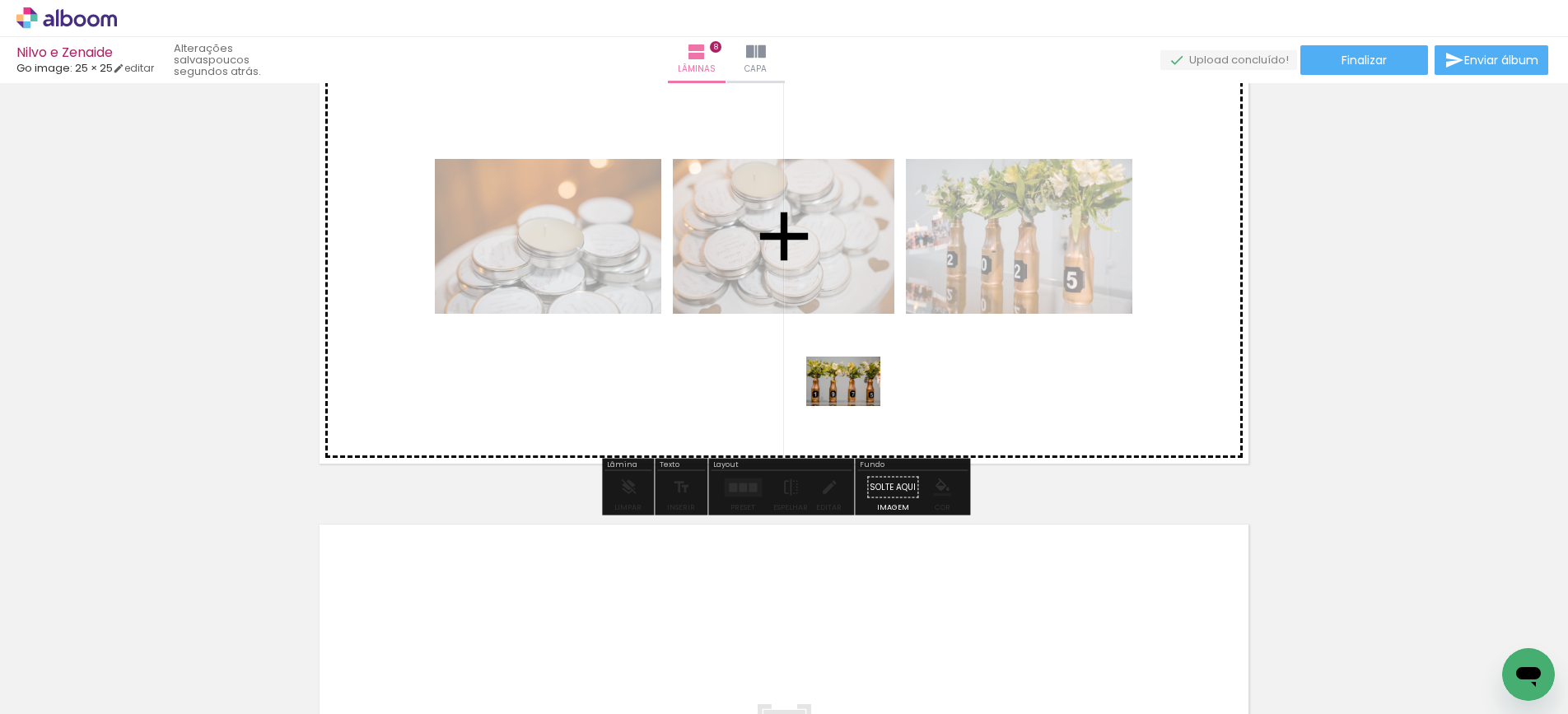
drag, startPoint x: 835, startPoint y: 668, endPoint x: 856, endPoint y: 406, distance: 262.8
click at [856, 406] on quentale-workspace at bounding box center [784, 357] width 1568 height 714
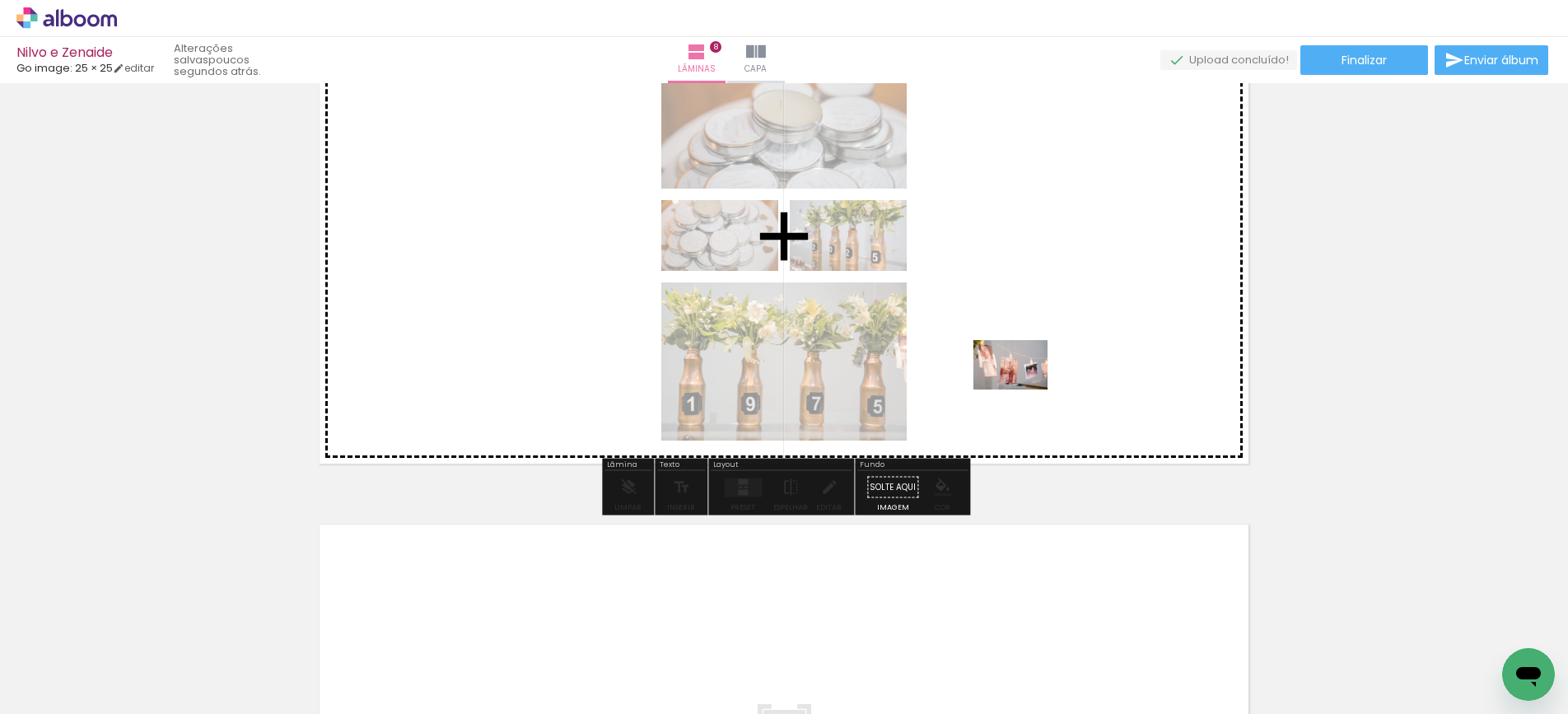
drag, startPoint x: 913, startPoint y: 675, endPoint x: 1030, endPoint y: 375, distance: 322.0
click at [1030, 375] on quentale-workspace at bounding box center [784, 357] width 1568 height 714
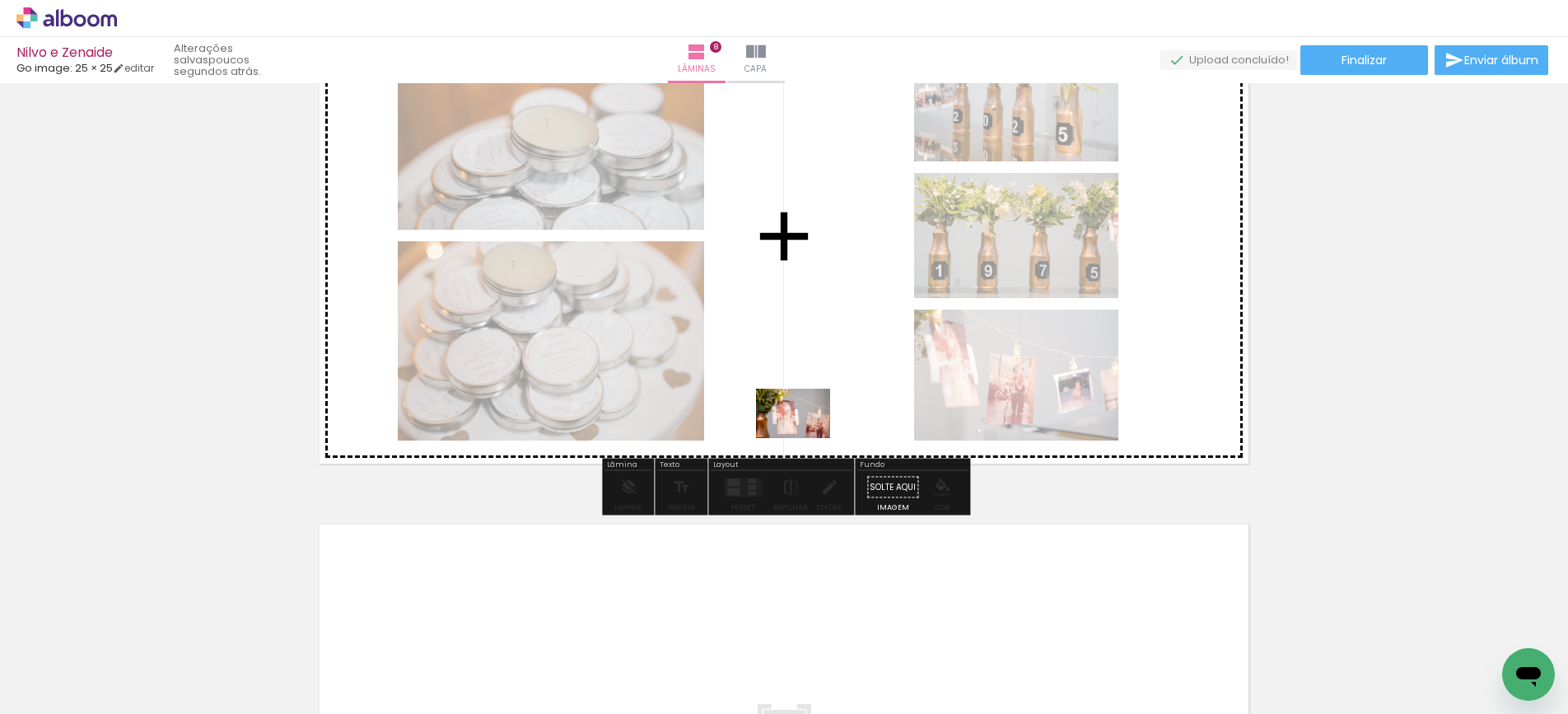
drag, startPoint x: 470, startPoint y: 665, endPoint x: 805, endPoint y: 438, distance: 404.7
click at [805, 438] on quentale-workspace at bounding box center [784, 357] width 1568 height 714
